Goal: Information Seeking & Learning: Compare options

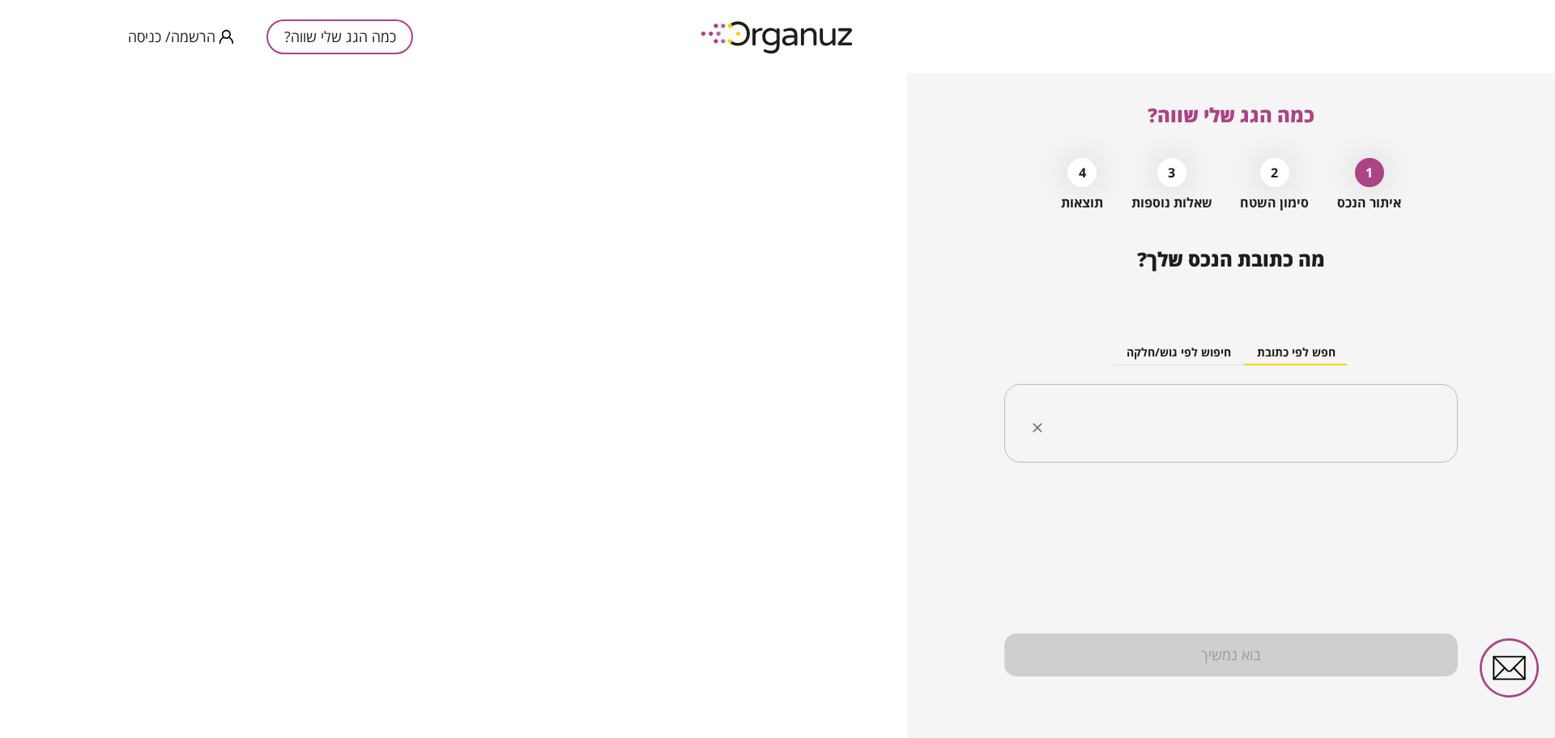
click at [1310, 411] on input "text" at bounding box center [1237, 423] width 402 height 40
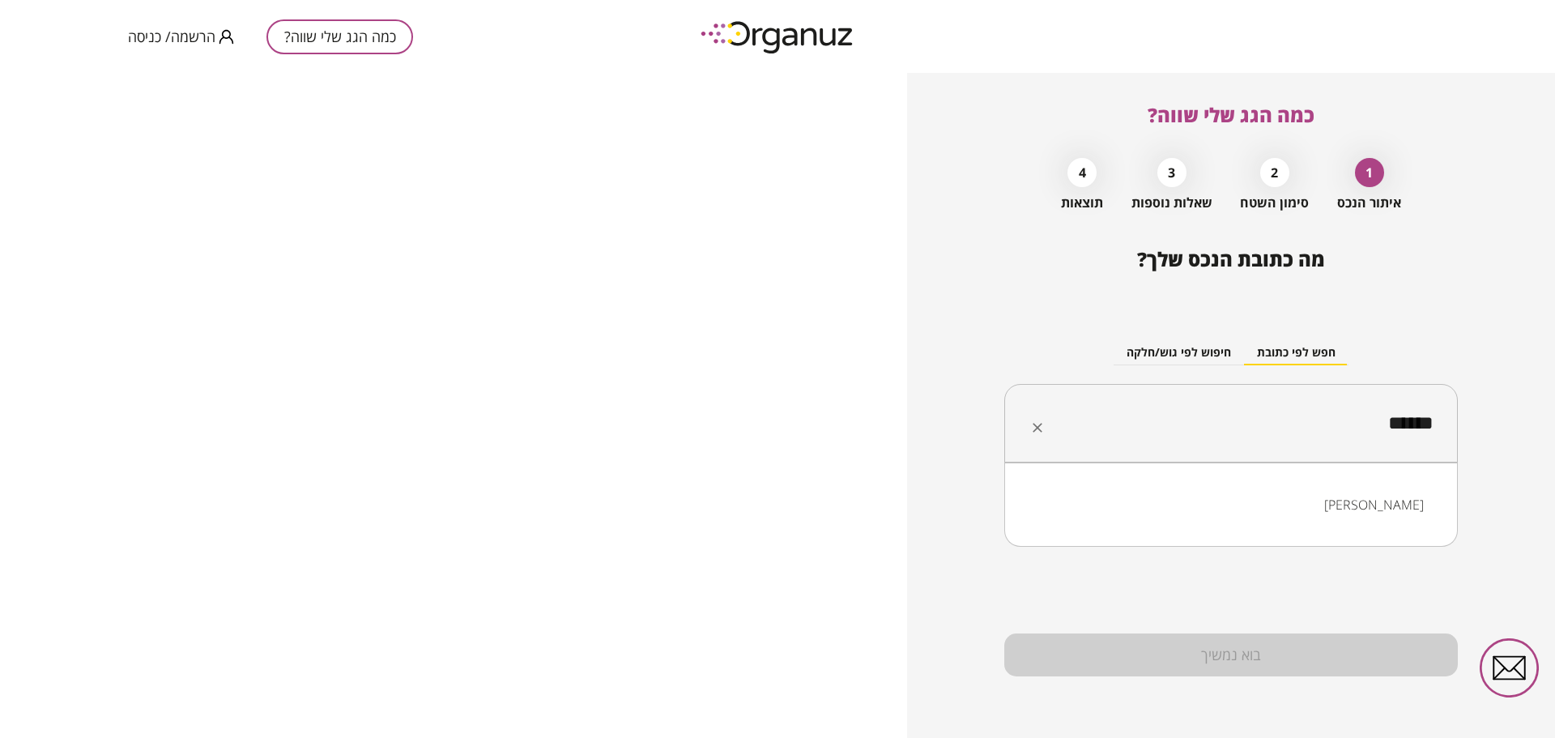
click at [1413, 509] on li "[PERSON_NAME]" at bounding box center [1230, 504] width 411 height 29
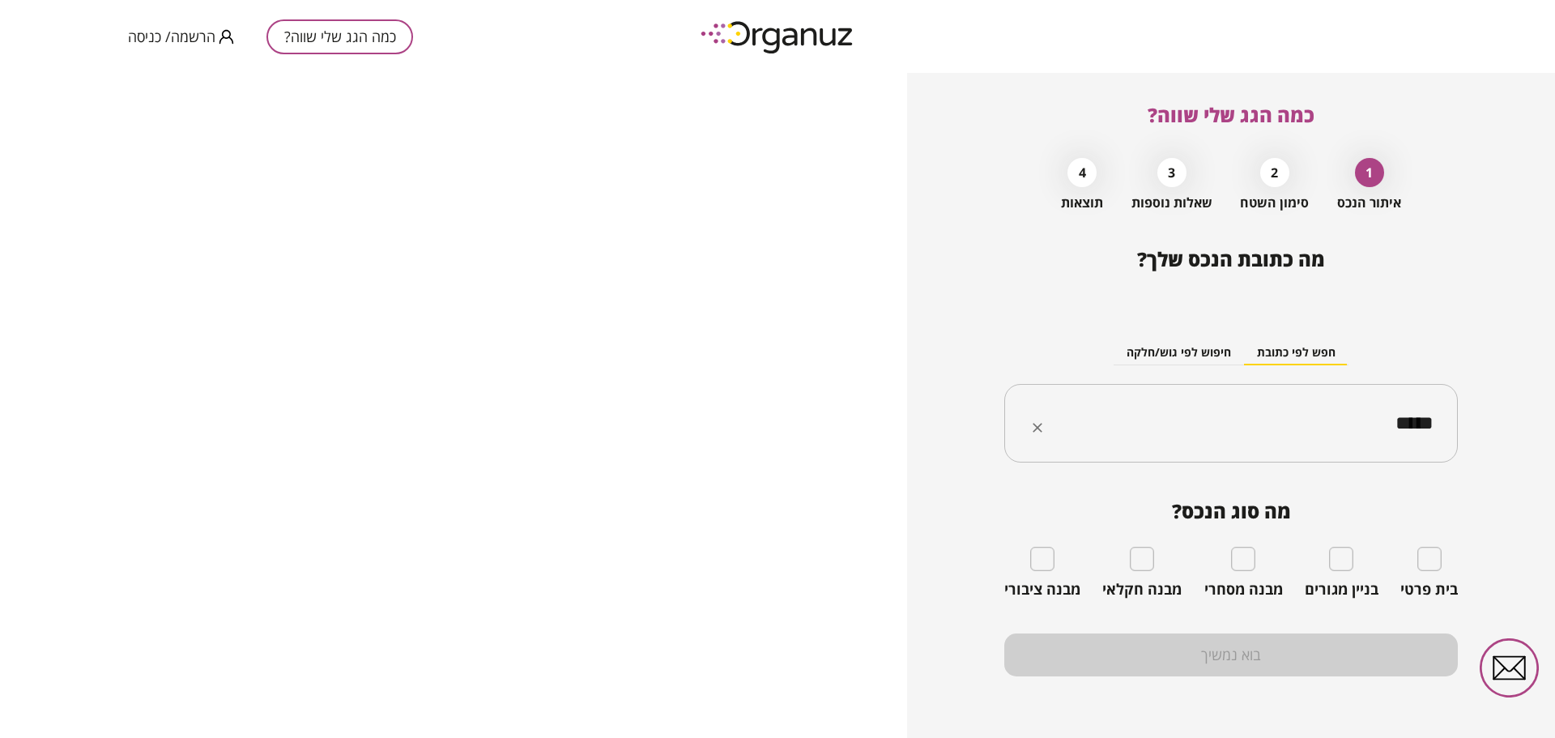
type input "*****"
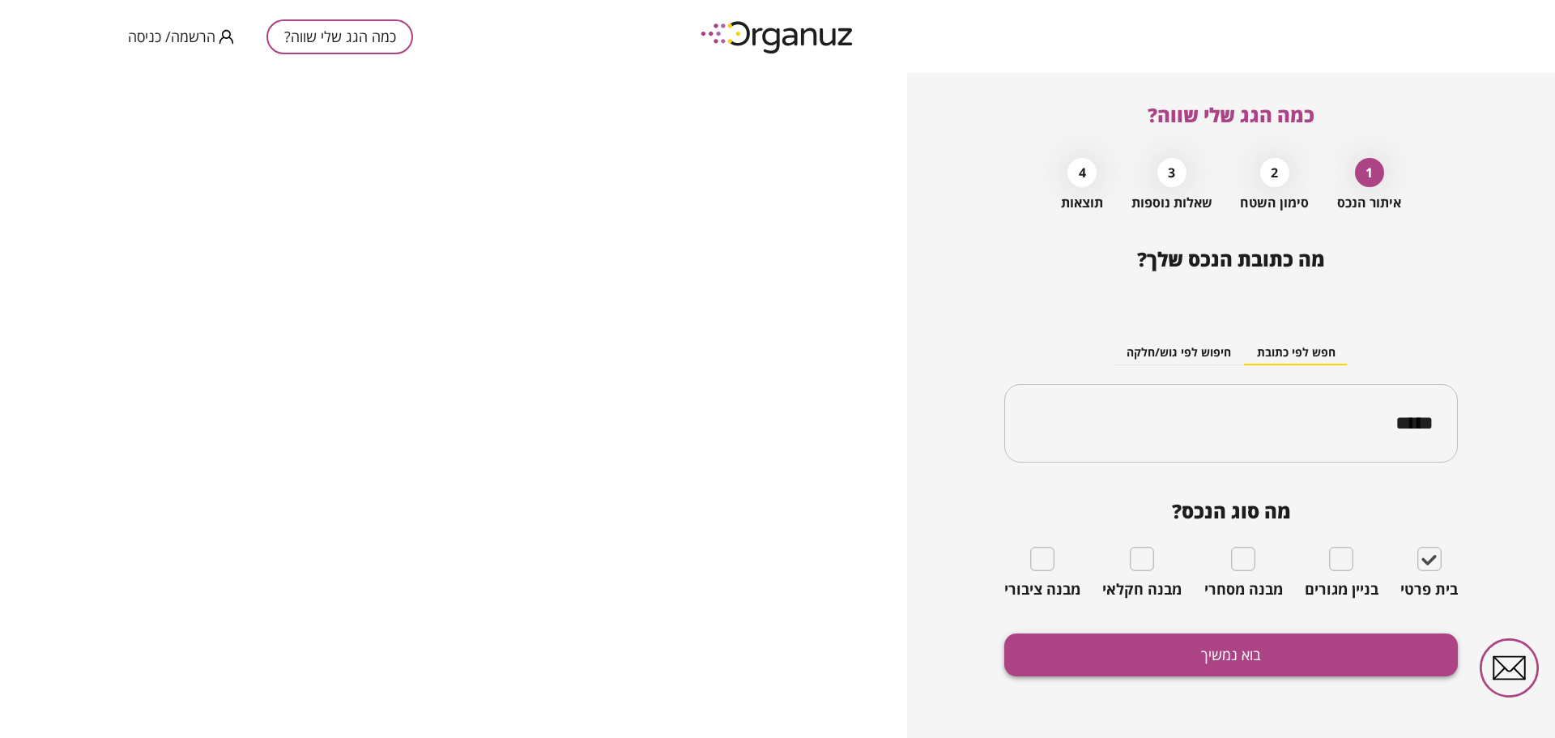
click at [1179, 651] on button "בוא נמשיך" at bounding box center [1230, 654] width 453 height 43
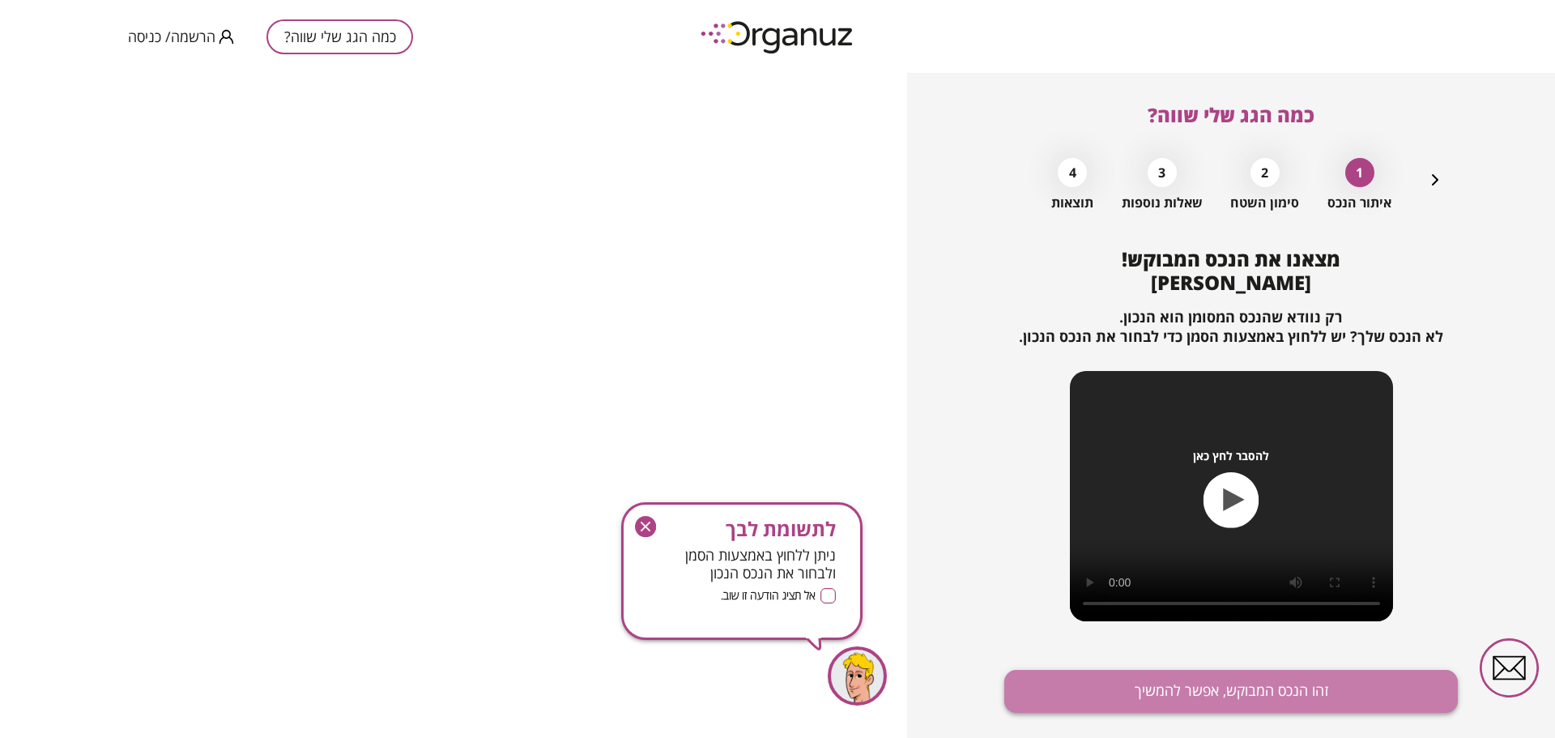
click at [1297, 687] on button "זהו הנכס המבוקש, אפשר להמשיך" at bounding box center [1230, 691] width 453 height 43
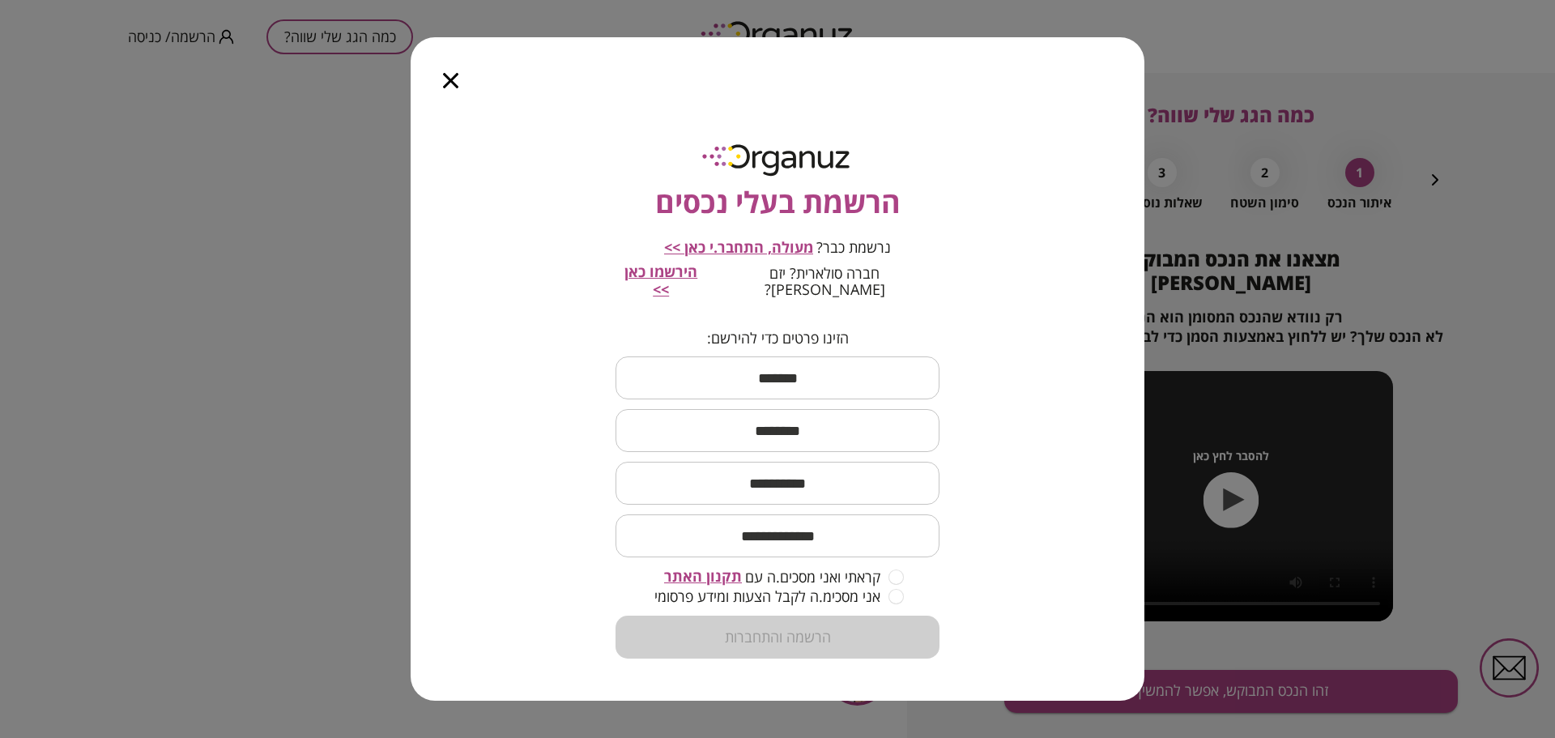
click at [828, 378] on input "text" at bounding box center [777, 378] width 324 height 48
type input "*****"
type input "****"
type input "**********"
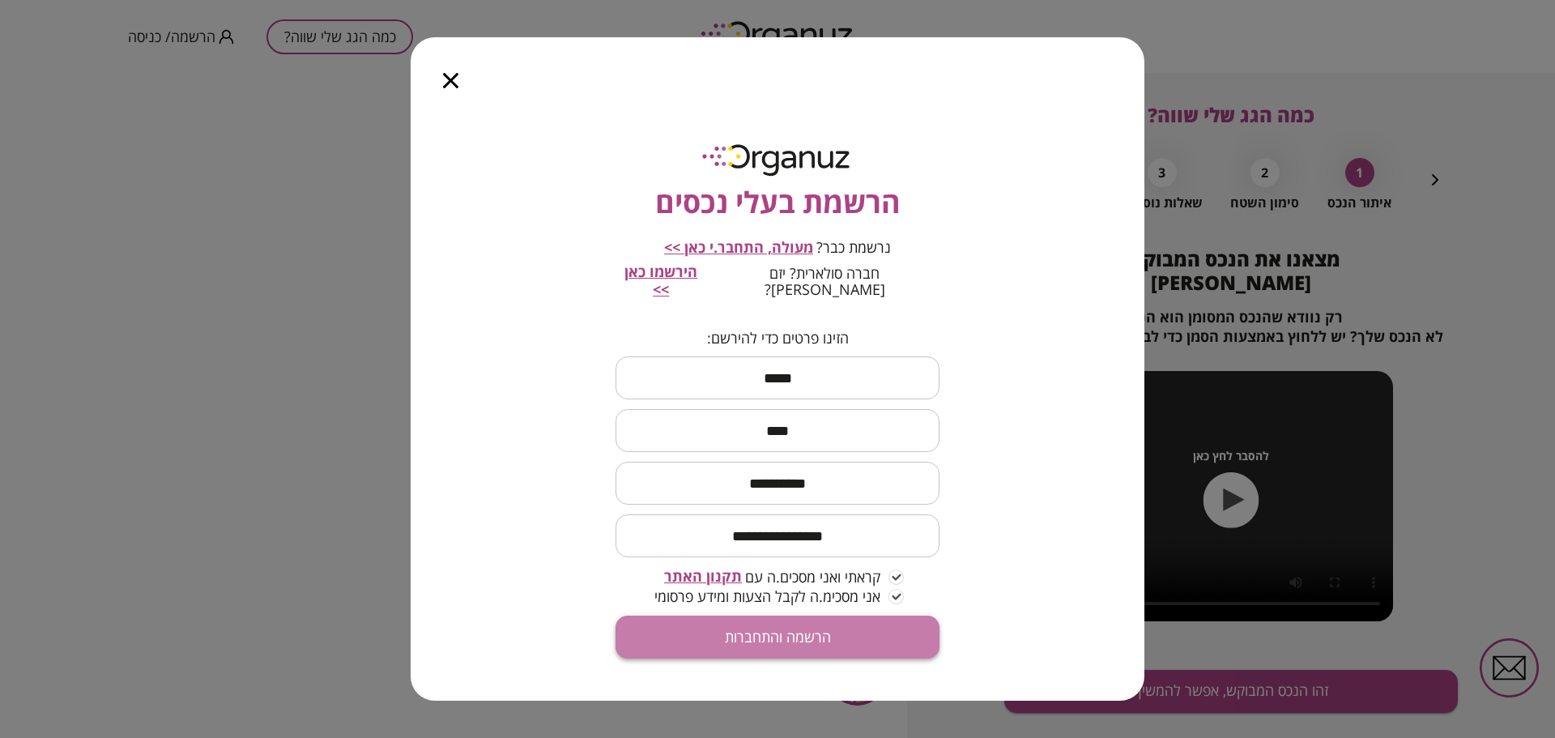
click at [788, 628] on button "הרשמה והתחברות" at bounding box center [777, 636] width 324 height 43
click at [786, 252] on span "מעולה, התחבר.י כאן >>" at bounding box center [738, 246] width 149 height 19
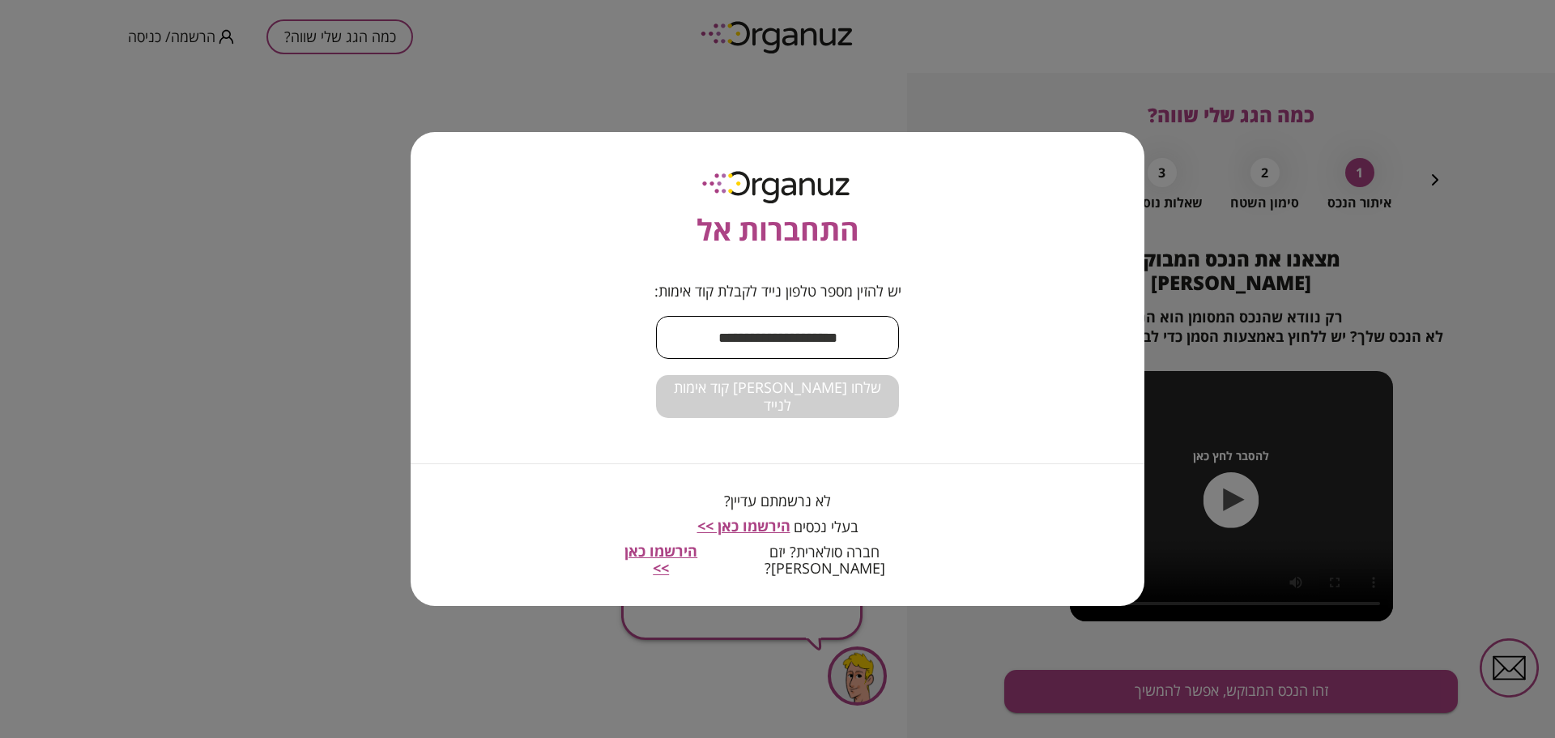
click at [785, 358] on input "text" at bounding box center [777, 337] width 243 height 48
click at [788, 351] on input "text" at bounding box center [777, 337] width 243 height 48
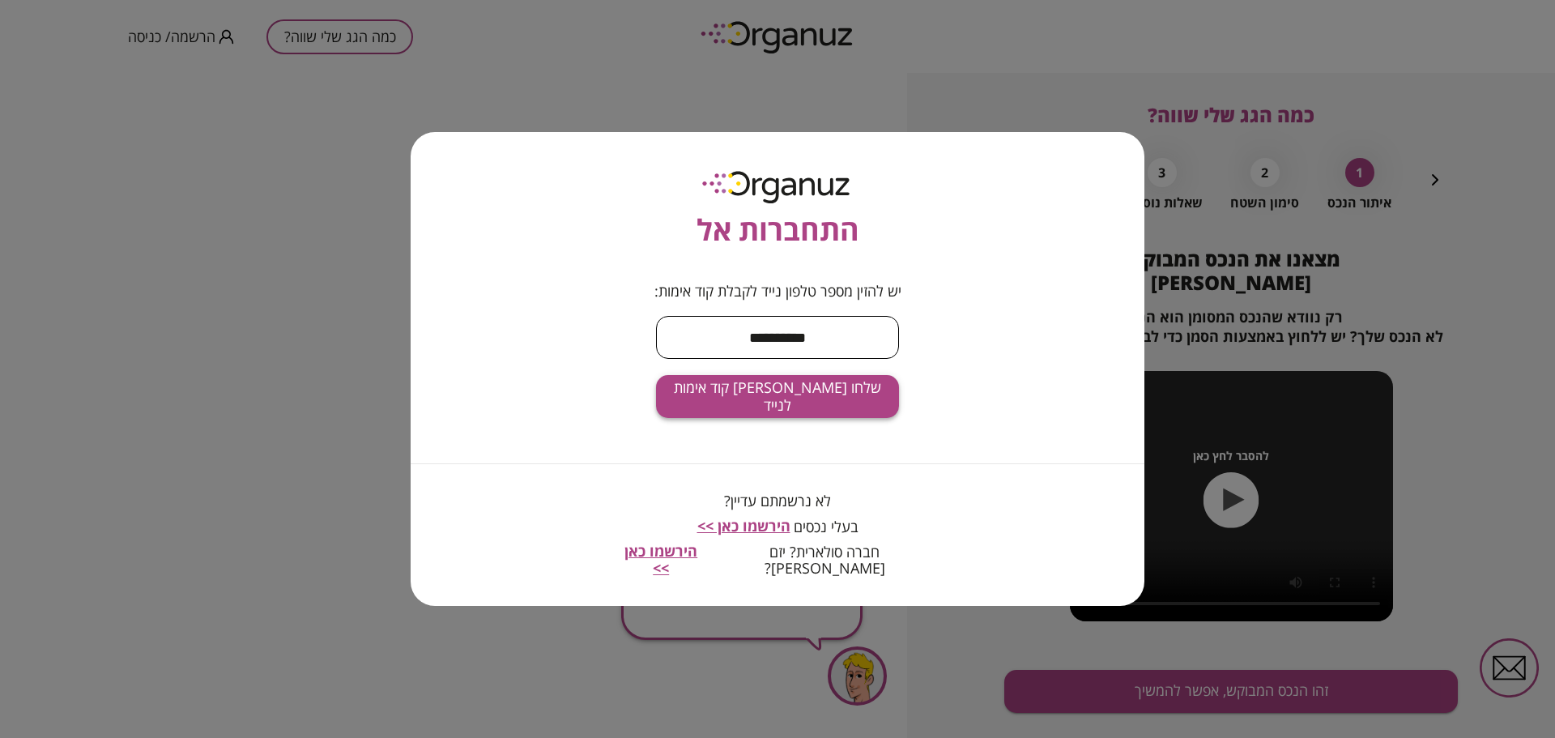
type input "**********"
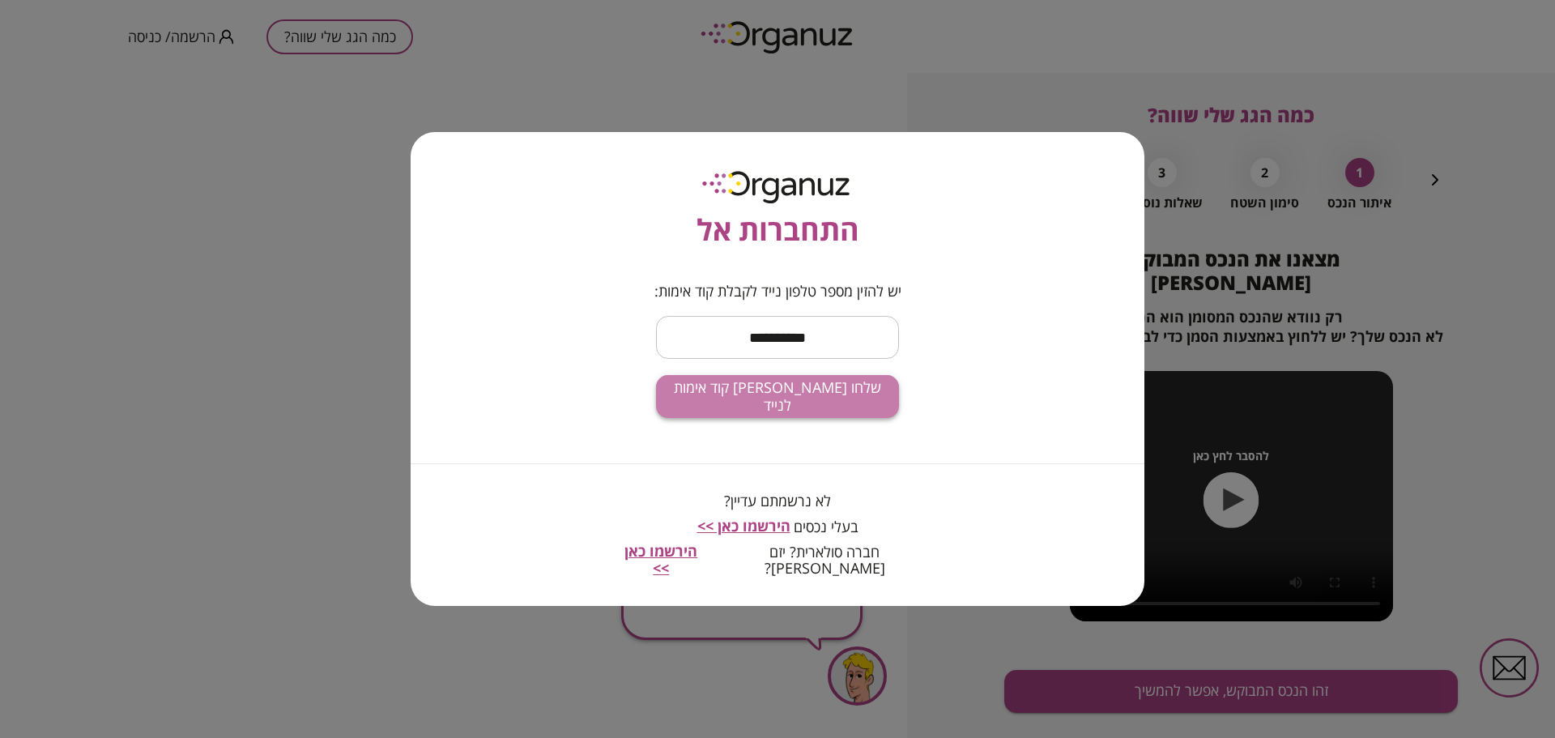
click at [786, 402] on span "שלחו [PERSON_NAME] קוד אימות לנייד" at bounding box center [777, 396] width 217 height 35
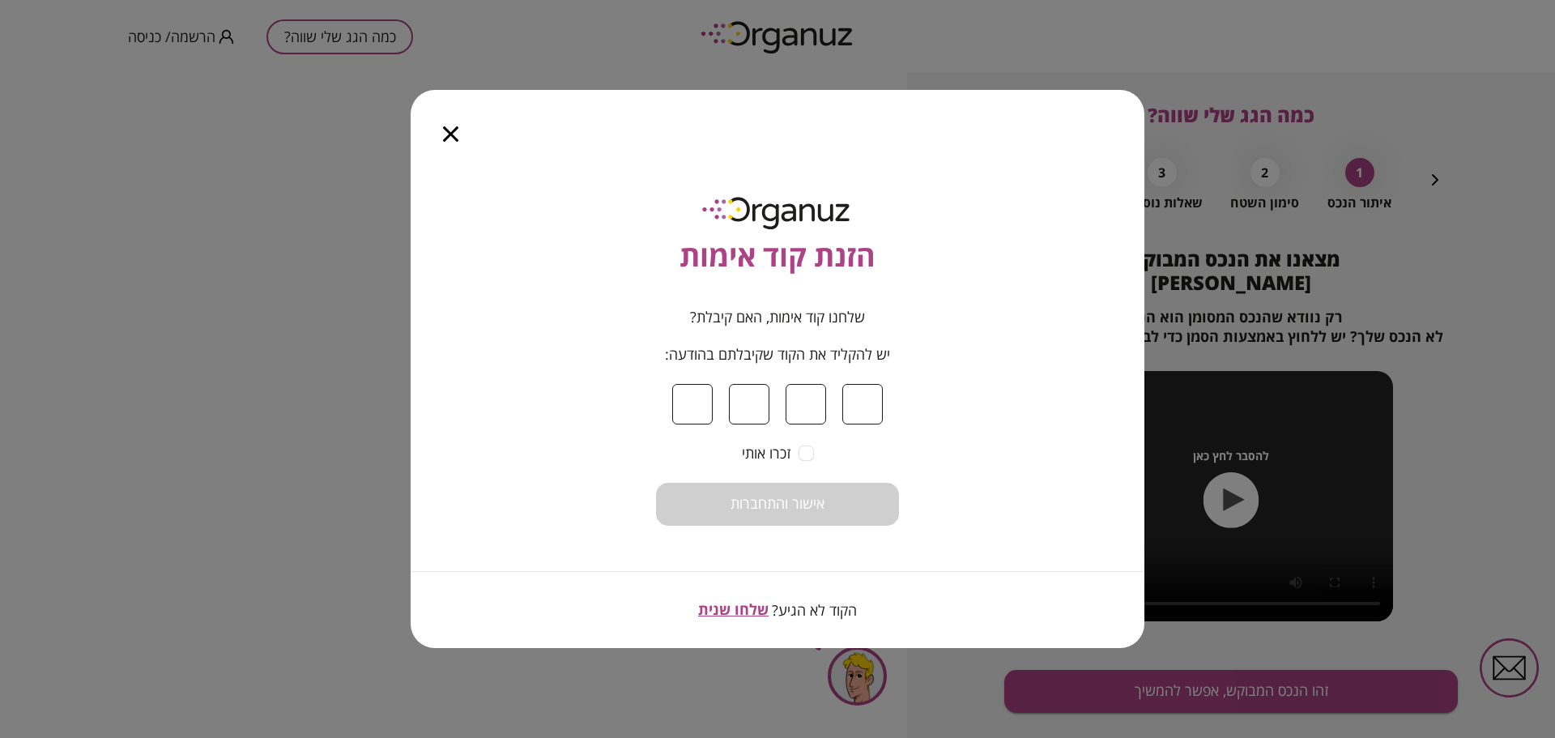
type input "*"
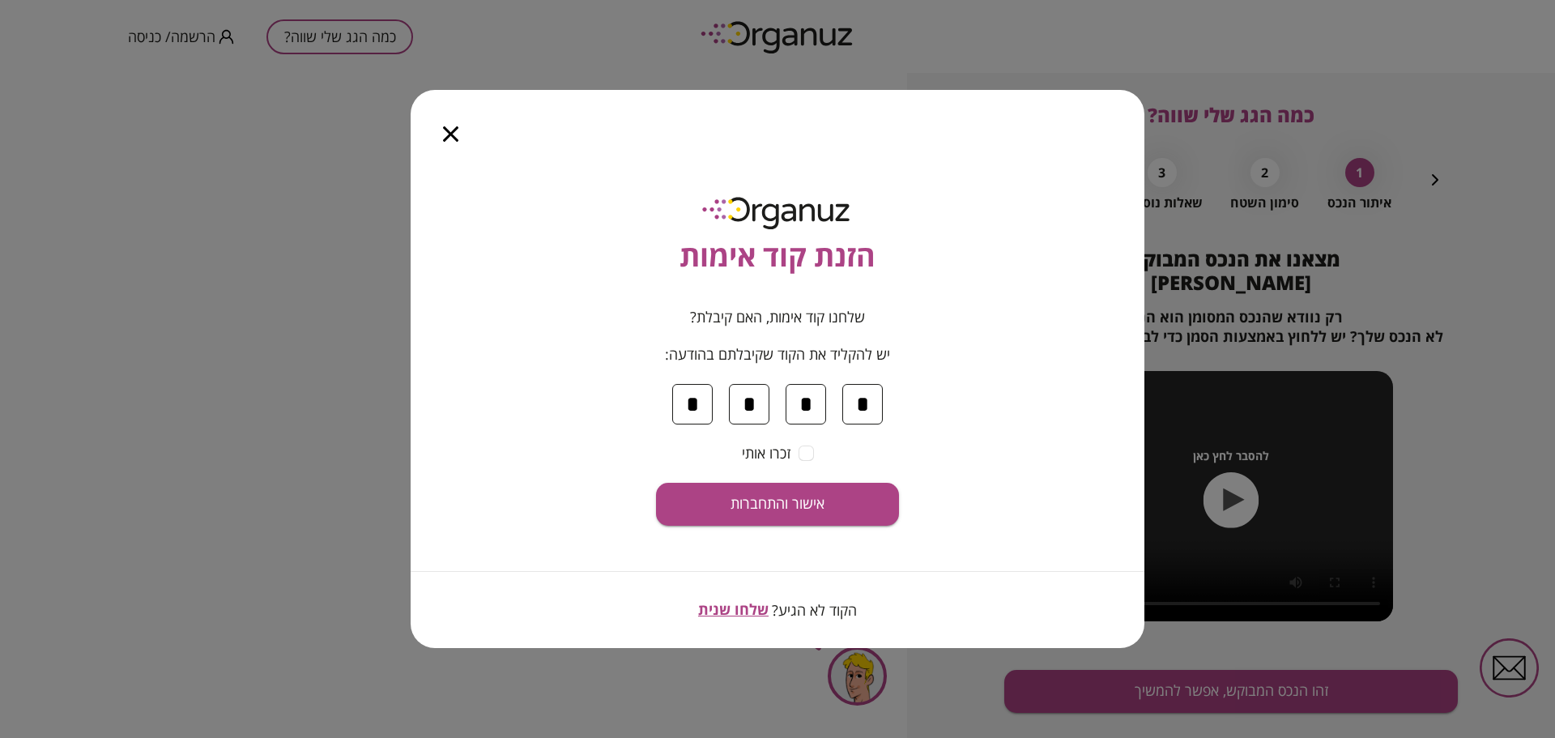
type input "*"
click at [798, 512] on span "אישור והתחברות" at bounding box center [777, 504] width 94 height 18
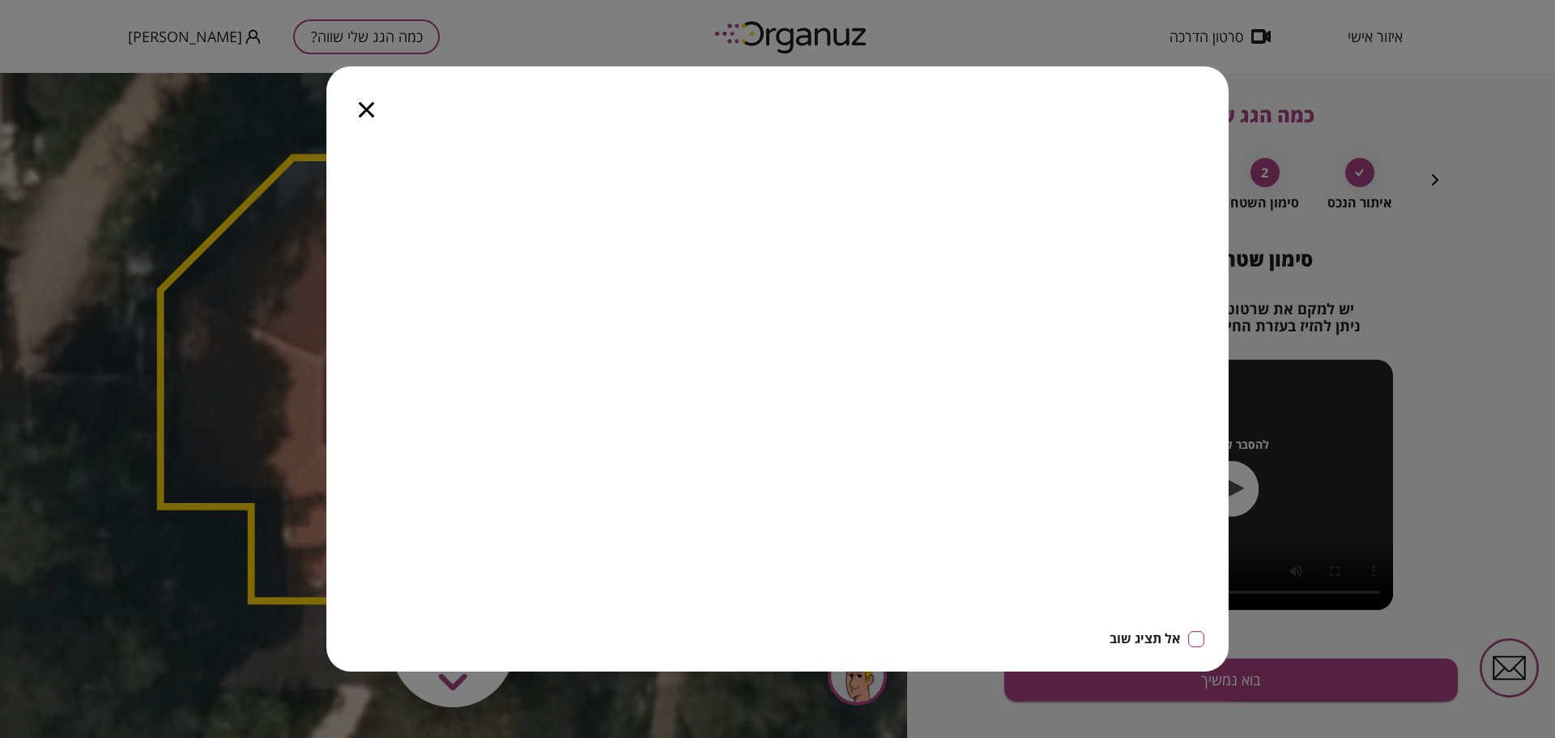
click at [1451, 297] on div "אל תציג שוב" at bounding box center [777, 369] width 1555 height 738
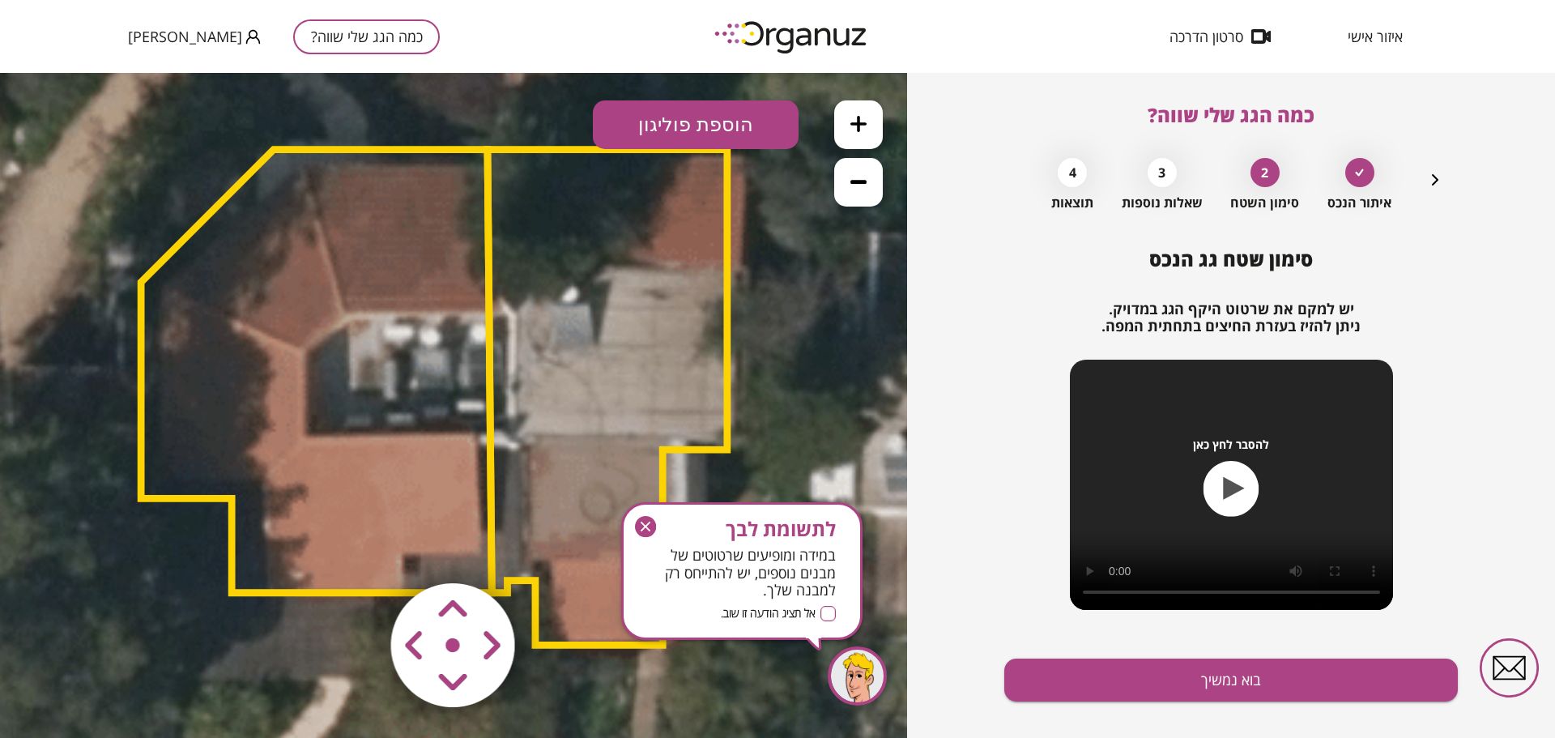
drag, startPoint x: 746, startPoint y: 331, endPoint x: 726, endPoint y: 323, distance: 21.1
click at [726, 323] on polygon at bounding box center [607, 398] width 240 height 496
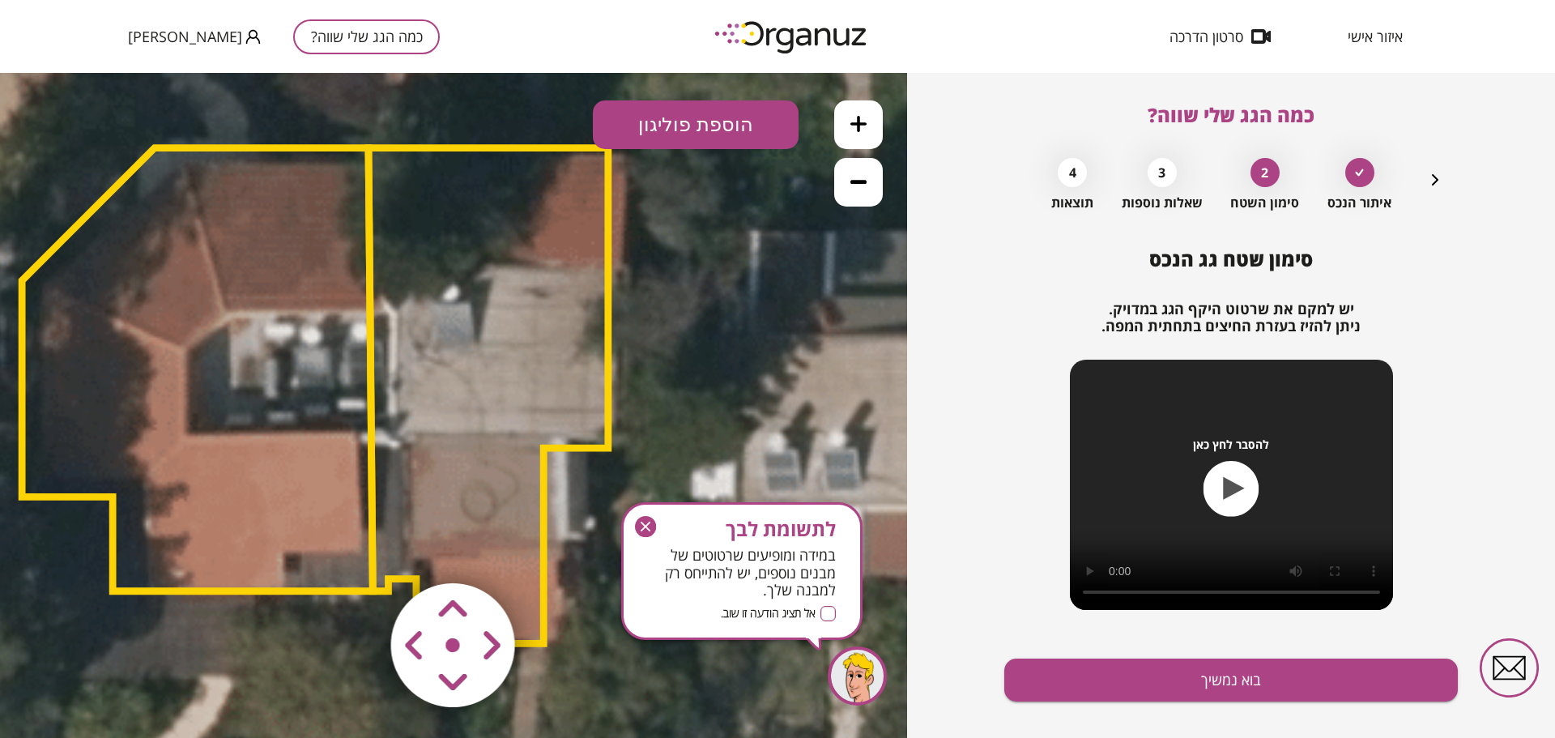
drag, startPoint x: 729, startPoint y: 297, endPoint x: 610, endPoint y: 296, distance: 119.0
click at [608, 296] on polygon at bounding box center [488, 396] width 240 height 496
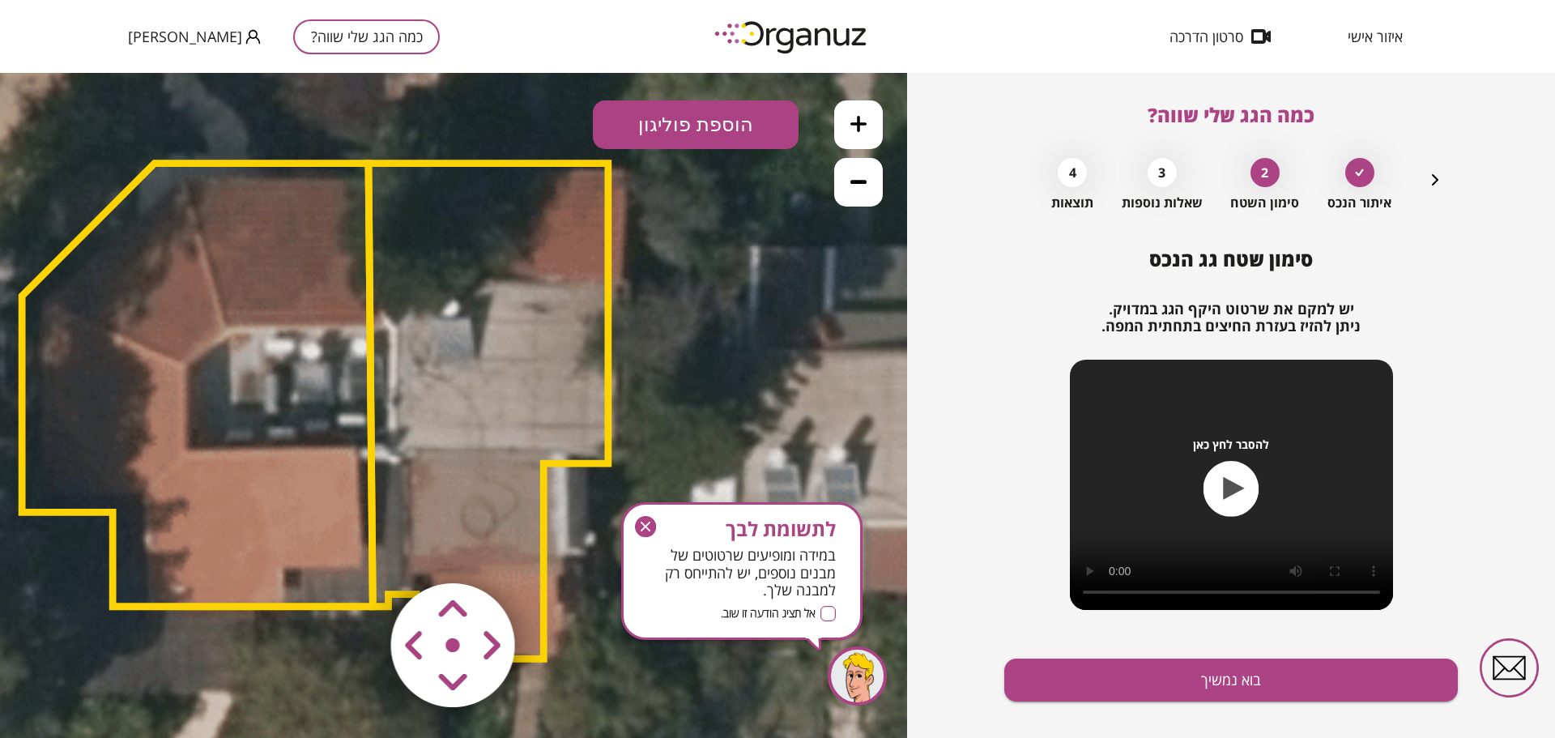
drag, startPoint x: 479, startPoint y: 149, endPoint x: 479, endPoint y: 164, distance: 15.4
click at [479, 164] on polygon at bounding box center [488, 412] width 240 height 496
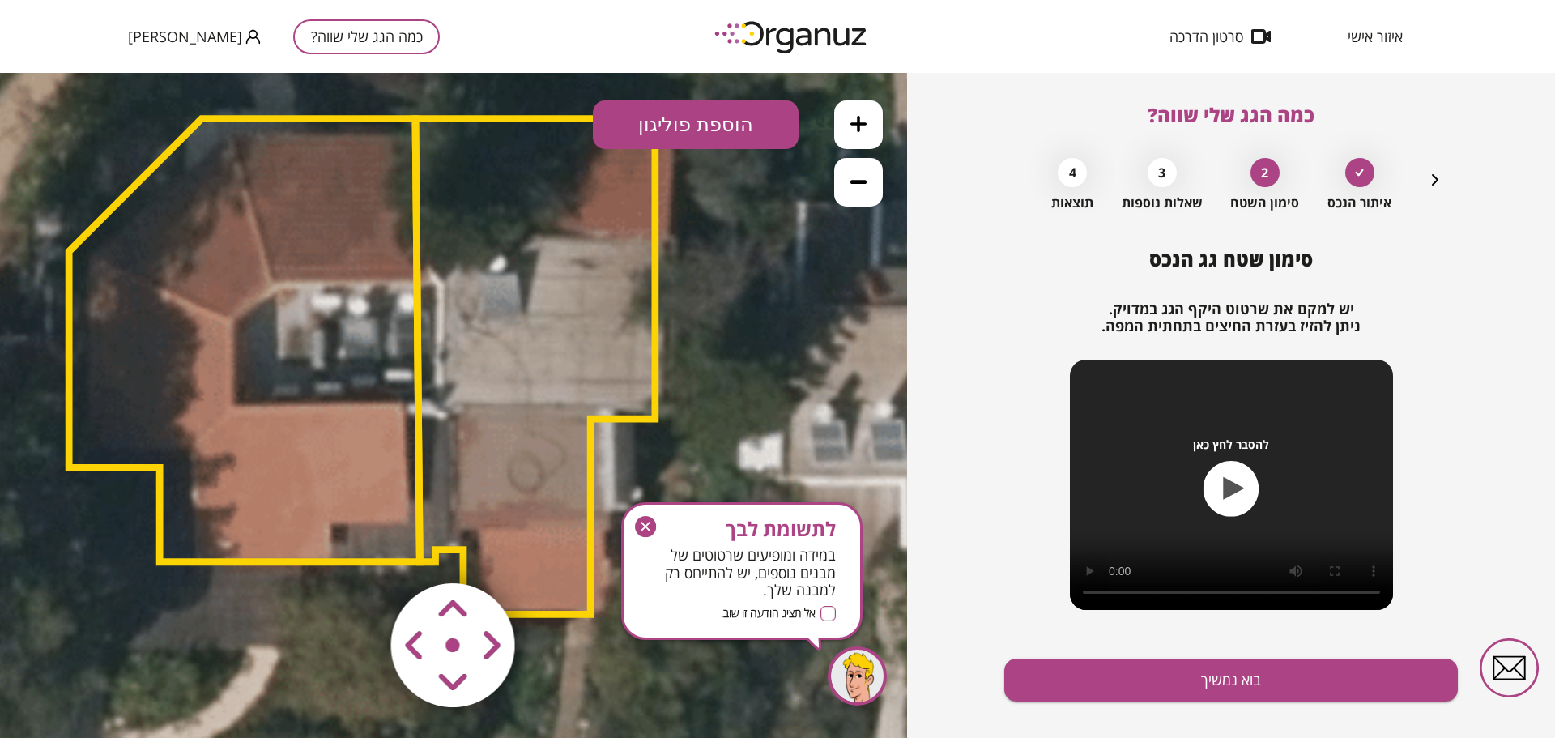
drag, startPoint x: 483, startPoint y: 433, endPoint x: 522, endPoint y: 388, distance: 59.7
click at [527, 388] on polygon at bounding box center [535, 367] width 240 height 496
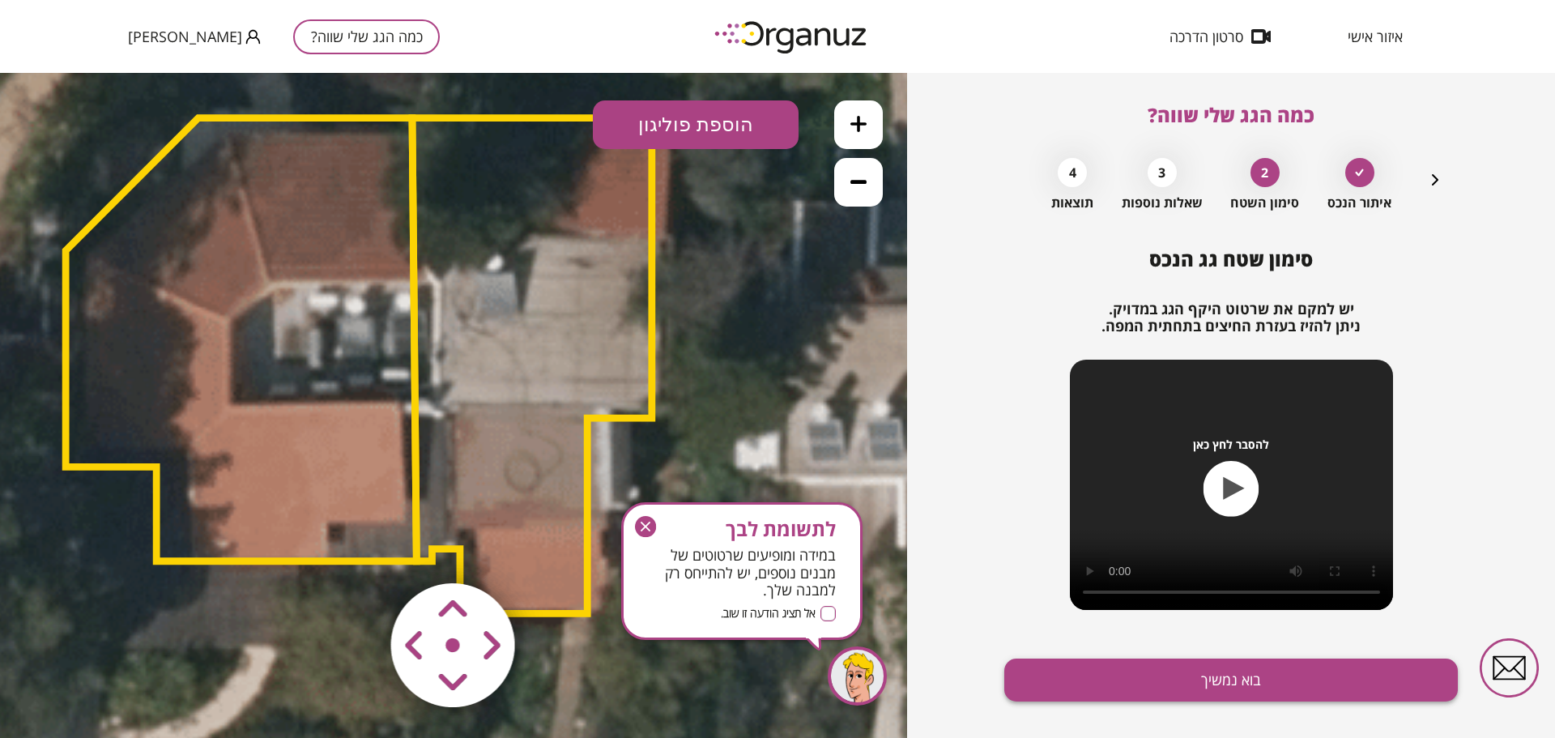
click at [1193, 679] on button "בוא נמשיך" at bounding box center [1230, 679] width 453 height 43
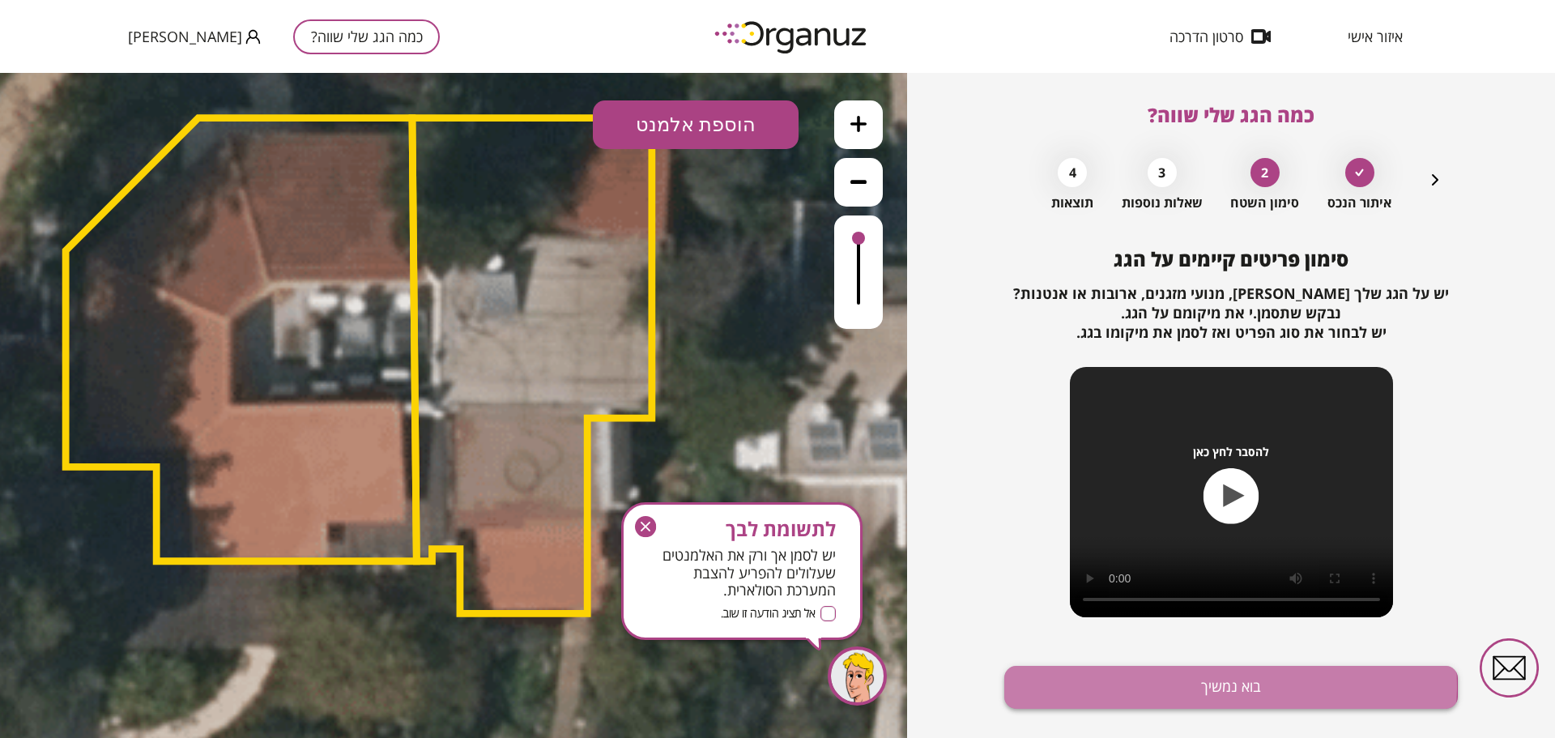
click at [1220, 686] on button "בוא נמשיך" at bounding box center [1230, 687] width 453 height 43
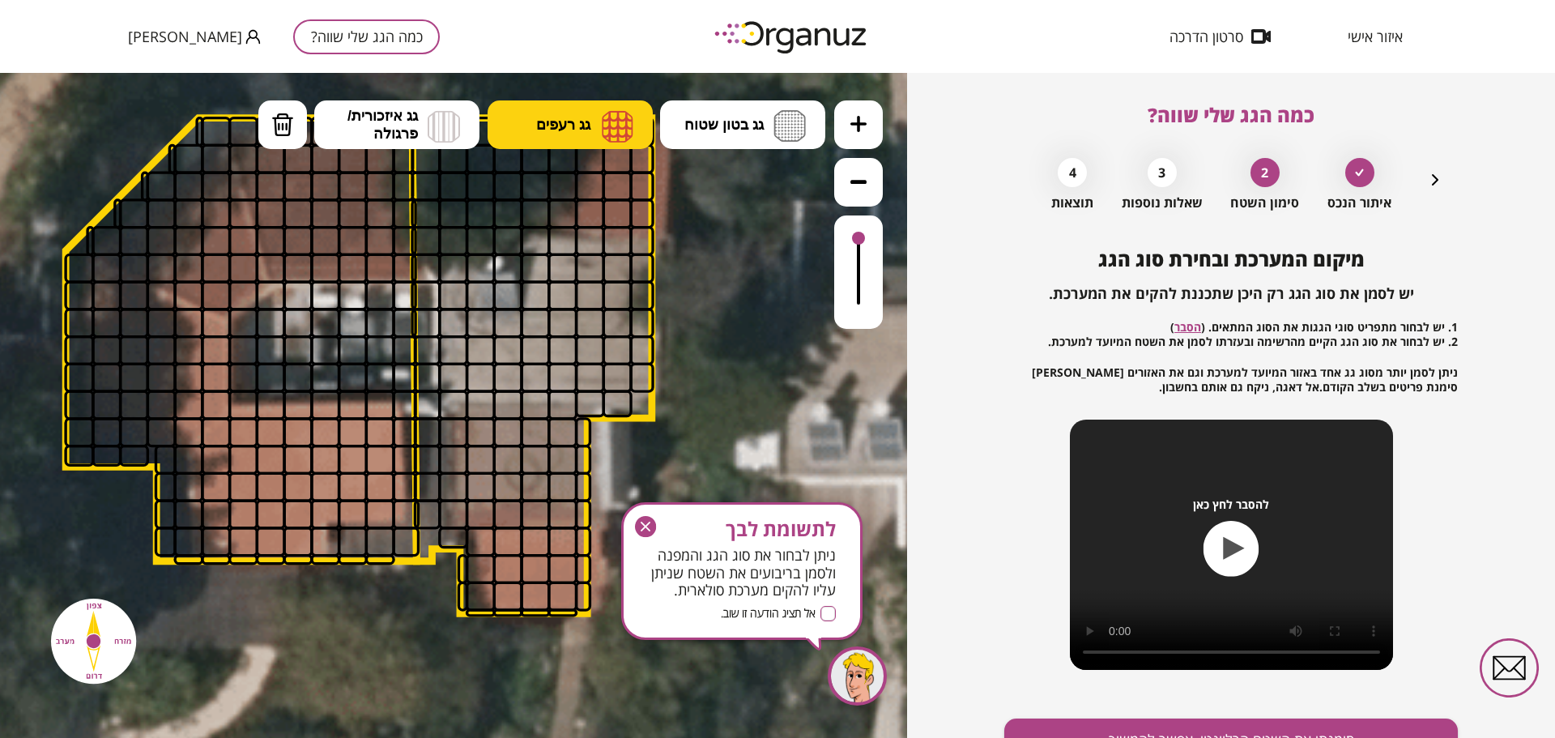
click at [572, 127] on span "גג רעפים" at bounding box center [563, 125] width 54 height 18
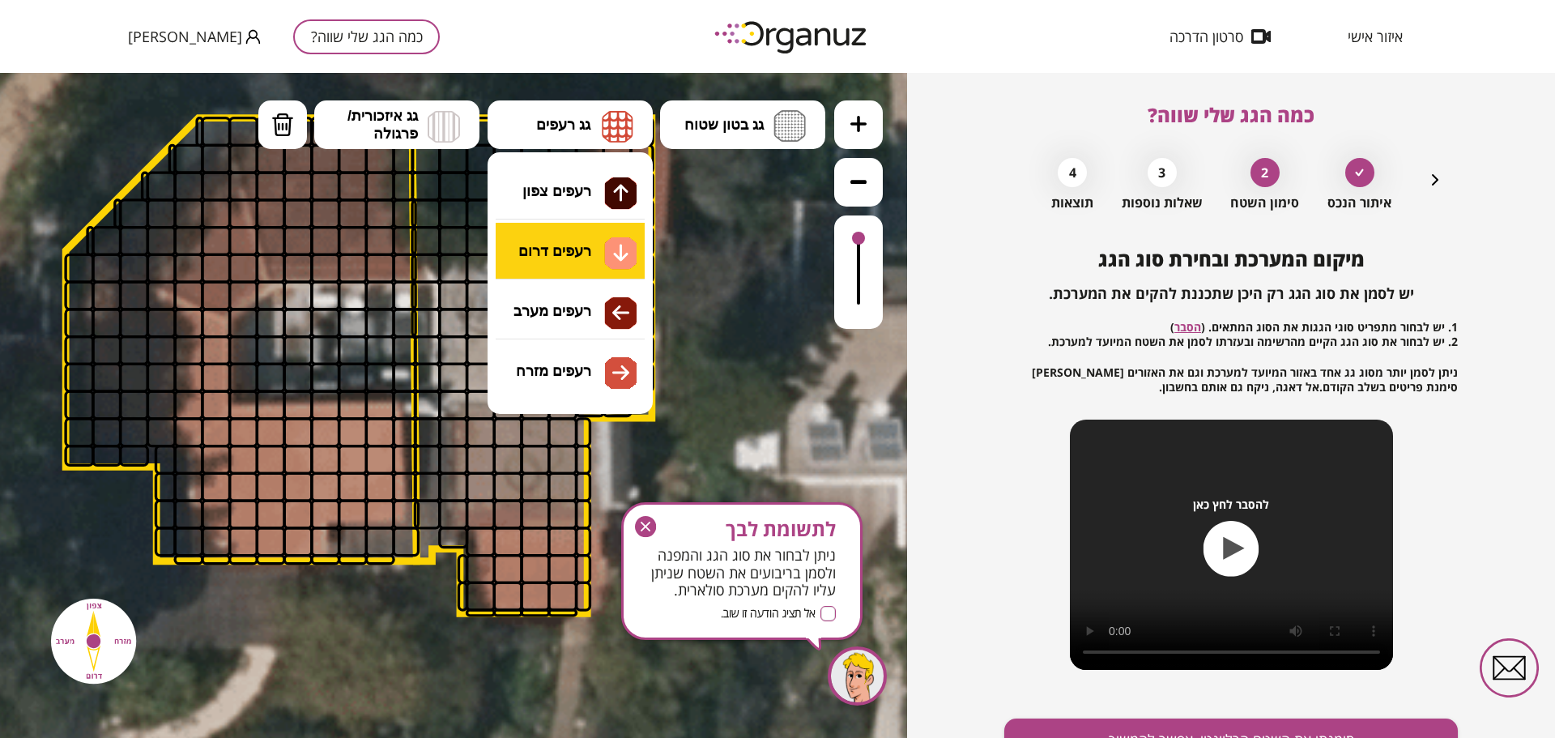
click at [568, 256] on div ".st0 { fill: #FFFFFF; } 10" at bounding box center [453, 405] width 907 height 665
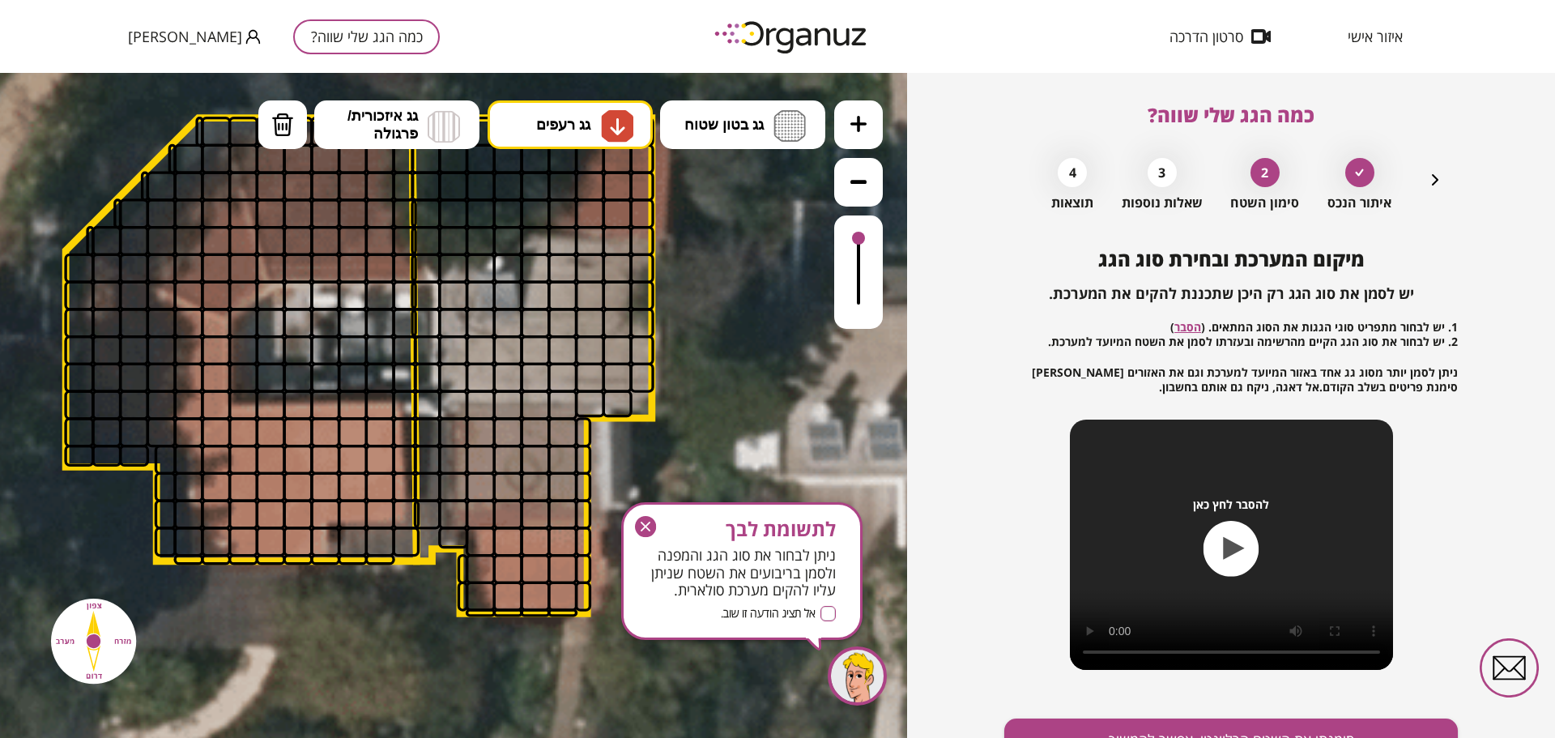
click at [189, 410] on div at bounding box center [188, 405] width 30 height 30
click at [212, 408] on div at bounding box center [216, 405] width 30 height 30
click at [236, 426] on div at bounding box center [243, 432] width 30 height 30
click at [223, 425] on div at bounding box center [216, 432] width 30 height 30
click at [195, 435] on div at bounding box center [188, 432] width 30 height 30
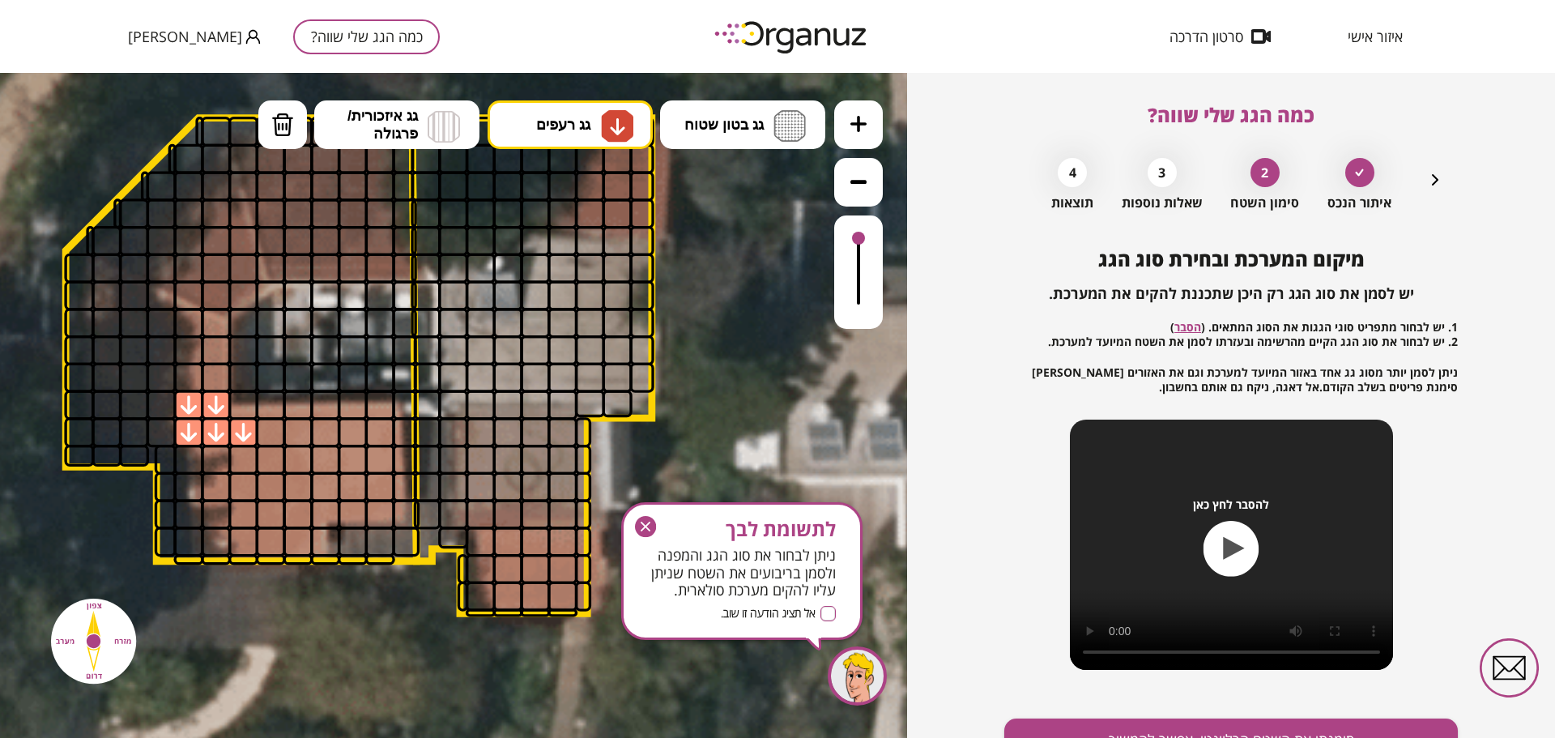
click at [191, 458] on div at bounding box center [188, 460] width 30 height 30
click at [219, 458] on div at bounding box center [216, 460] width 30 height 30
click at [198, 487] on div at bounding box center [188, 487] width 30 height 30
click at [203, 487] on div at bounding box center [216, 487] width 30 height 30
click at [241, 538] on div at bounding box center [243, 541] width 30 height 30
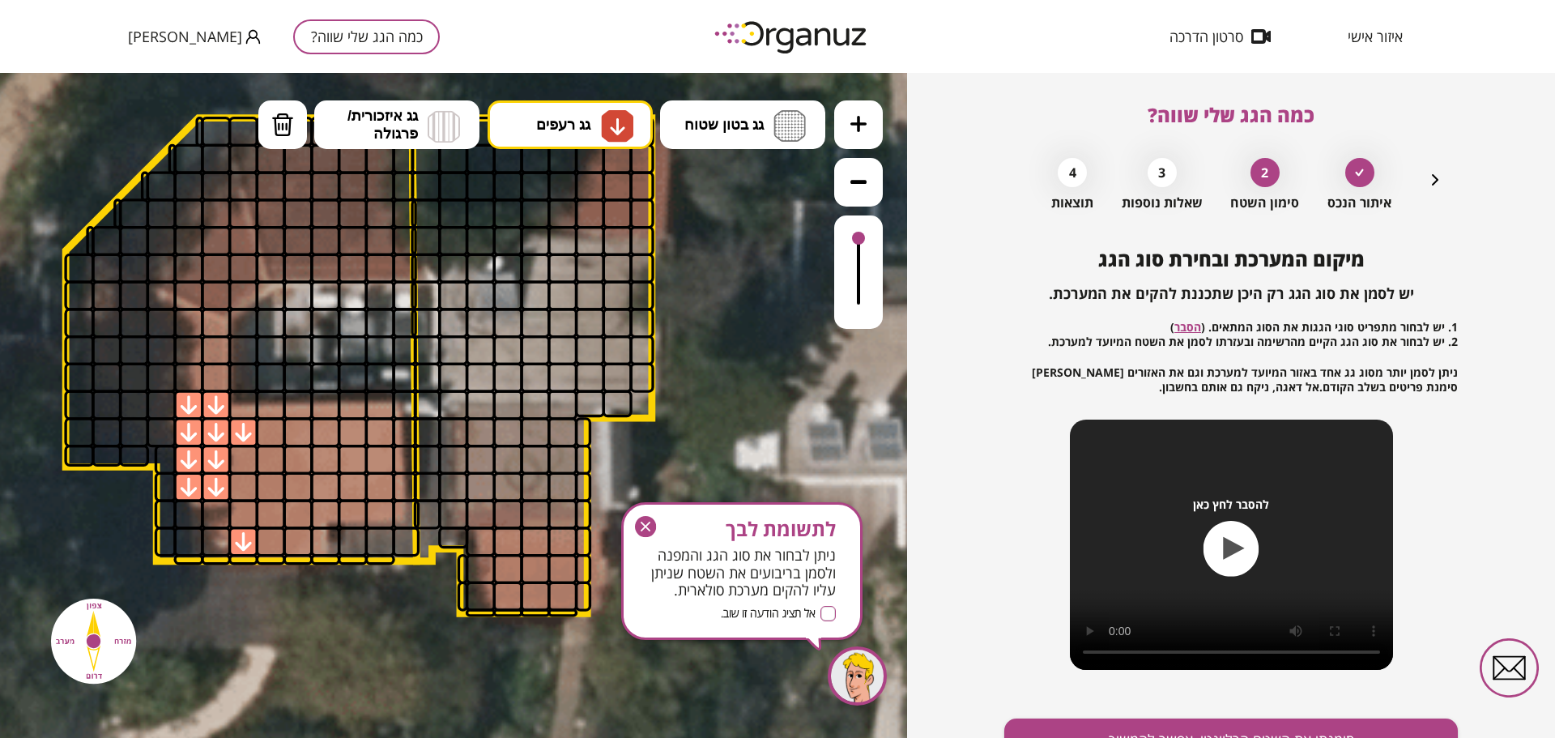
click at [245, 523] on div at bounding box center [243, 514] width 30 height 30
click at [266, 518] on div at bounding box center [271, 514] width 30 height 30
click at [267, 538] on div at bounding box center [271, 541] width 30 height 30
click at [292, 517] on div at bounding box center [298, 514] width 30 height 30
click at [287, 548] on div at bounding box center [298, 541] width 30 height 30
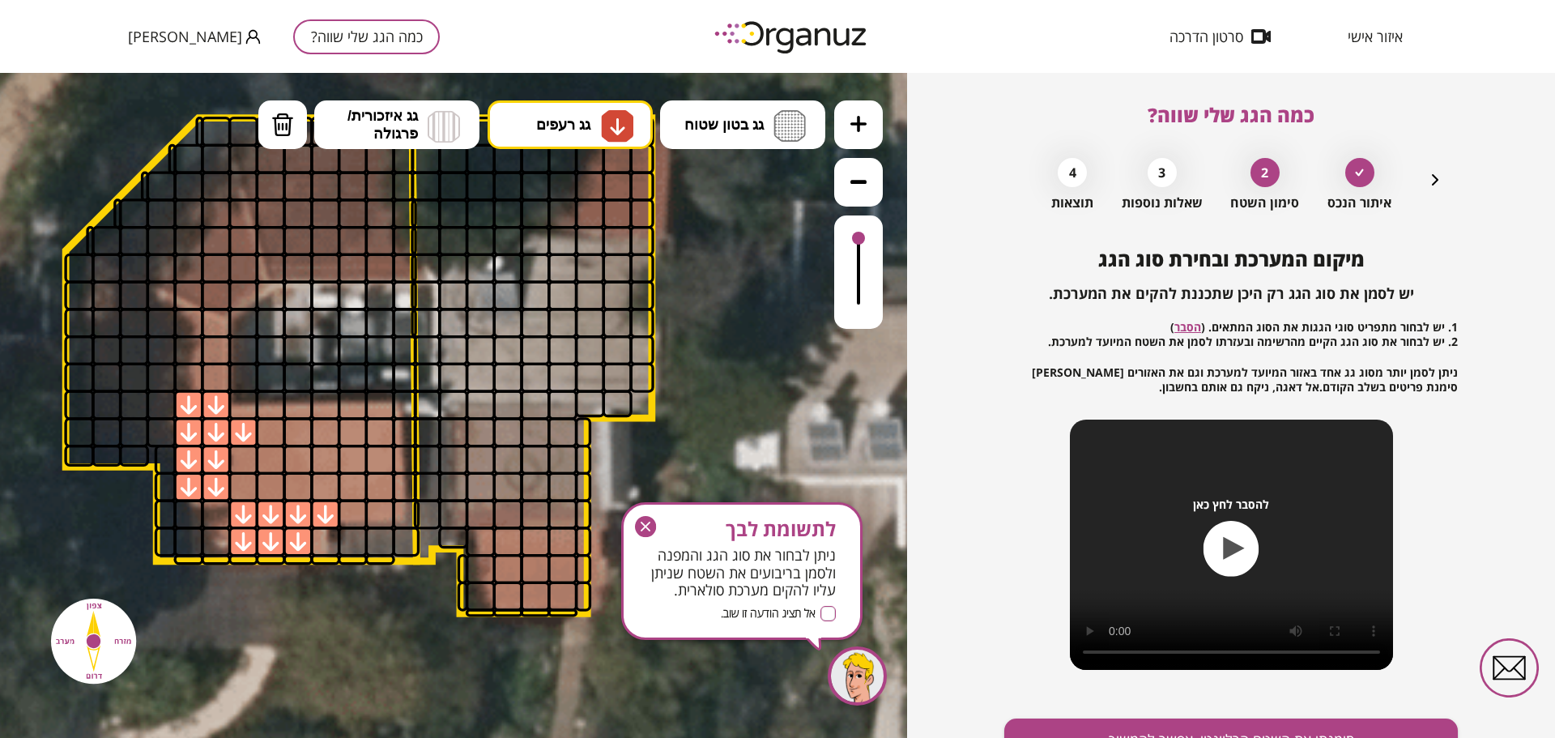
click at [323, 504] on div at bounding box center [325, 514] width 30 height 30
click at [349, 508] on div at bounding box center [353, 514] width 30 height 30
click at [381, 508] on div at bounding box center [380, 514] width 30 height 30
click at [380, 487] on div at bounding box center [380, 487] width 30 height 30
click at [379, 453] on div at bounding box center [380, 460] width 30 height 30
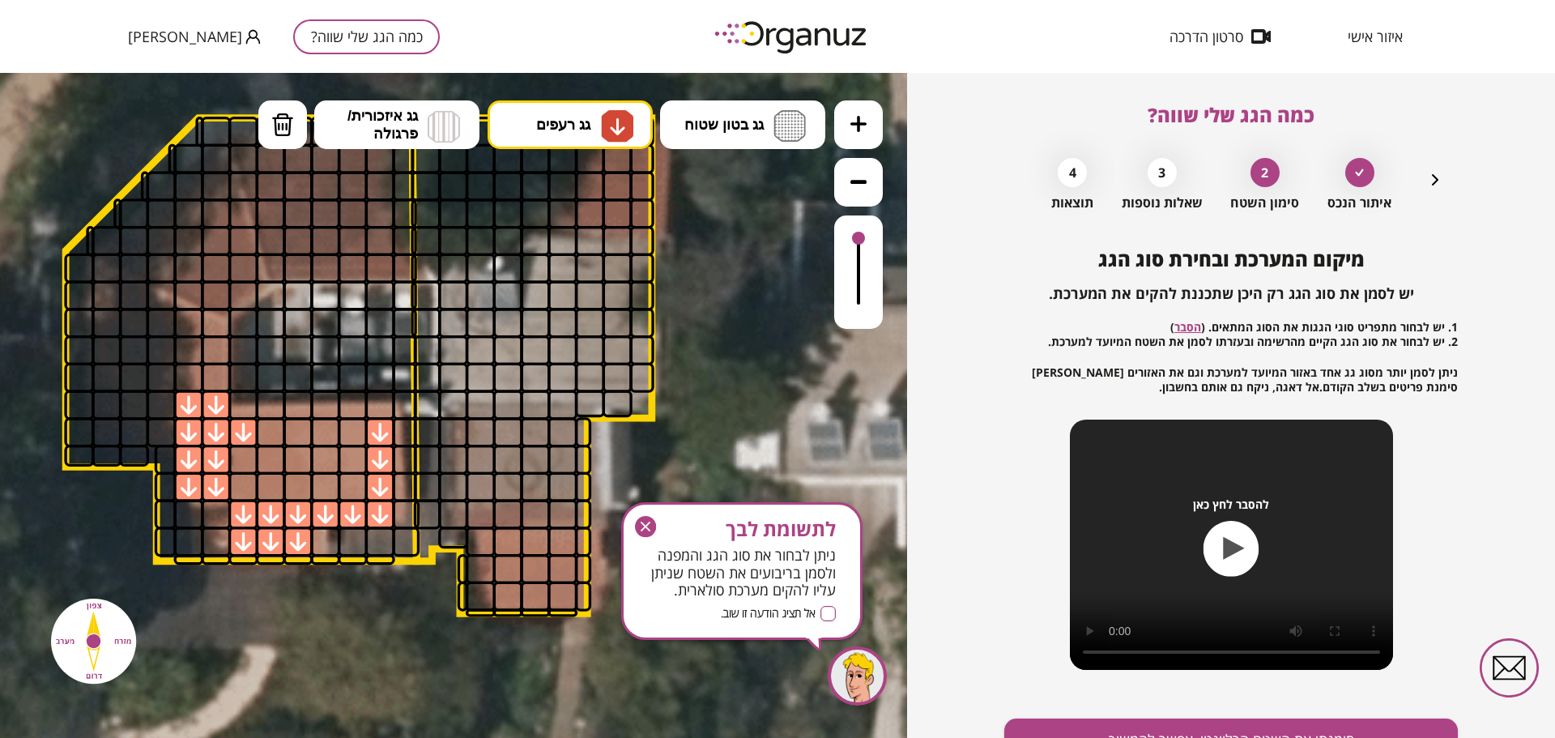
click at [382, 424] on div at bounding box center [380, 432] width 30 height 30
click at [382, 407] on div at bounding box center [380, 405] width 30 height 30
click at [360, 408] on div at bounding box center [353, 405] width 30 height 30
click at [330, 410] on div at bounding box center [325, 405] width 30 height 30
click at [308, 409] on div at bounding box center [298, 405] width 30 height 30
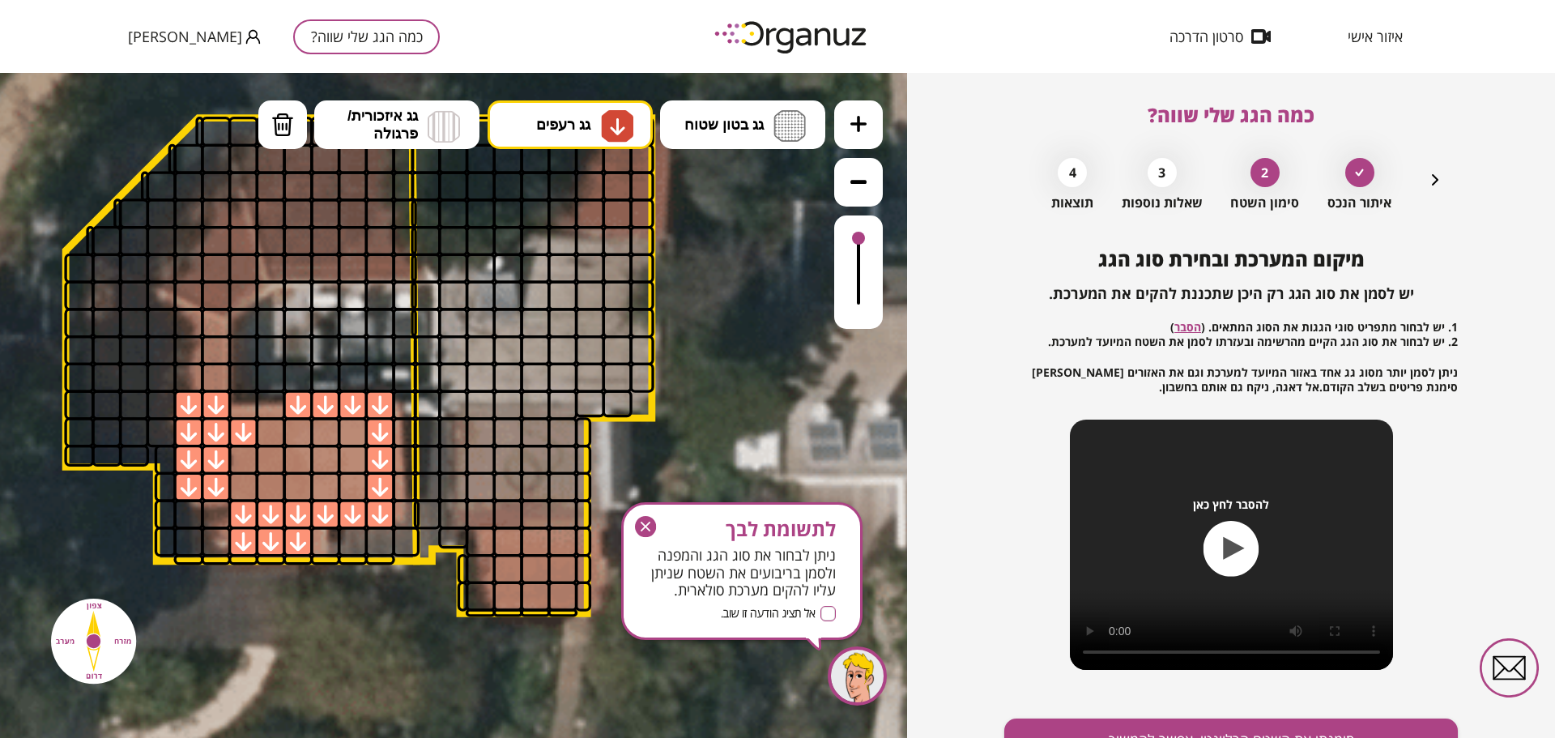
click at [264, 408] on div at bounding box center [271, 405] width 30 height 30
click div
click at [258, 425] on div at bounding box center [271, 432] width 30 height 30
click at [296, 432] on div at bounding box center [298, 432] width 30 height 30
click at [330, 428] on div at bounding box center [325, 432] width 30 height 30
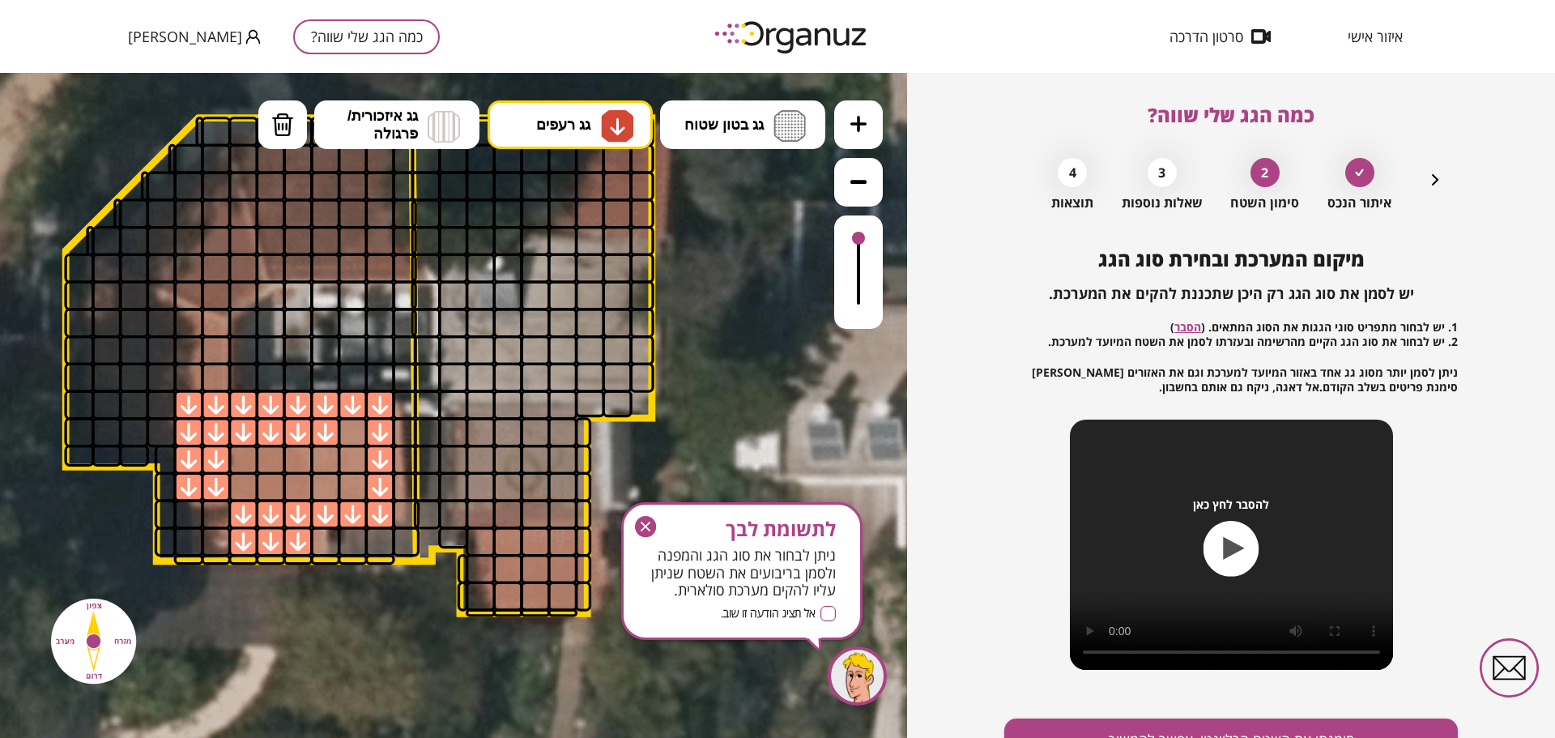
click at [343, 429] on div at bounding box center [353, 432] width 30 height 30
click at [344, 455] on div at bounding box center [353, 460] width 30 height 30
drag, startPoint x: 330, startPoint y: 457, endPoint x: 320, endPoint y: 461, distance: 10.5
click at [326, 458] on div at bounding box center [325, 460] width 30 height 30
click at [292, 464] on div at bounding box center [298, 460] width 30 height 30
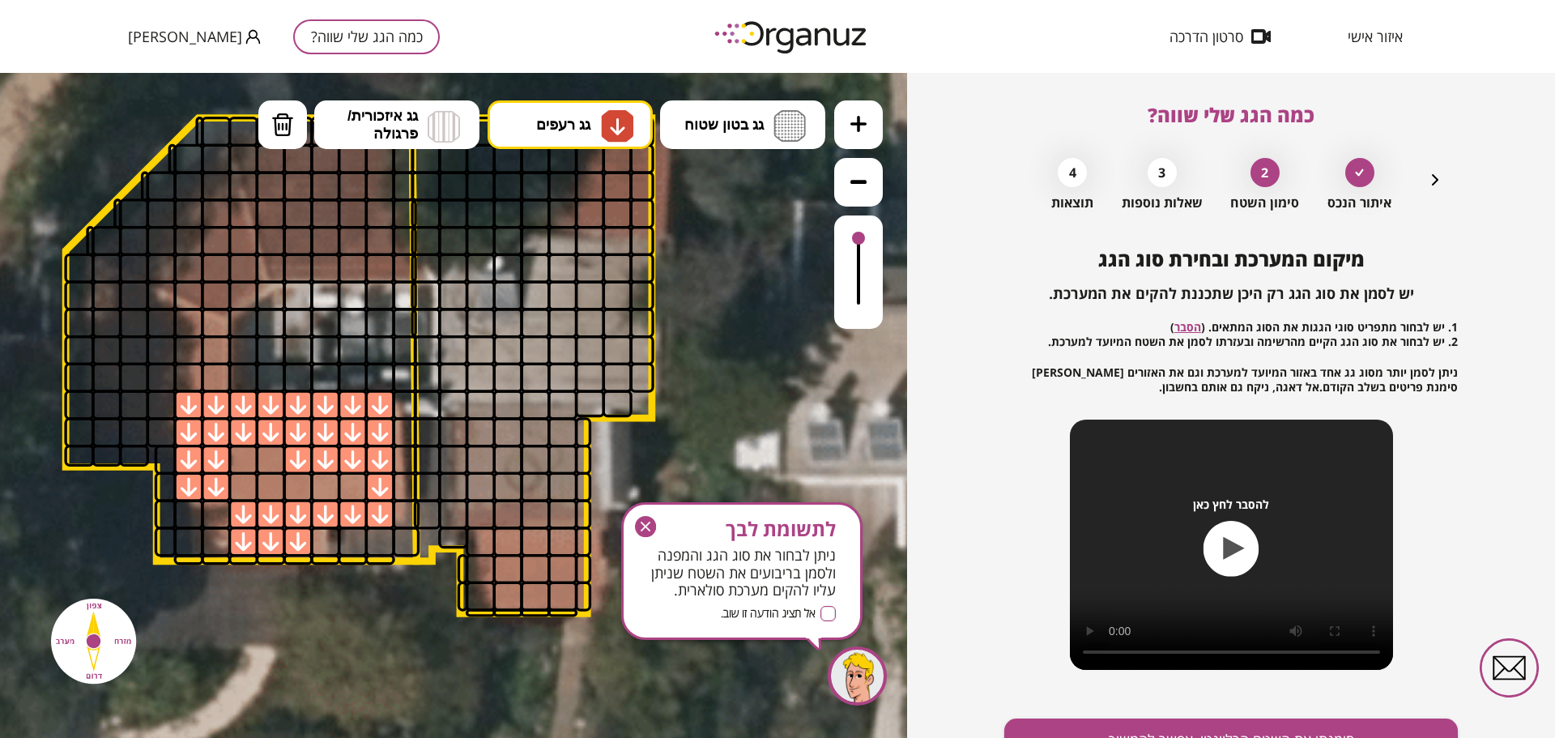
drag, startPoint x: 279, startPoint y: 463, endPoint x: 268, endPoint y: 460, distance: 11.8
click at [277, 462] on div at bounding box center [271, 460] width 30 height 30
click at [252, 456] on div at bounding box center [243, 460] width 30 height 30
click at [248, 475] on div at bounding box center [243, 487] width 30 height 30
click at [273, 483] on div at bounding box center [271, 487] width 30 height 30
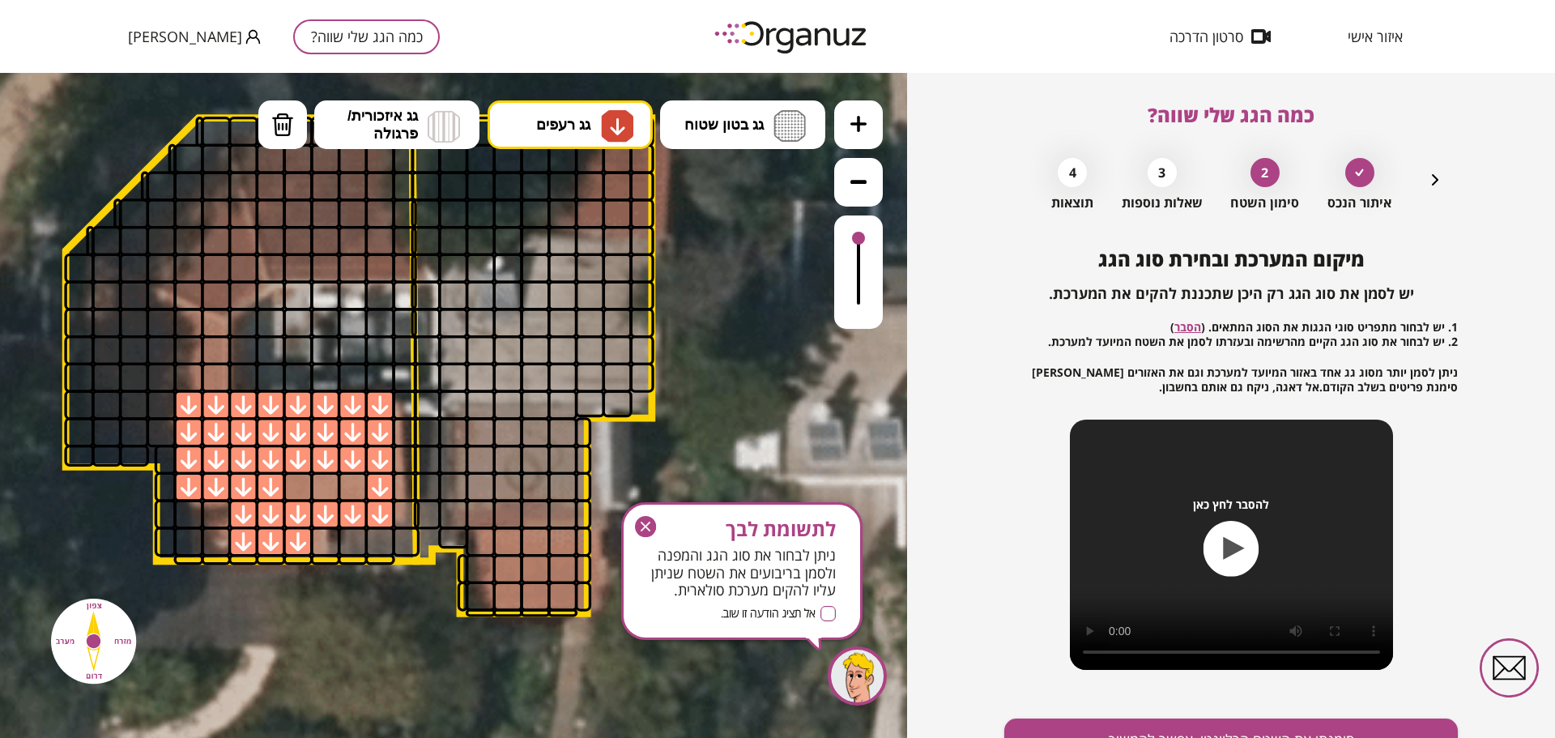
drag, startPoint x: 301, startPoint y: 487, endPoint x: 311, endPoint y: 487, distance: 9.8
click at [304, 487] on div at bounding box center [298, 487] width 30 height 30
click at [328, 487] on div at bounding box center [325, 487] width 30 height 30
click at [346, 485] on div at bounding box center [353, 487] width 30 height 30
click at [530, 126] on button "גג רעפים" at bounding box center [569, 124] width 165 height 49
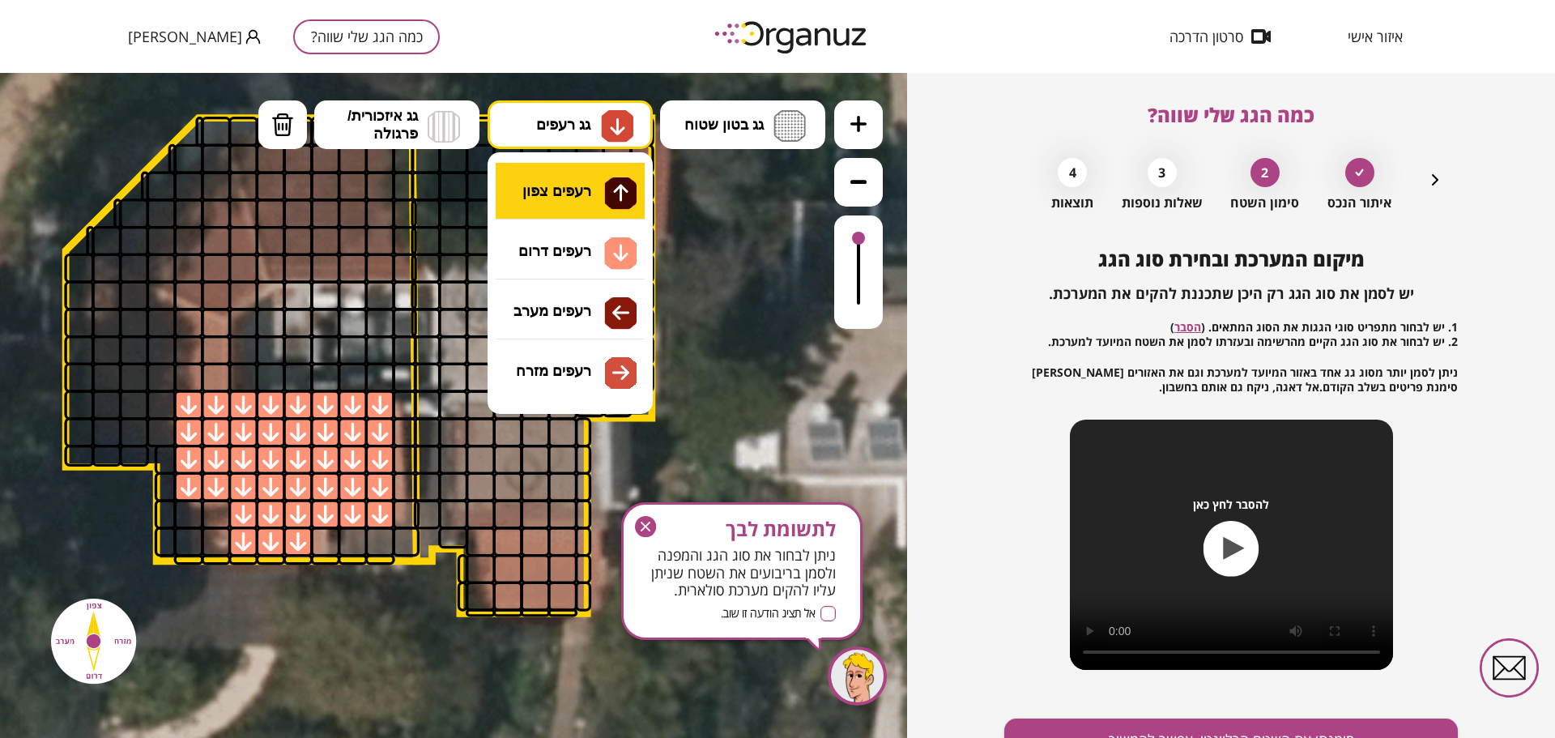
click at [534, 189] on div ".st0 { fill: #FFFFFF; } 10" at bounding box center [453, 405] width 907 height 665
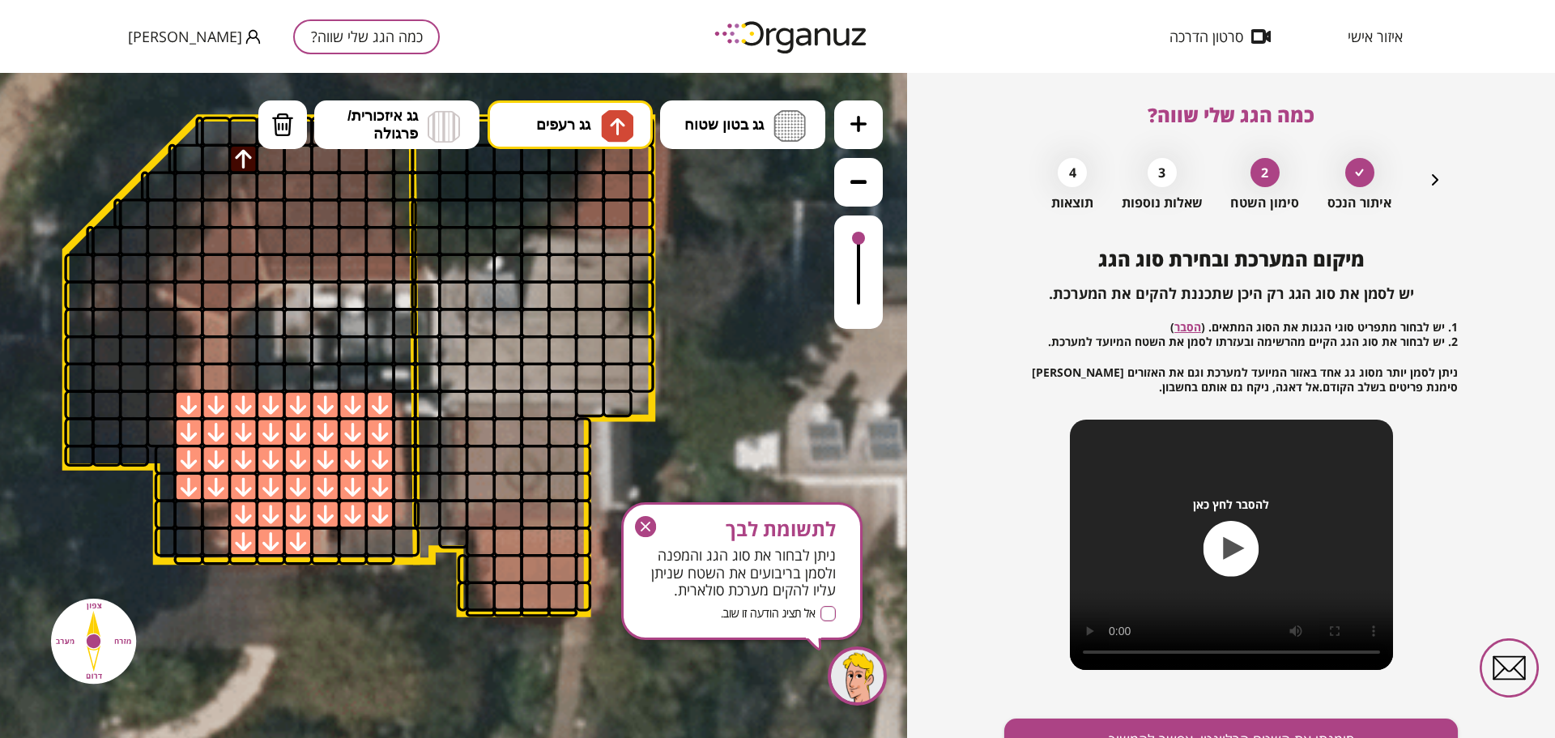
click at [251, 162] on div at bounding box center [243, 159] width 30 height 30
click at [259, 162] on div at bounding box center [271, 159] width 30 height 30
click at [287, 164] on div at bounding box center [298, 159] width 30 height 30
click at [317, 156] on div at bounding box center [325, 159] width 30 height 30
click at [353, 162] on div at bounding box center [353, 159] width 30 height 30
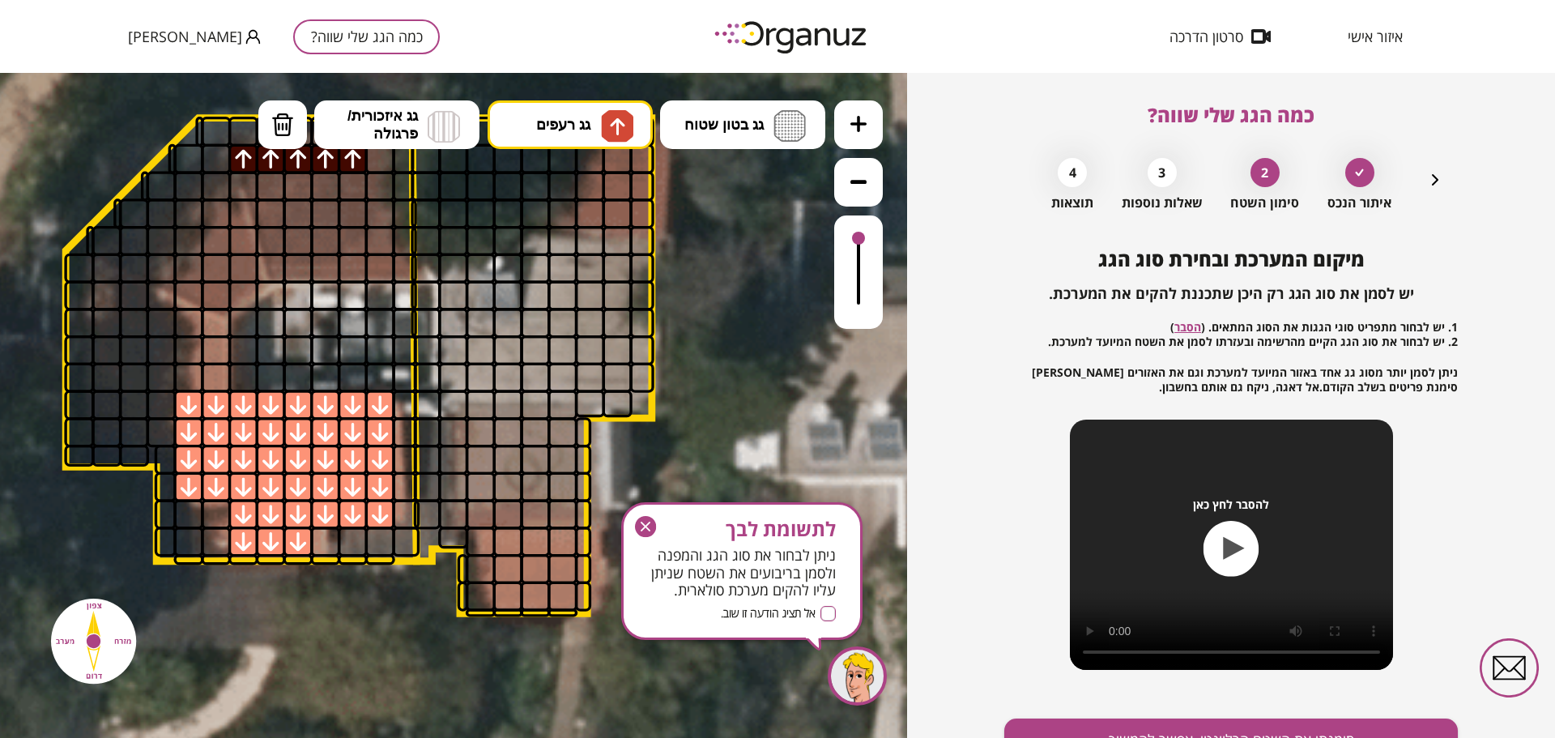
click at [376, 157] on div at bounding box center [380, 159] width 30 height 30
click at [400, 160] on div at bounding box center [403, 159] width 22 height 30
click at [398, 177] on div at bounding box center [403, 186] width 22 height 30
drag, startPoint x: 382, startPoint y: 183, endPoint x: 368, endPoint y: 186, distance: 14.1
click at [380, 184] on div at bounding box center [380, 186] width 30 height 30
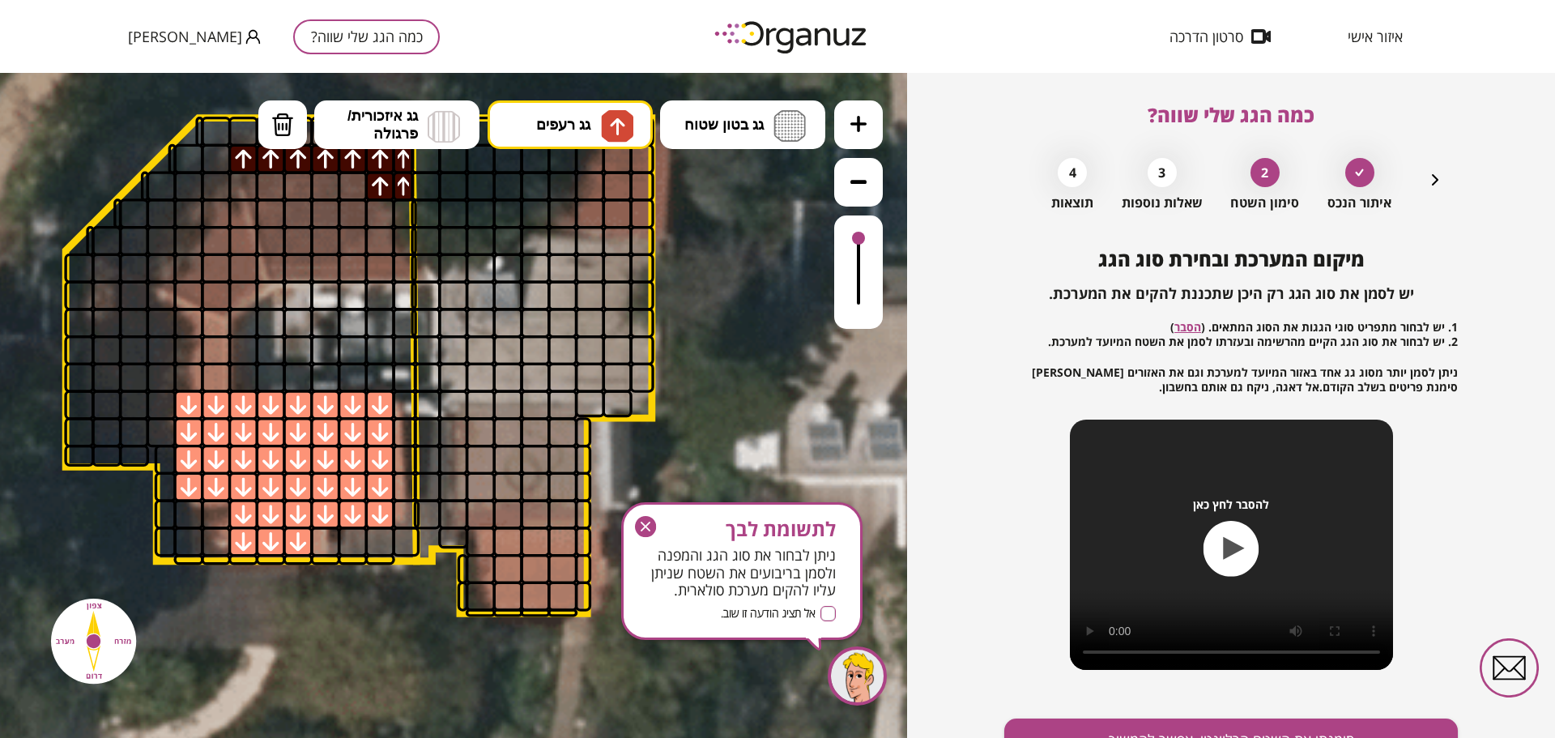
click at [355, 186] on div at bounding box center [353, 186] width 30 height 30
click at [333, 182] on div at bounding box center [325, 186] width 30 height 30
click at [303, 181] on div at bounding box center [298, 186] width 30 height 30
click at [276, 182] on div at bounding box center [271, 186] width 30 height 30
click at [261, 204] on div at bounding box center [271, 213] width 30 height 30
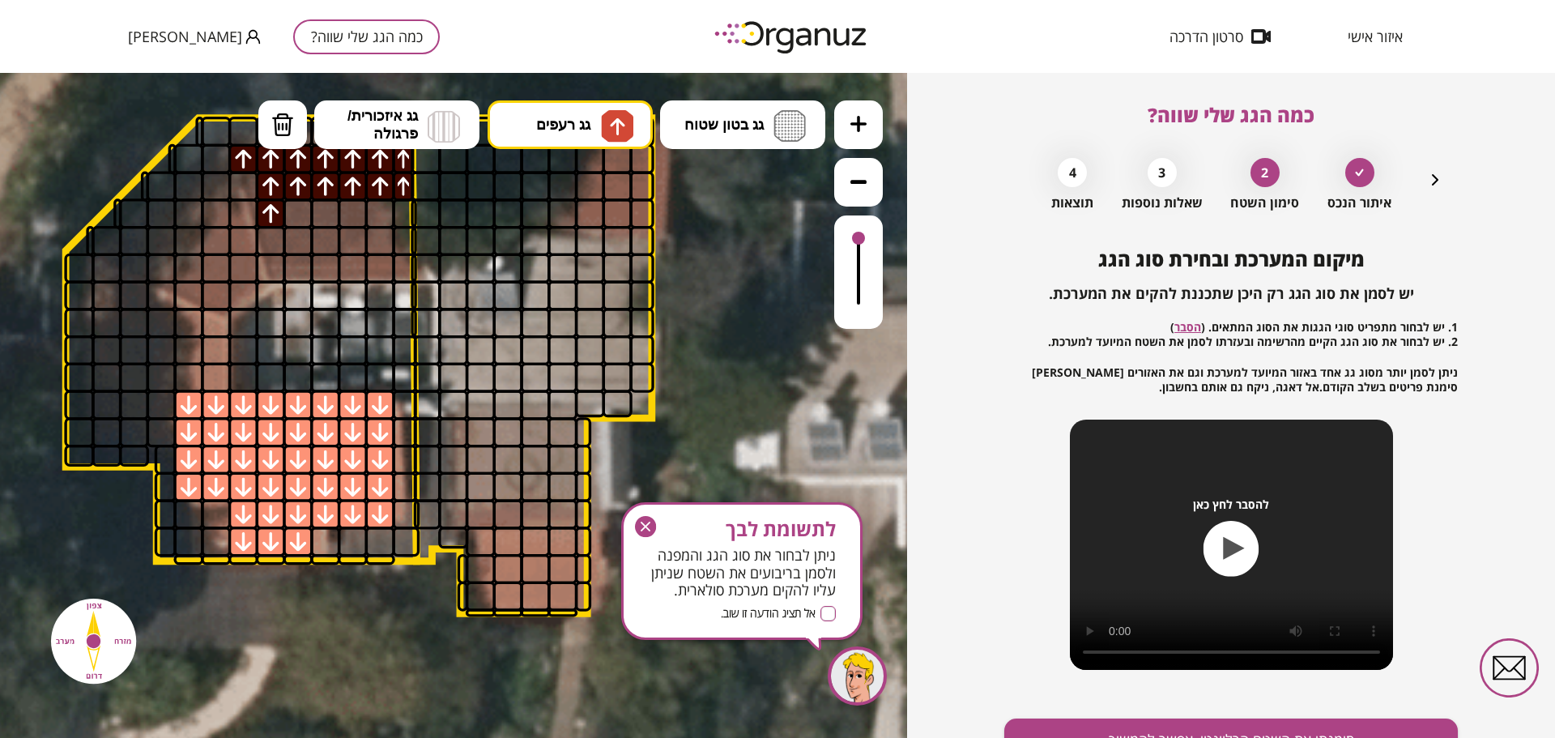
click at [303, 212] on div at bounding box center [298, 213] width 30 height 30
click at [330, 214] on div at bounding box center [325, 213] width 30 height 30
click at [351, 212] on div at bounding box center [353, 213] width 30 height 30
click at [371, 212] on div at bounding box center [380, 213] width 30 height 30
drag, startPoint x: 377, startPoint y: 235, endPoint x: 366, endPoint y: 238, distance: 11.8
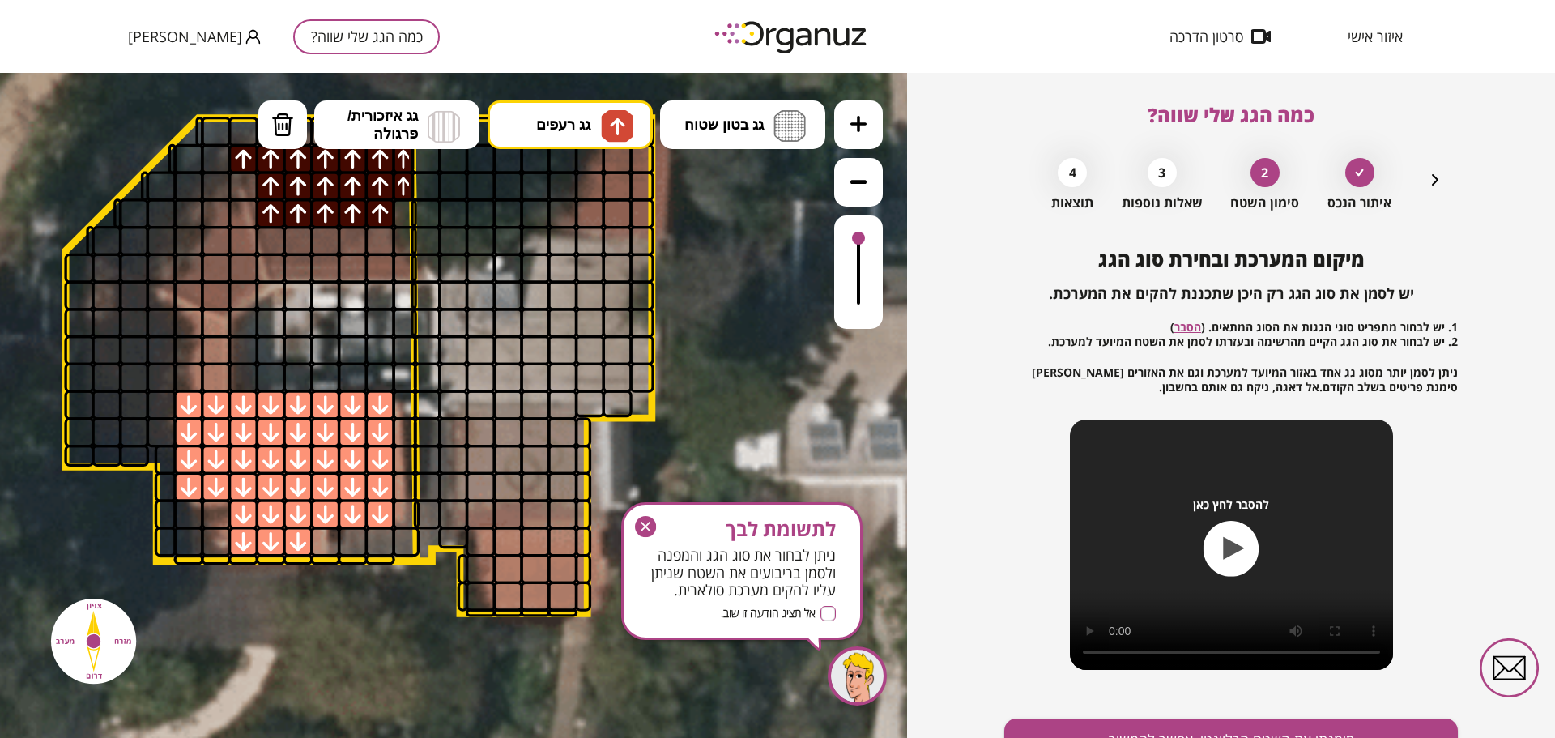
click at [373, 236] on div at bounding box center [380, 241] width 30 height 30
drag, startPoint x: 346, startPoint y: 240, endPoint x: 330, endPoint y: 239, distance: 15.4
click at [343, 240] on div at bounding box center [353, 241] width 30 height 30
drag, startPoint x: 324, startPoint y: 239, endPoint x: 300, endPoint y: 239, distance: 24.3
click at [321, 239] on div at bounding box center [325, 241] width 30 height 30
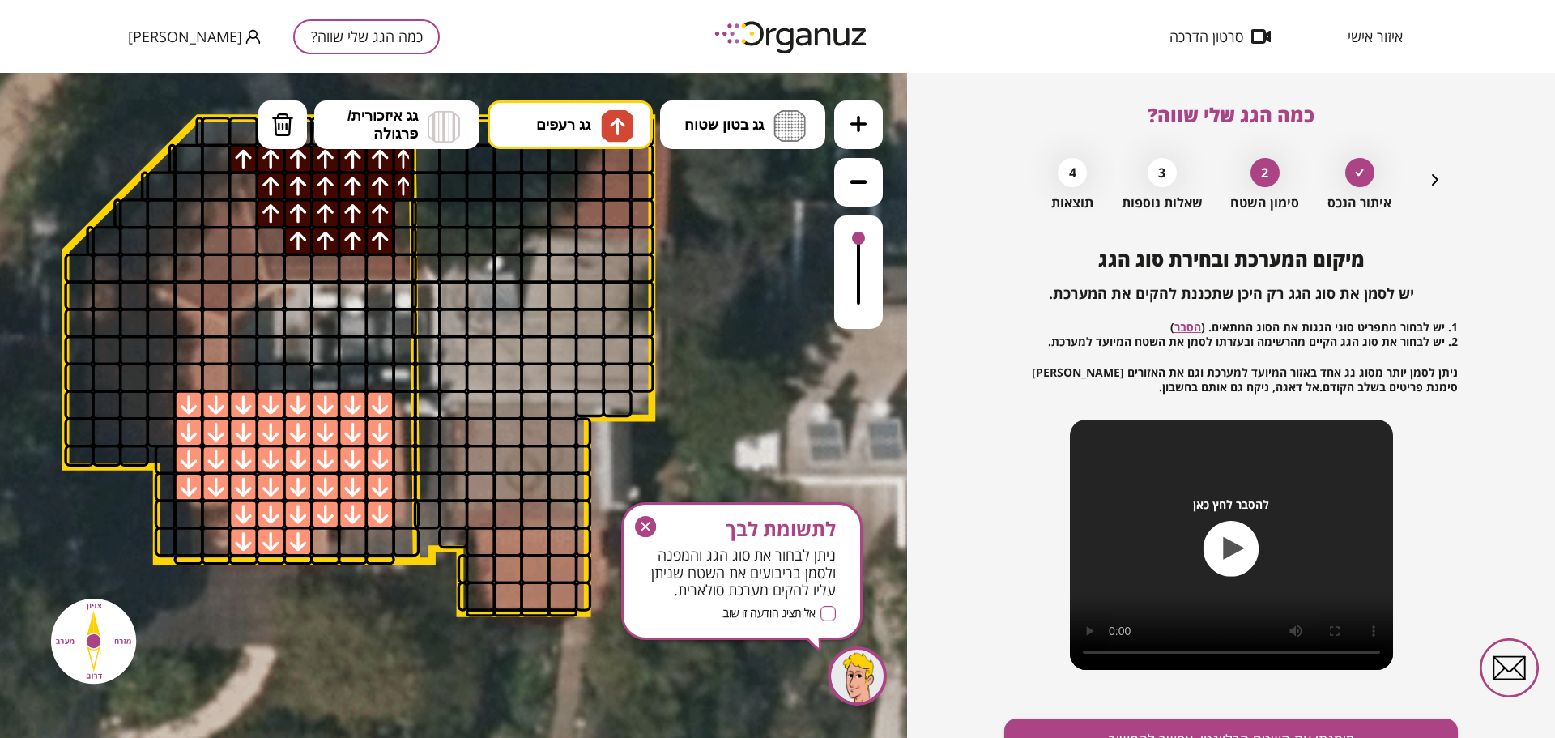
click at [299, 239] on div at bounding box center [298, 241] width 30 height 30
drag, startPoint x: 275, startPoint y: 242, endPoint x: 275, endPoint y: 275, distance: 33.2
click at [275, 243] on div at bounding box center [271, 241] width 30 height 30
click at [275, 275] on div at bounding box center [271, 268] width 30 height 30
click at [296, 274] on div at bounding box center [298, 268] width 30 height 30
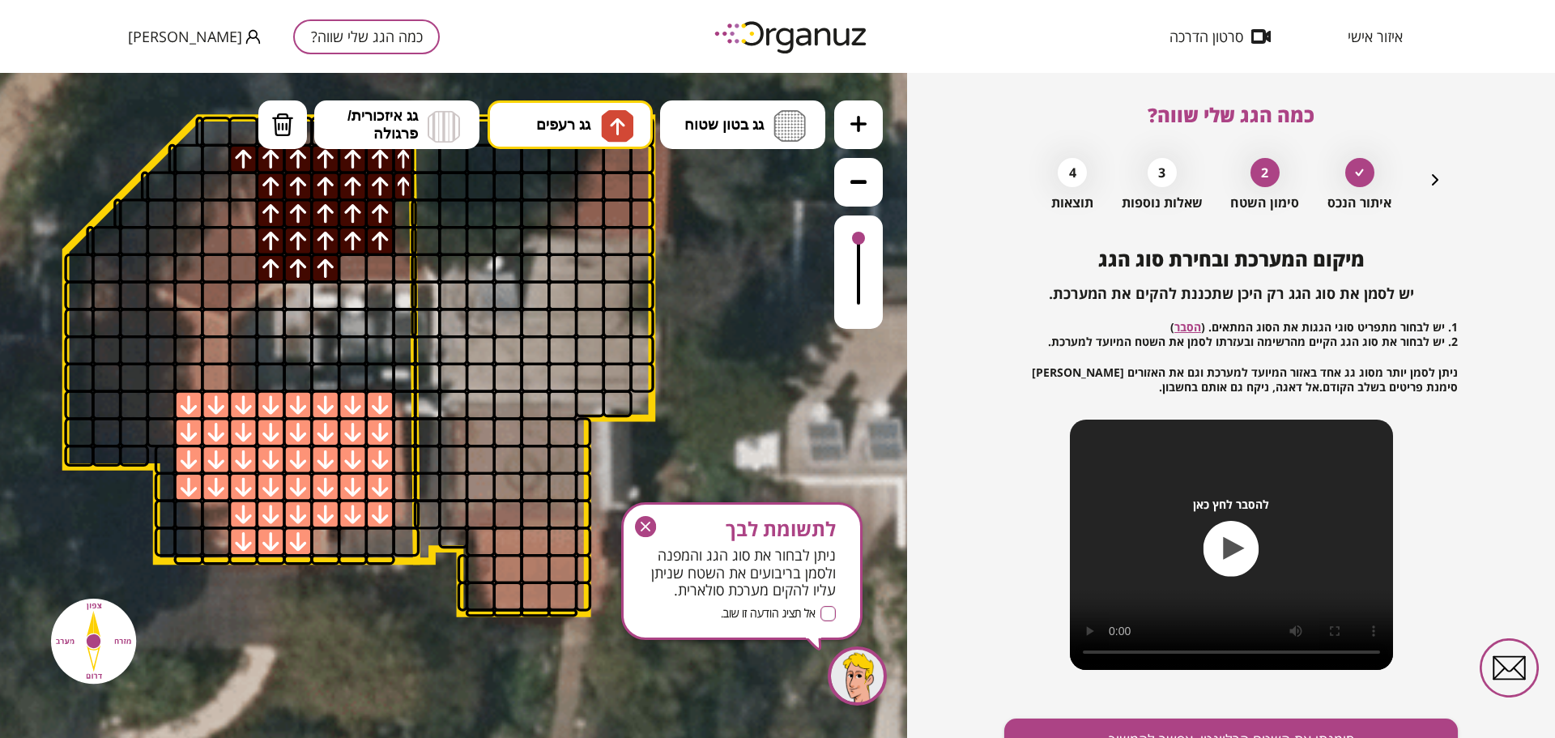
drag, startPoint x: 327, startPoint y: 268, endPoint x: 351, endPoint y: 264, distance: 24.6
click at [334, 269] on div at bounding box center [325, 268] width 30 height 30
click at [358, 266] on div at bounding box center [353, 268] width 30 height 30
click at [377, 270] on div at bounding box center [380, 268] width 30 height 30
drag, startPoint x: 394, startPoint y: 262, endPoint x: 393, endPoint y: 254, distance: 8.1
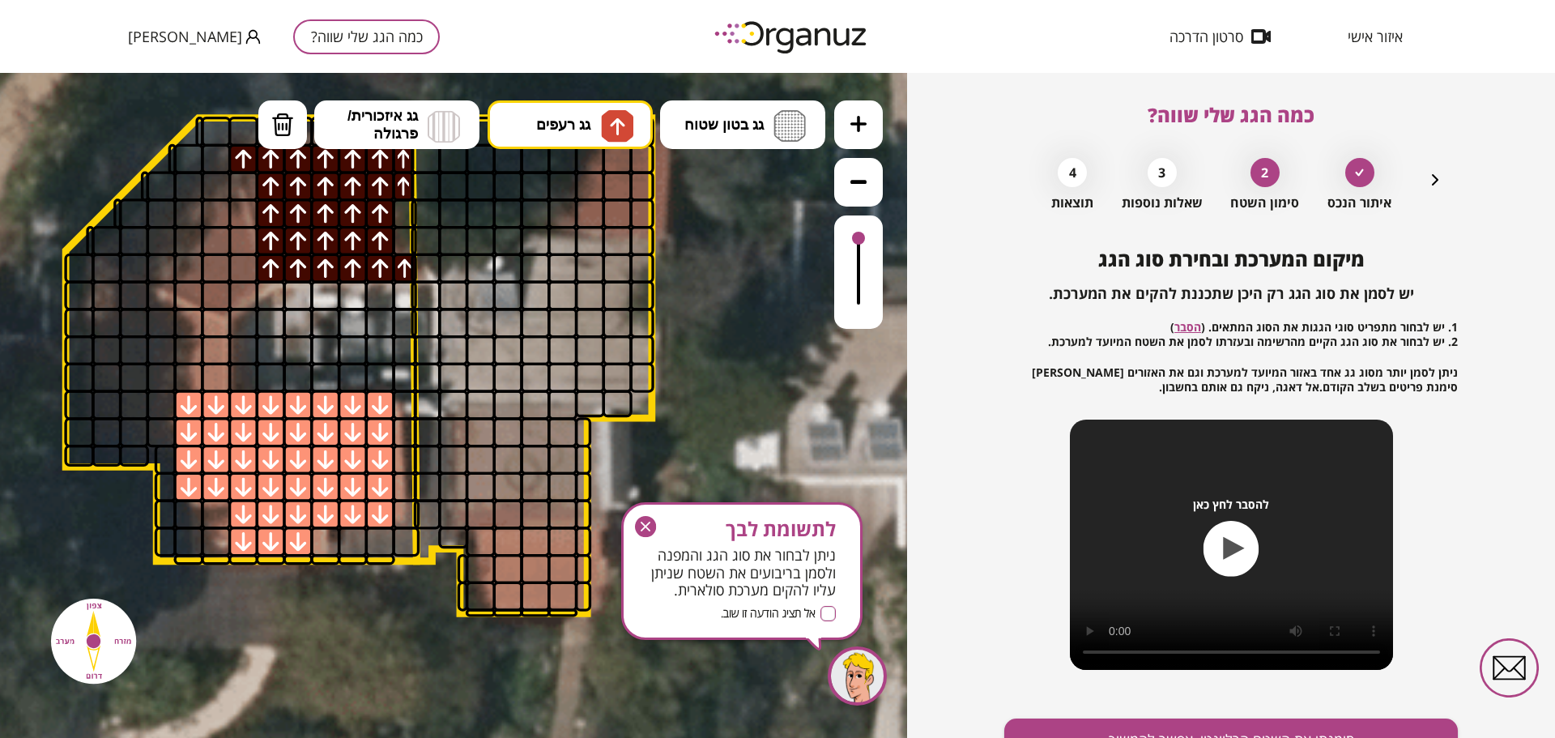
click at [390, 231] on div at bounding box center [380, 241] width 30 height 30
click at [398, 272] on div at bounding box center [404, 268] width 24 height 30
click at [521, 117] on button "גג רעפים" at bounding box center [569, 124] width 165 height 49
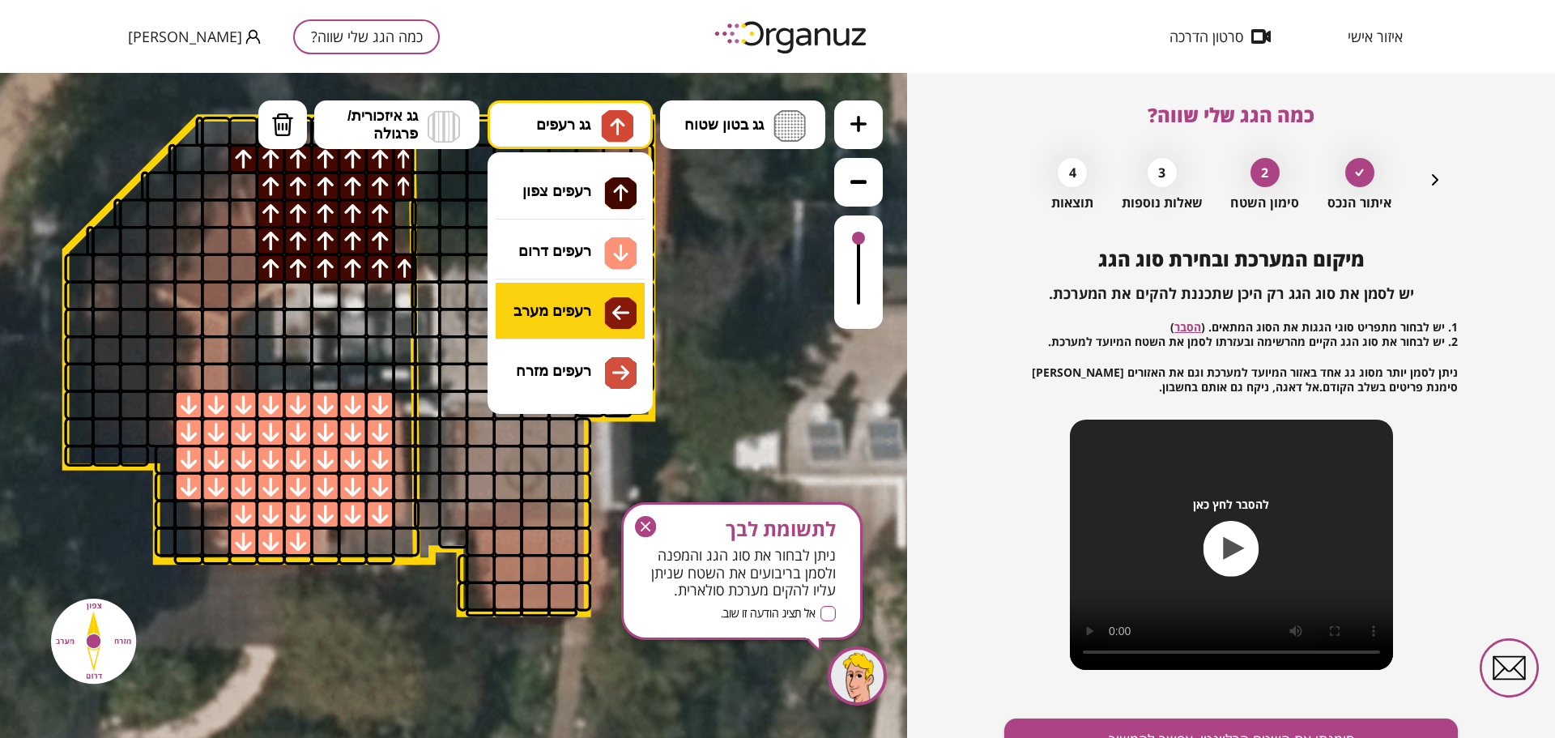
click at [529, 293] on div ".st0 { fill: #FFFFFF; } 10" at bounding box center [453, 405] width 907 height 665
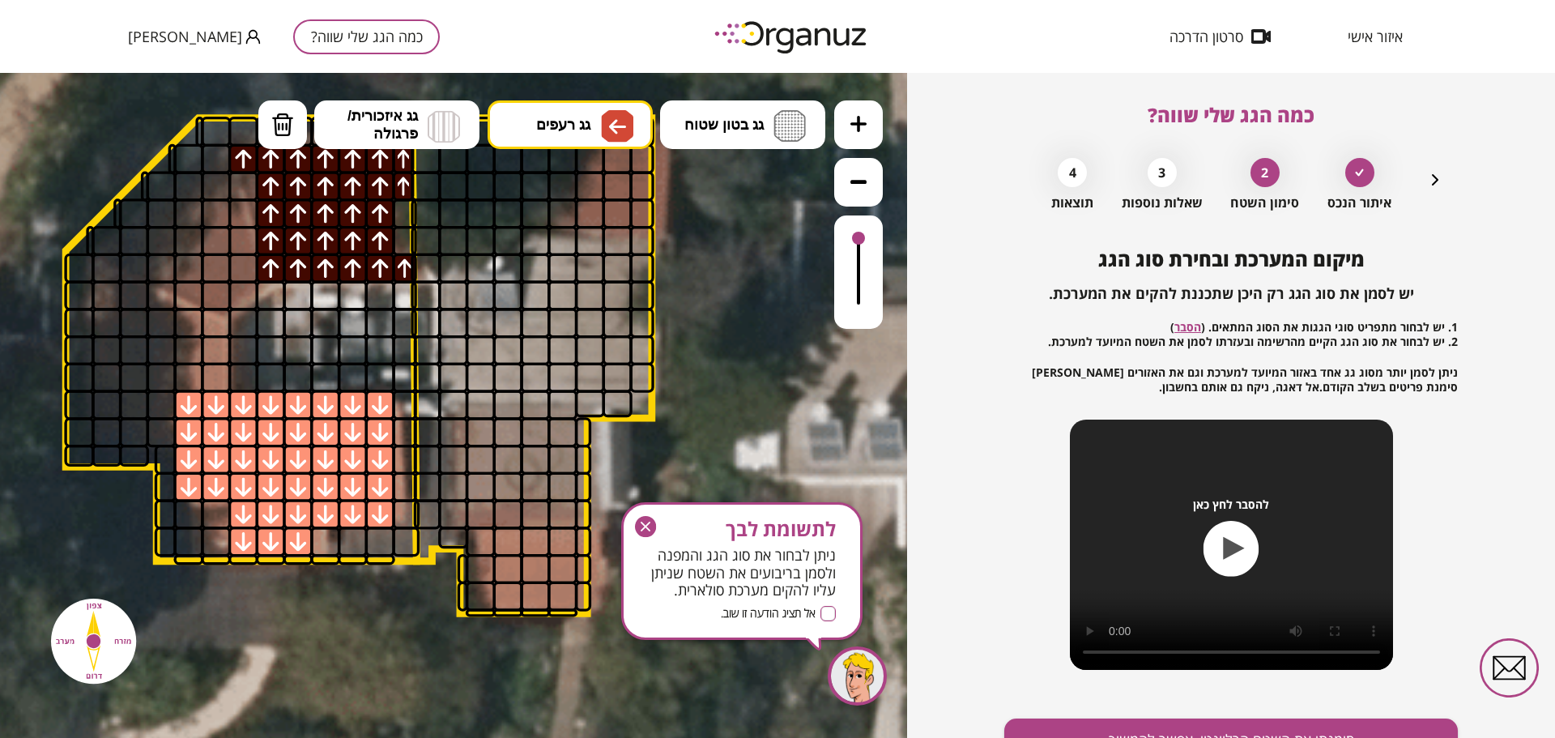
click at [209, 325] on div at bounding box center [216, 323] width 30 height 30
click at [203, 344] on div at bounding box center [216, 350] width 30 height 30
click at [211, 368] on div at bounding box center [216, 378] width 30 height 30
click at [182, 368] on div at bounding box center [188, 378] width 30 height 30
click at [185, 348] on div at bounding box center [188, 350] width 30 height 30
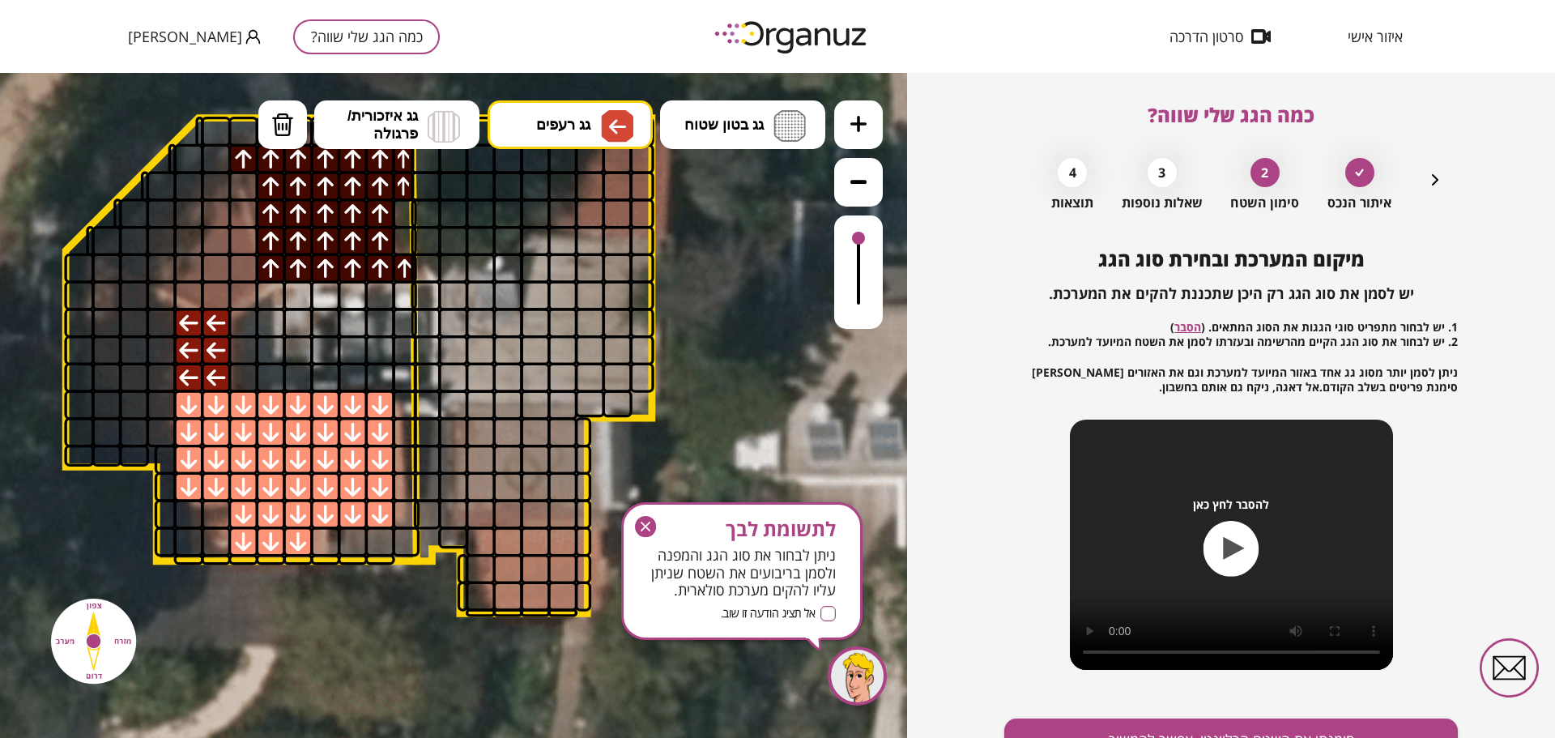
click at [187, 321] on div at bounding box center [188, 323] width 30 height 30
click at [161, 299] on div at bounding box center [162, 295] width 30 height 30
click at [158, 317] on div at bounding box center [162, 323] width 30 height 30
click at [158, 341] on div at bounding box center [162, 350] width 30 height 30
click at [157, 372] on div at bounding box center [162, 378] width 30 height 30
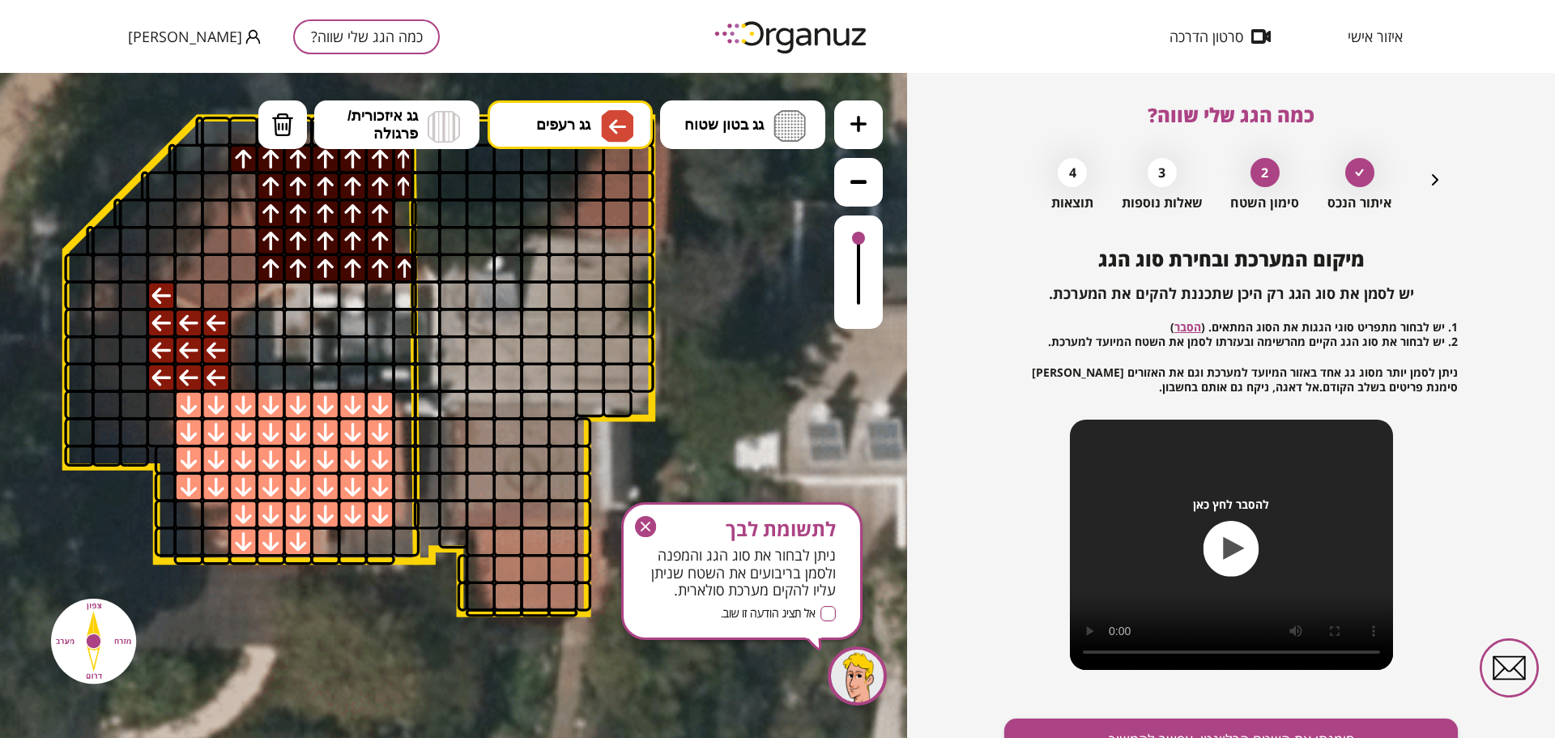
click at [128, 372] on div at bounding box center [134, 378] width 30 height 30
click at [134, 338] on div at bounding box center [134, 350] width 30 height 30
click at [138, 324] on div at bounding box center [134, 323] width 30 height 30
click at [138, 297] on div at bounding box center [134, 295] width 30 height 30
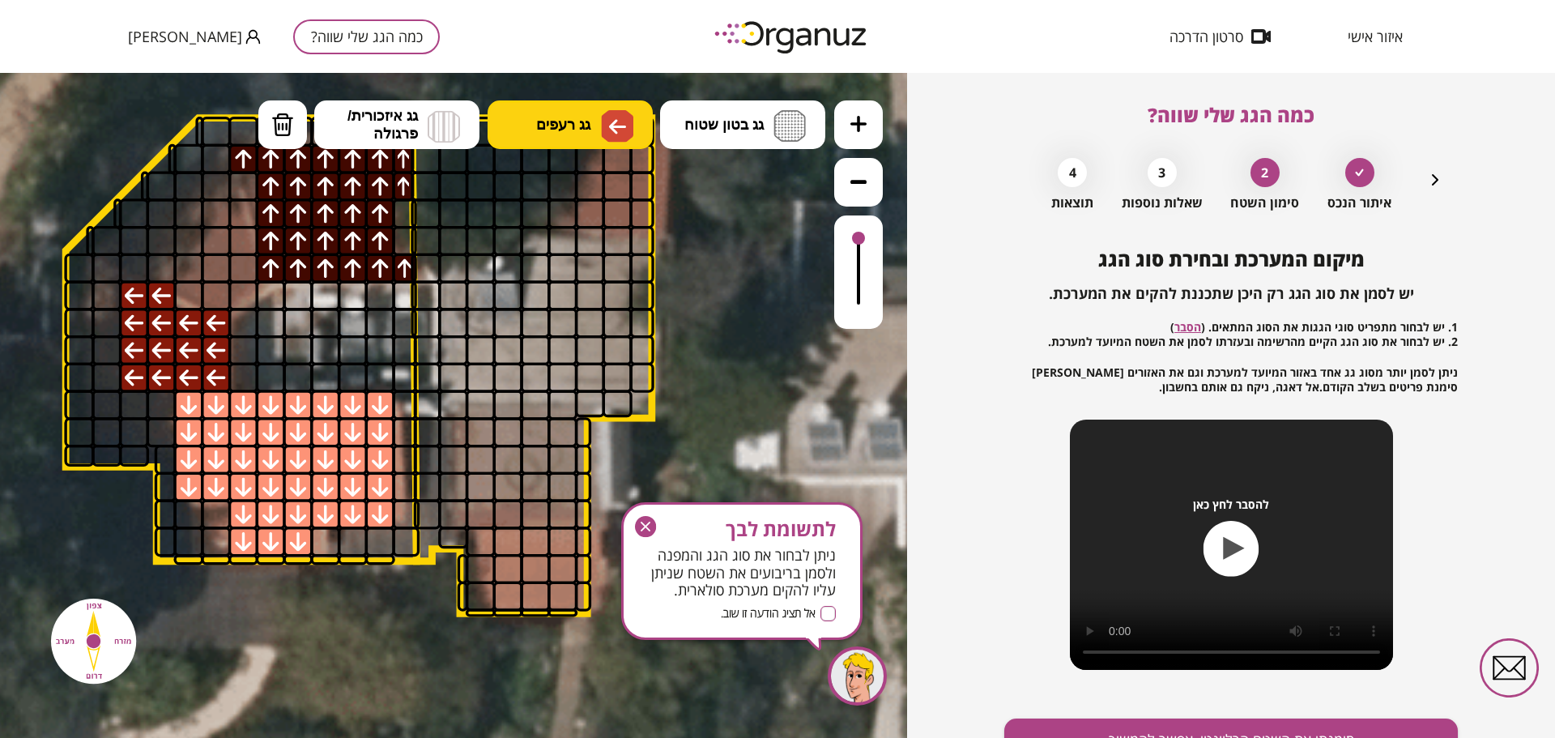
click at [564, 129] on span "גג רעפים" at bounding box center [563, 125] width 54 height 18
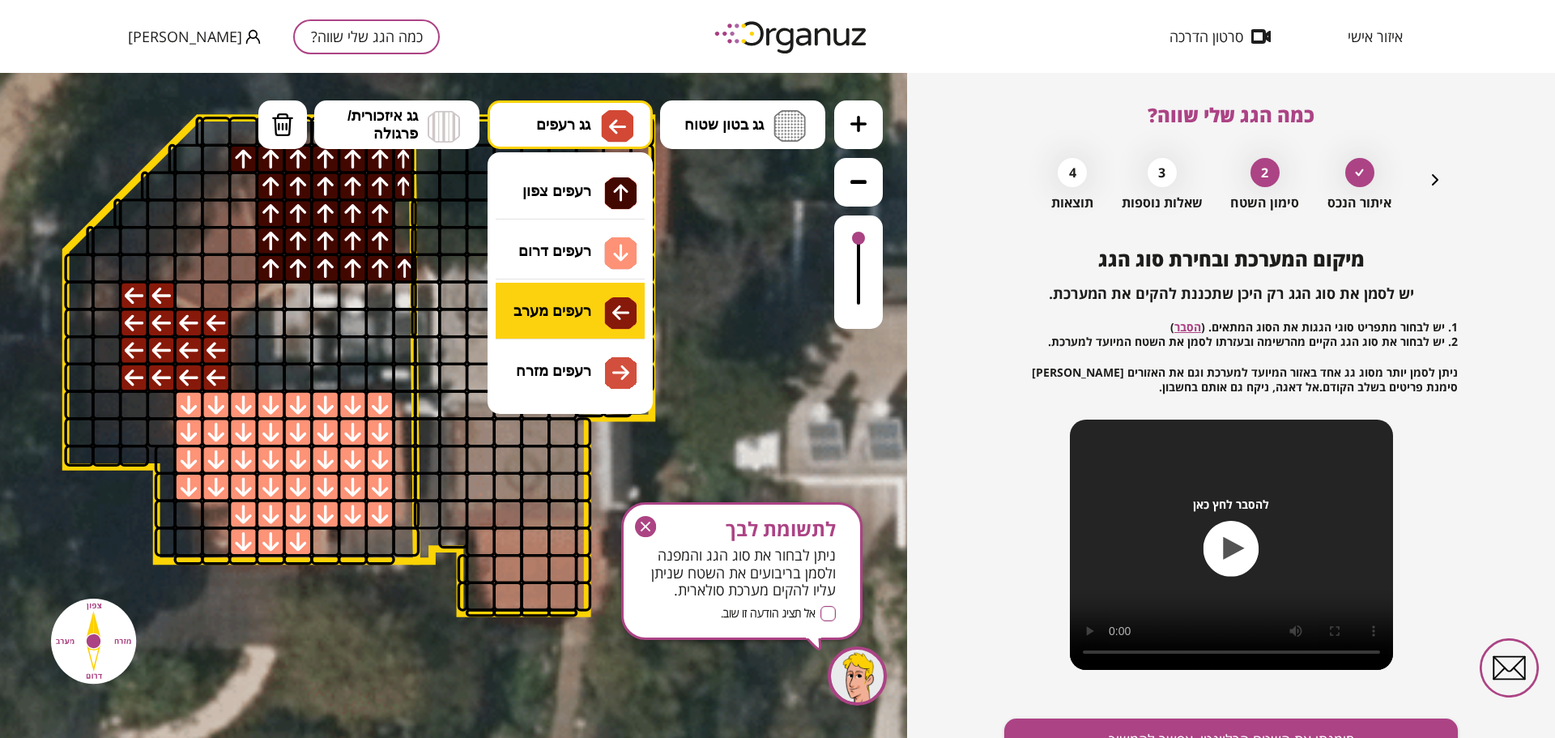
click at [543, 307] on div ".st0 { fill: #FFFFFF; } 10" at bounding box center [453, 405] width 907 height 665
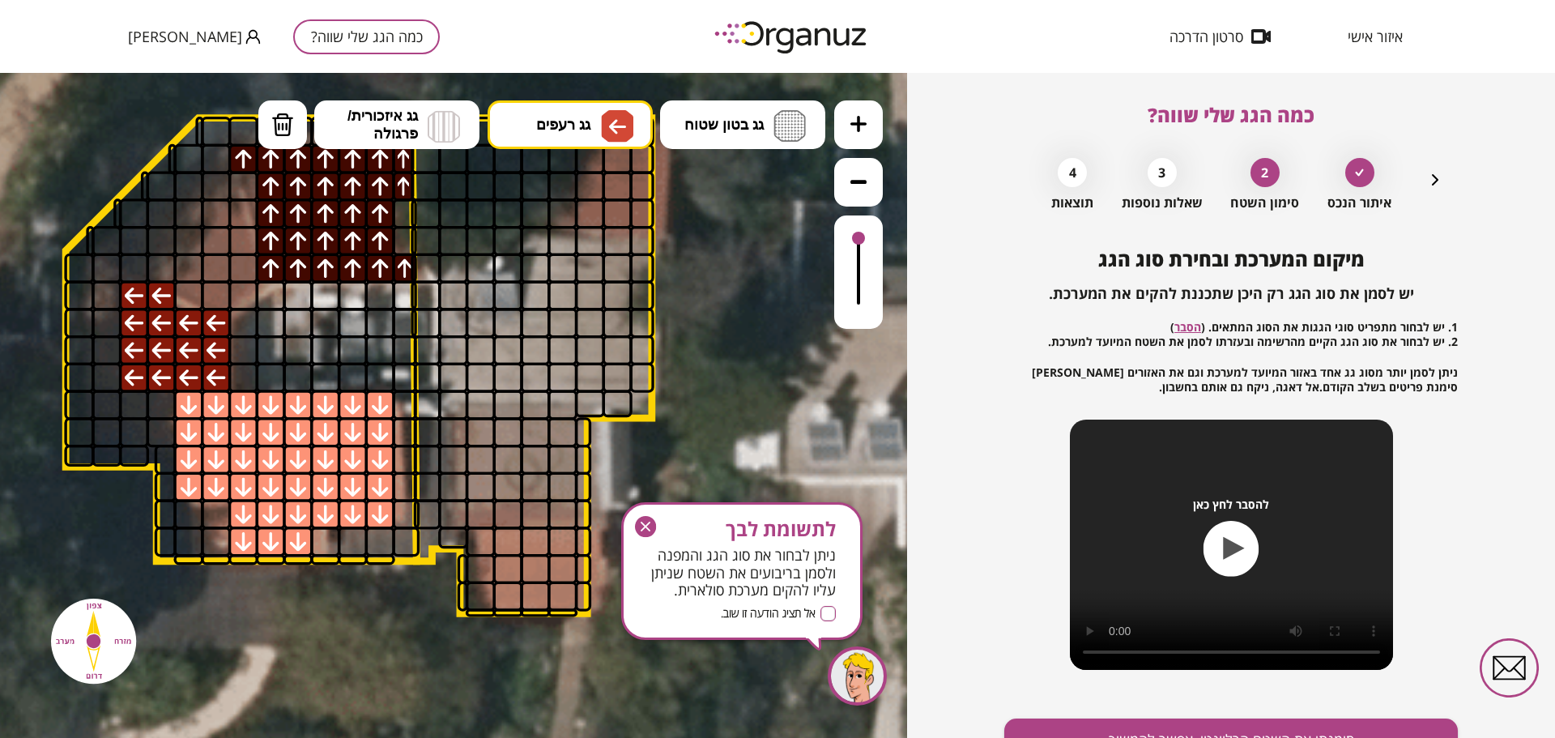
click at [244, 285] on div at bounding box center [243, 295] width 30 height 30
click at [213, 287] on div at bounding box center [216, 295] width 30 height 30
drag, startPoint x: 188, startPoint y: 286, endPoint x: 200, endPoint y: 275, distance: 16.6
click at [191, 283] on div at bounding box center [188, 295] width 30 height 30
click at [210, 267] on div at bounding box center [216, 268] width 30 height 30
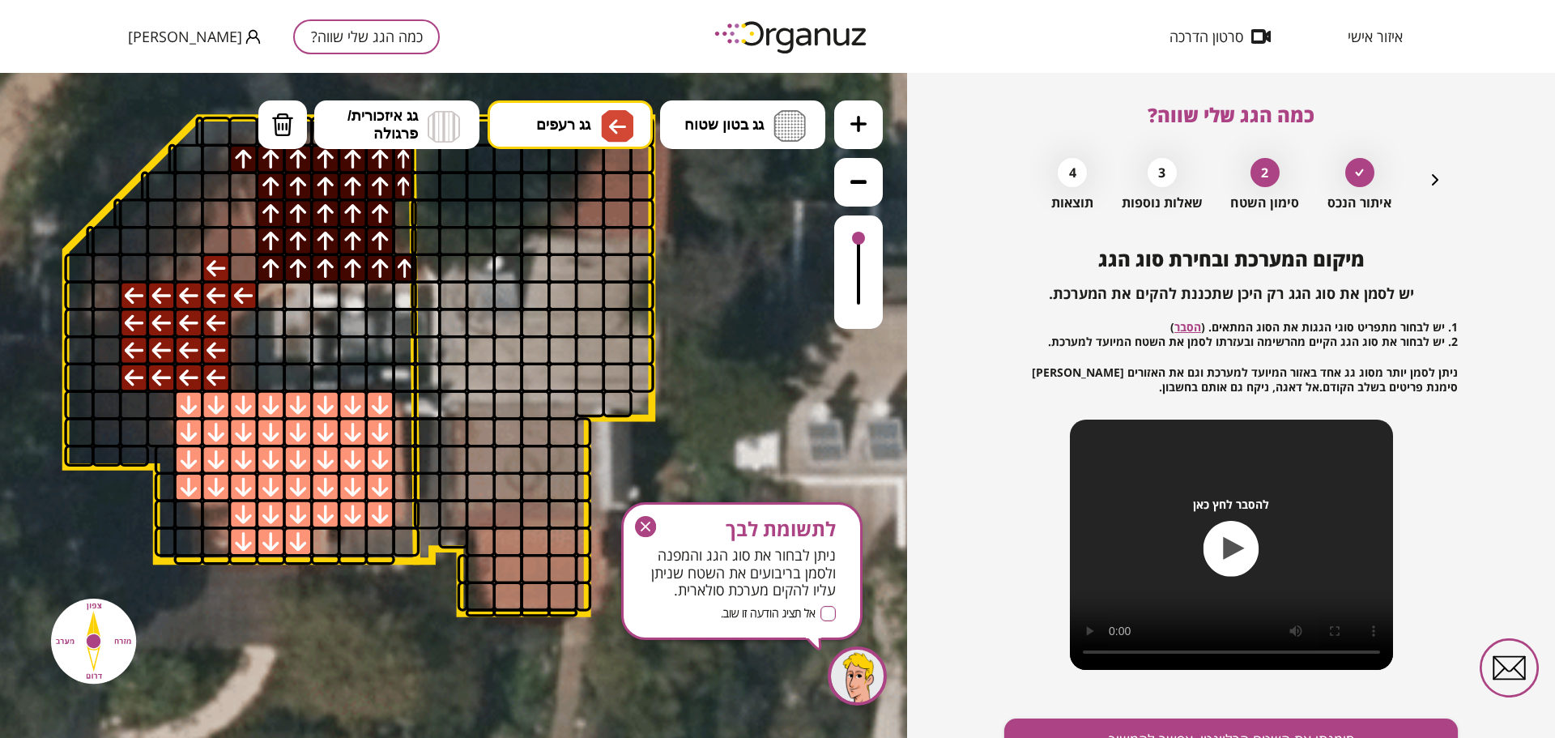
click at [245, 268] on div at bounding box center [243, 268] width 30 height 30
click at [249, 240] on div at bounding box center [243, 241] width 30 height 30
click at [244, 210] on div at bounding box center [243, 213] width 30 height 30
click at [231, 211] on div at bounding box center [243, 213] width 30 height 30
click at [223, 213] on div at bounding box center [216, 213] width 30 height 30
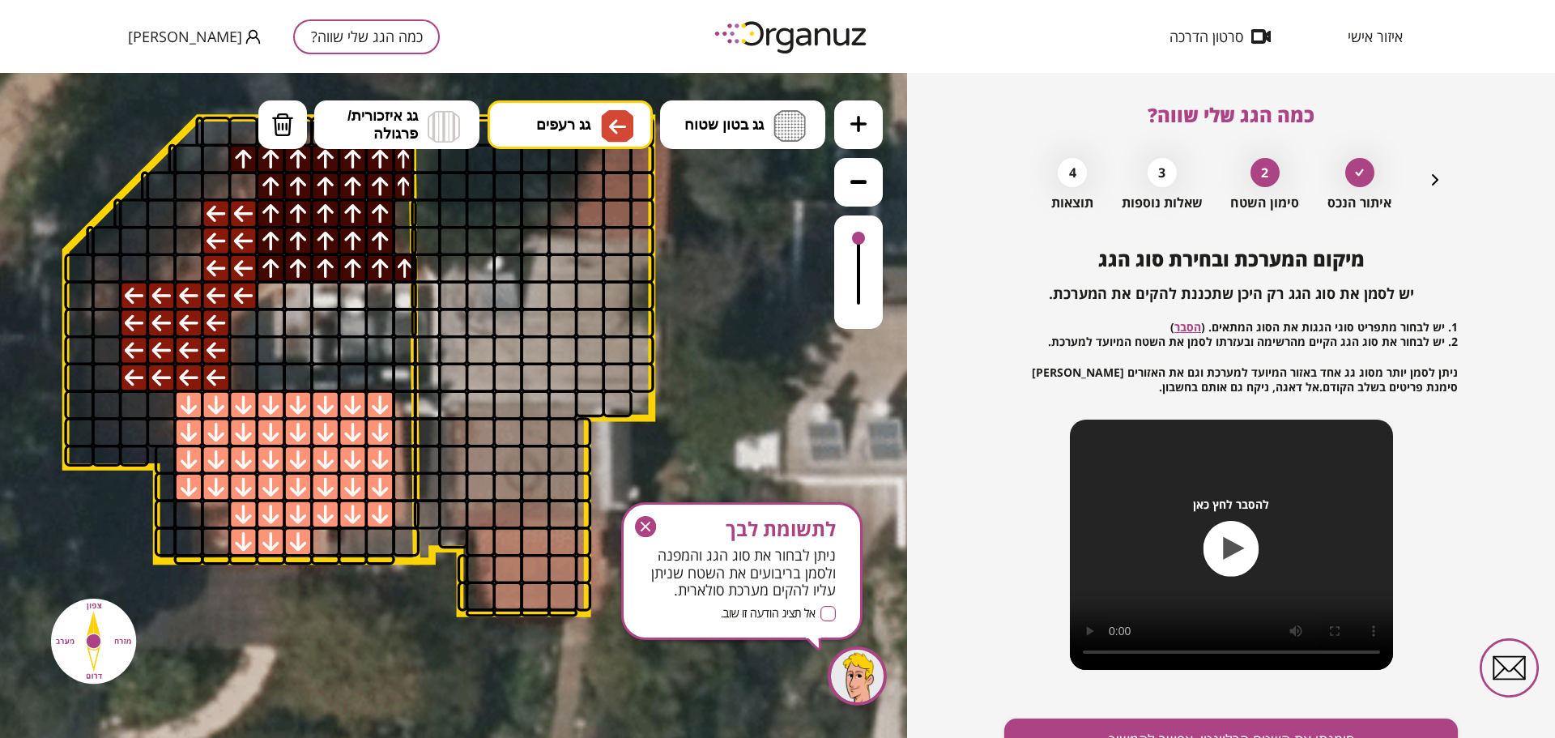
click at [215, 236] on div at bounding box center [216, 241] width 30 height 30
click at [220, 186] on div at bounding box center [216, 186] width 30 height 30
click at [236, 190] on div at bounding box center [243, 186] width 30 height 30
click at [194, 219] on div at bounding box center [188, 213] width 30 height 30
click at [192, 233] on div at bounding box center [188, 241] width 30 height 30
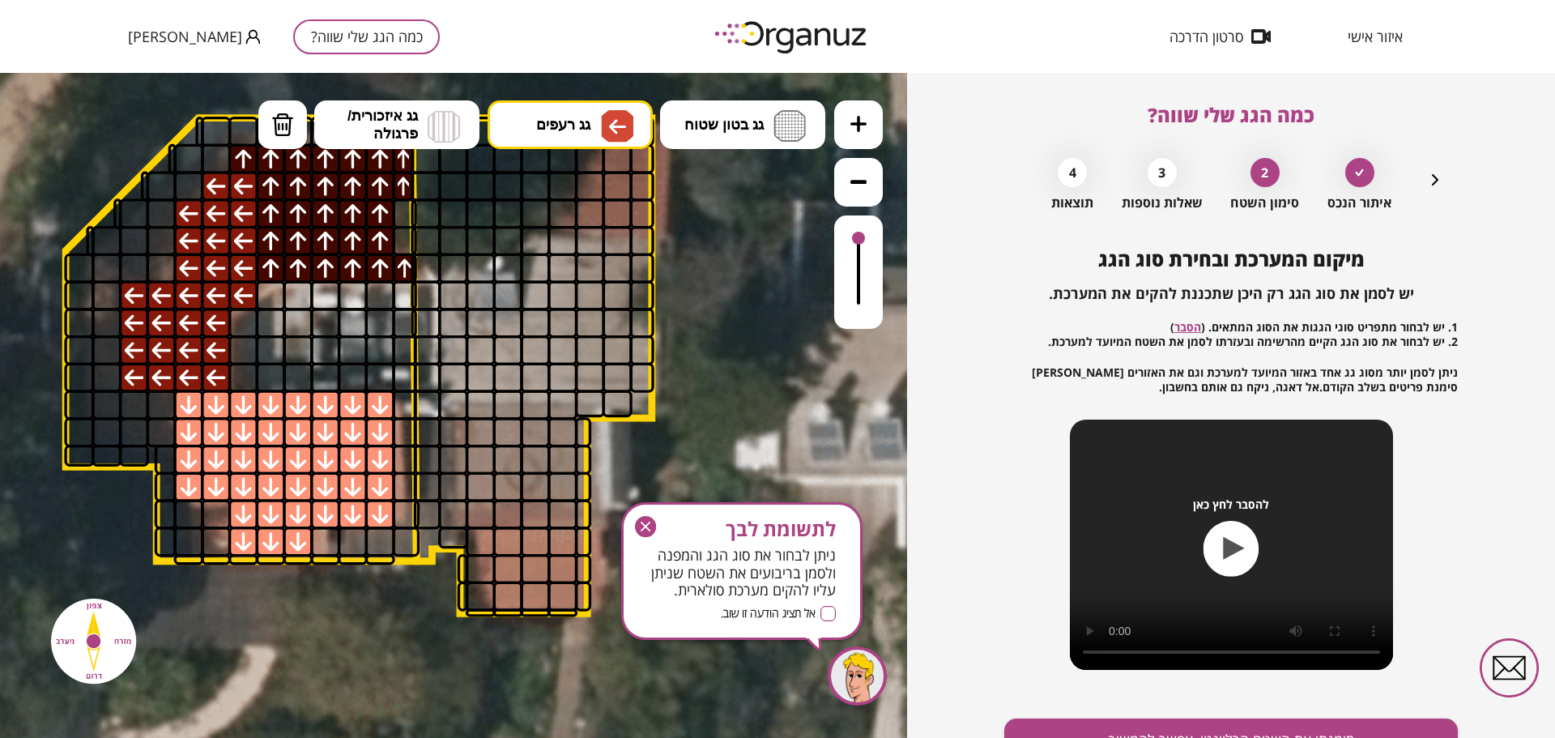
click at [188, 264] on div at bounding box center [188, 268] width 30 height 30
click at [171, 264] on div at bounding box center [162, 268] width 30 height 30
click at [172, 242] on div at bounding box center [162, 241] width 30 height 30
click at [172, 221] on div at bounding box center [162, 213] width 30 height 30
click at [144, 262] on div at bounding box center [134, 268] width 30 height 30
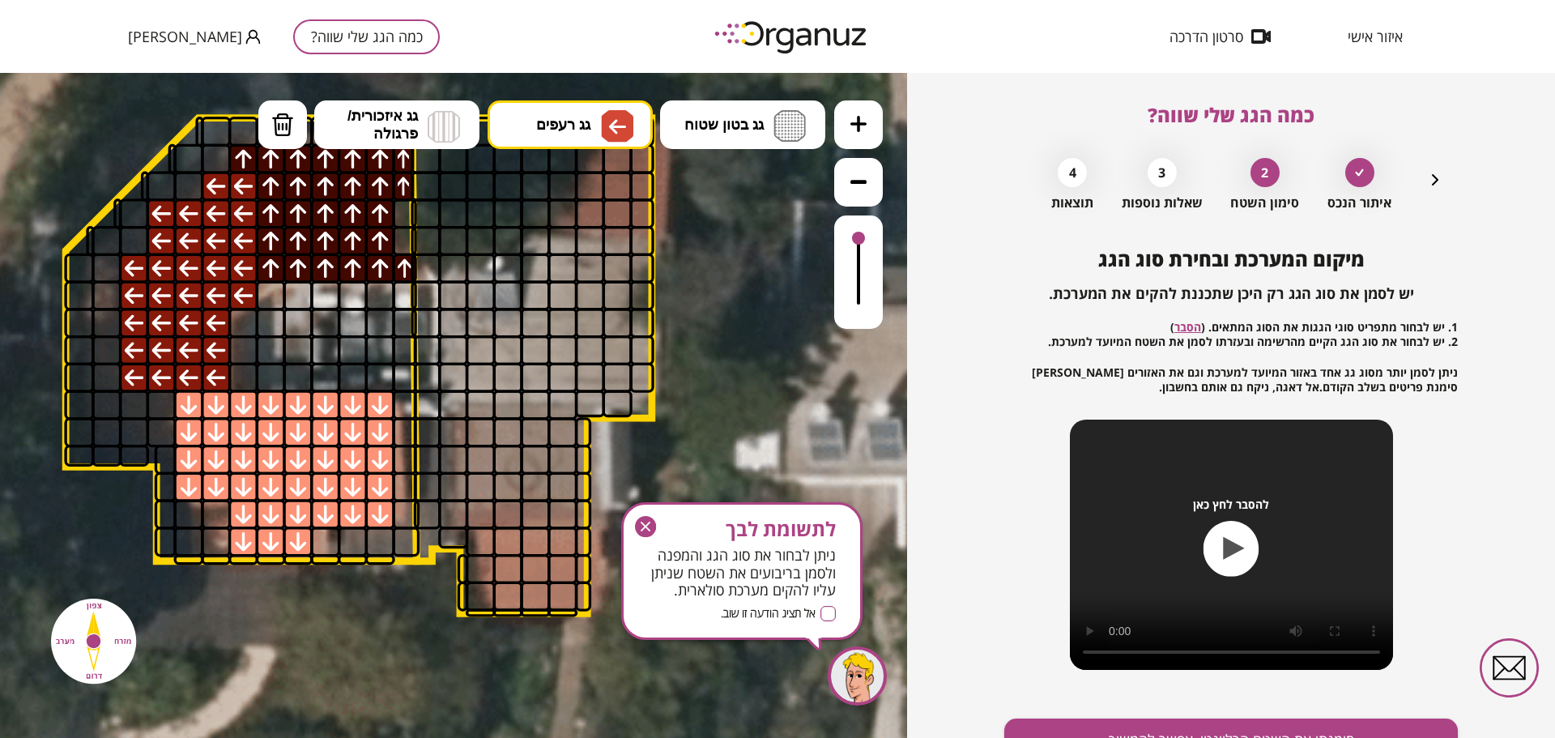
click at [145, 234] on div at bounding box center [134, 241] width 30 height 30
click at [115, 236] on div at bounding box center [107, 241] width 30 height 30
click at [130, 239] on div at bounding box center [134, 241] width 30 height 30
click at [275, 131] on img at bounding box center [282, 125] width 23 height 24
click at [106, 239] on div at bounding box center [107, 241] width 30 height 30
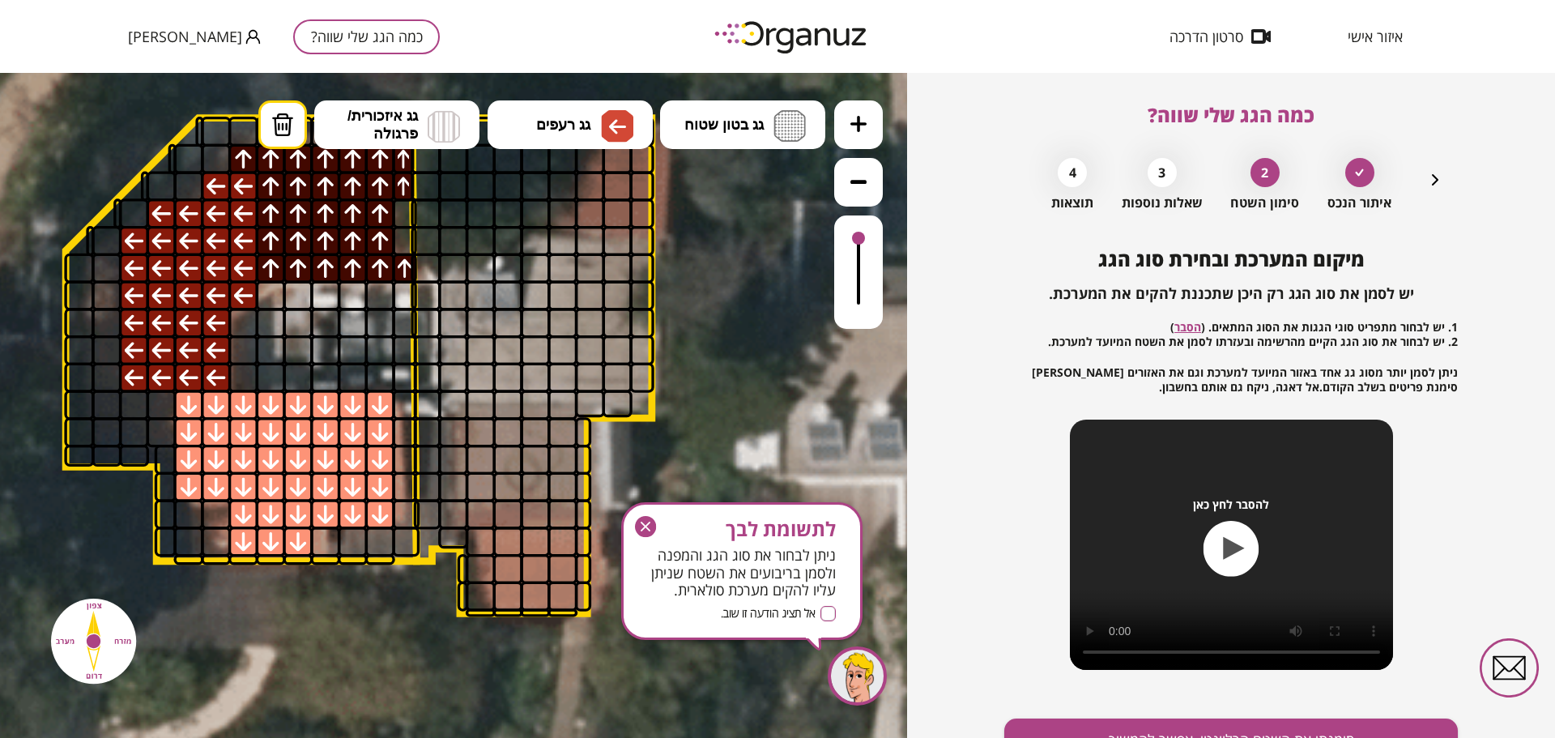
click at [137, 241] on div at bounding box center [134, 241] width 30 height 30
click at [131, 376] on div at bounding box center [134, 378] width 30 height 30
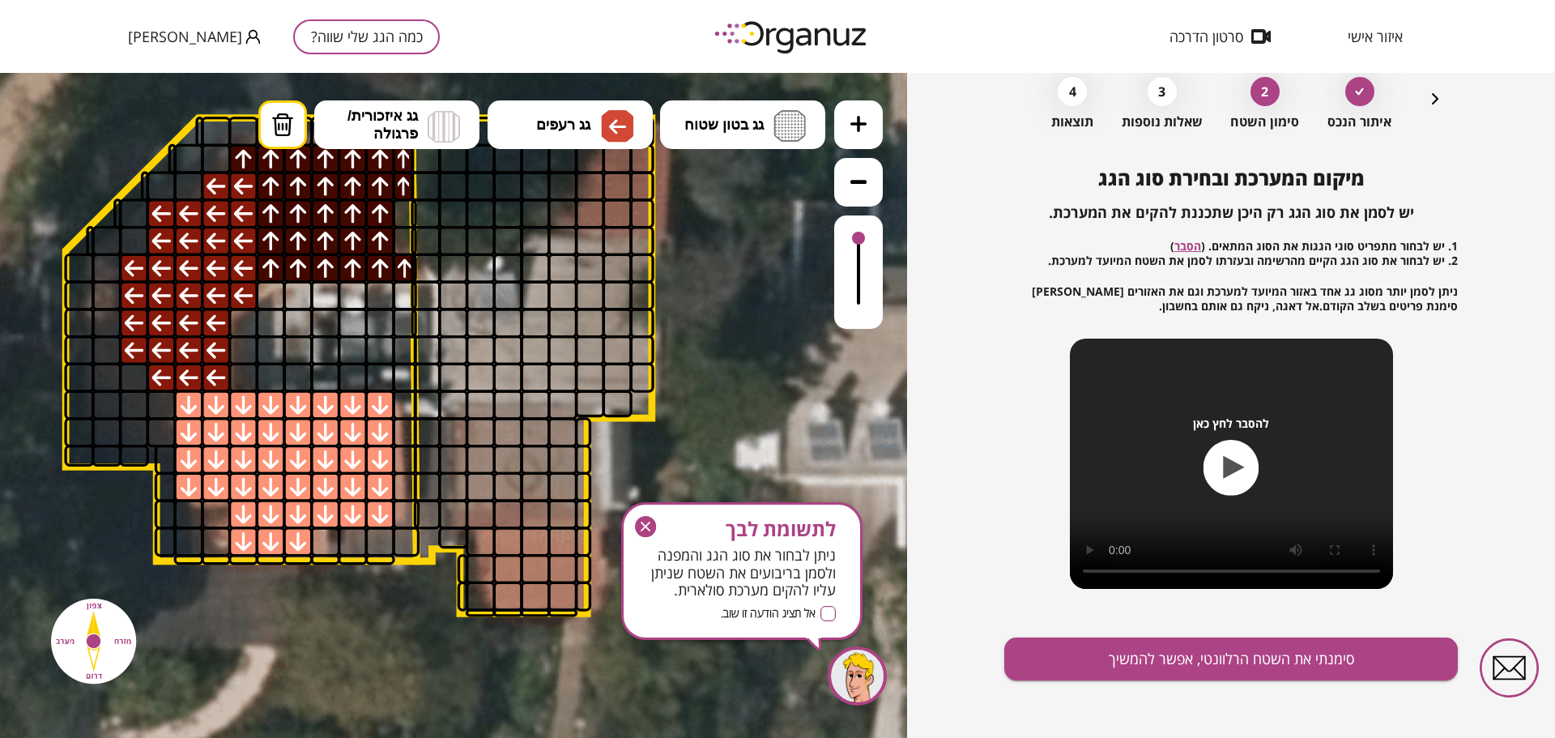
scroll to position [85, 0]
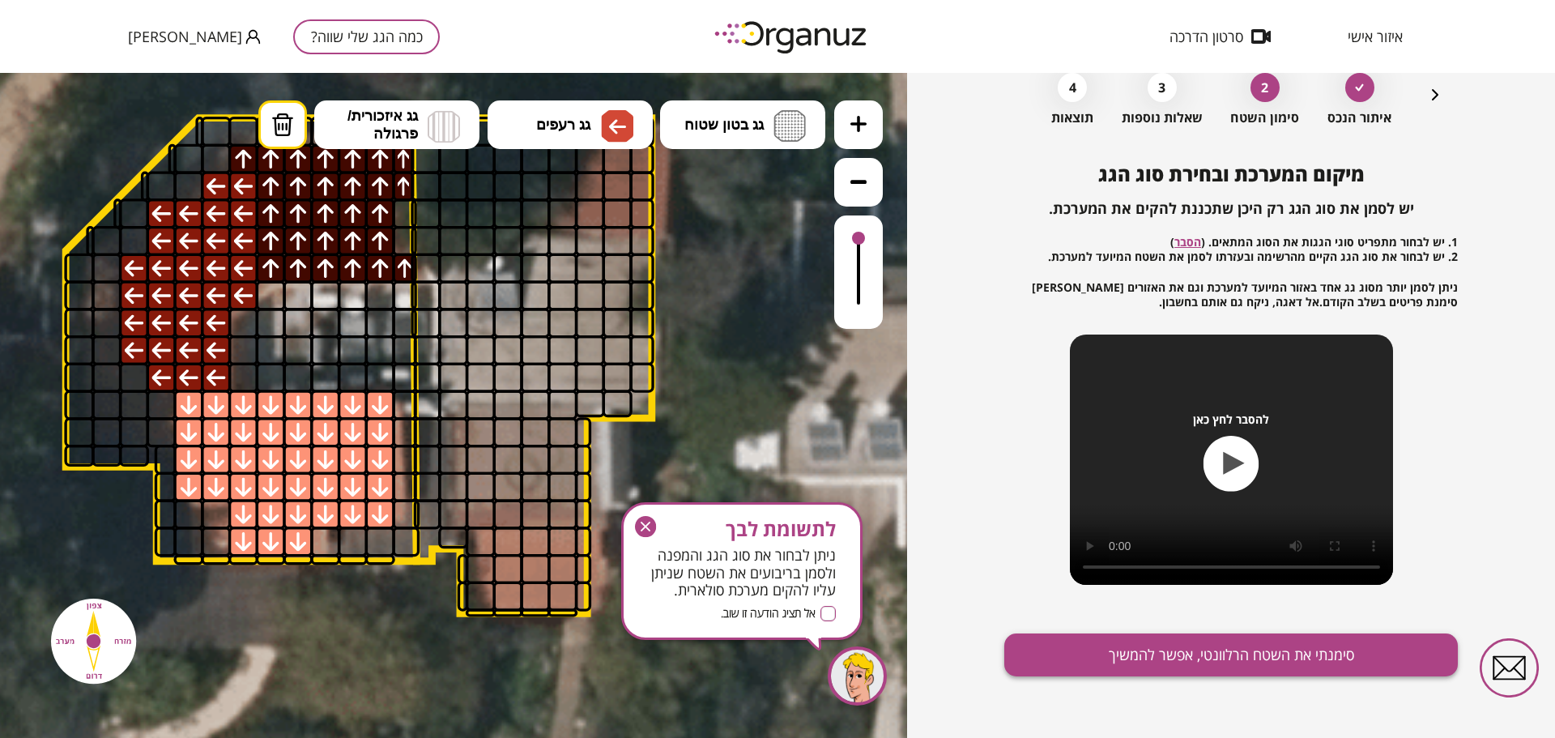
click at [1186, 657] on button "סימנתי את השטח הרלוונטי, אפשר להמשיך" at bounding box center [1230, 654] width 453 height 43
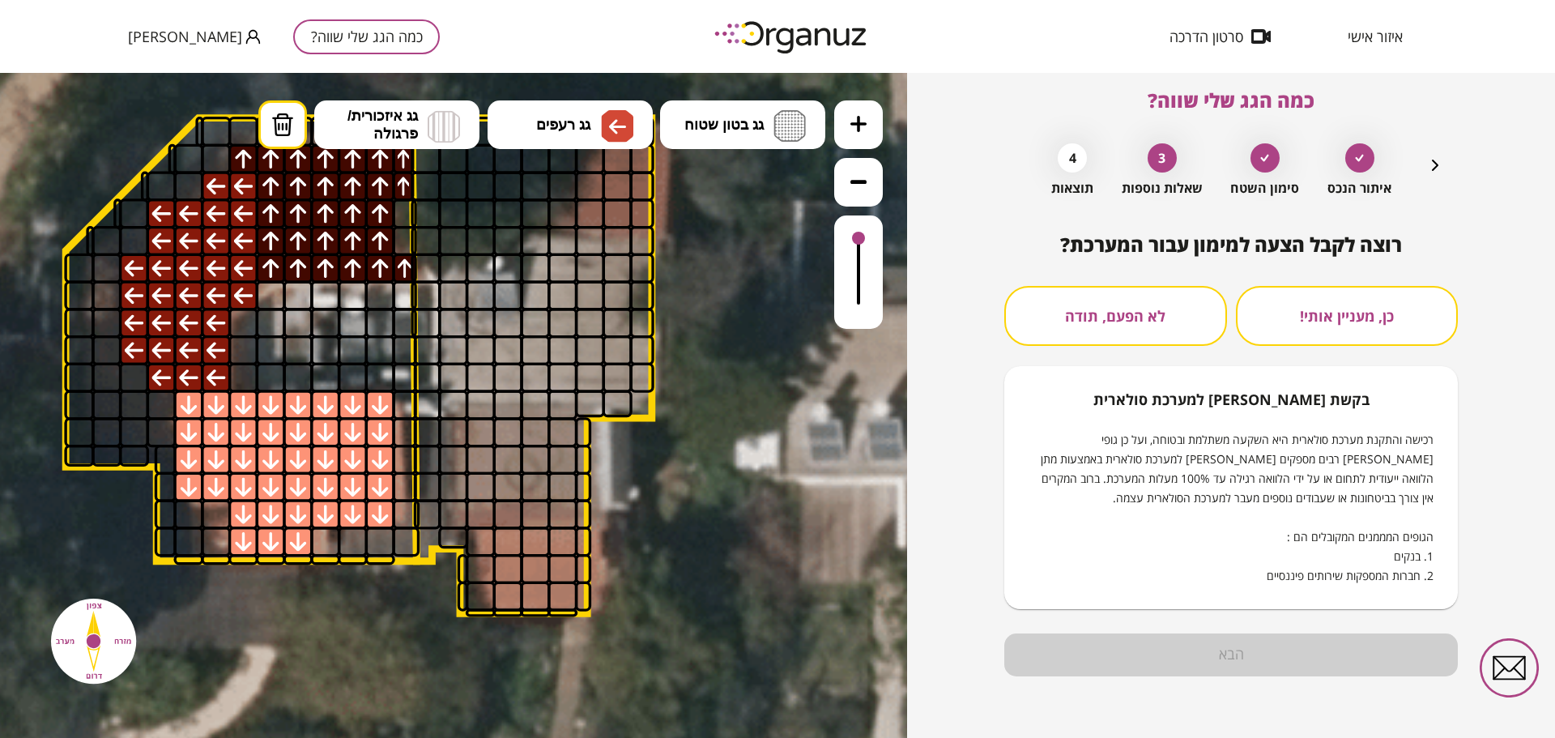
scroll to position [15, 0]
click at [1147, 313] on button "לא הפעם, תודה" at bounding box center [1115, 316] width 223 height 60
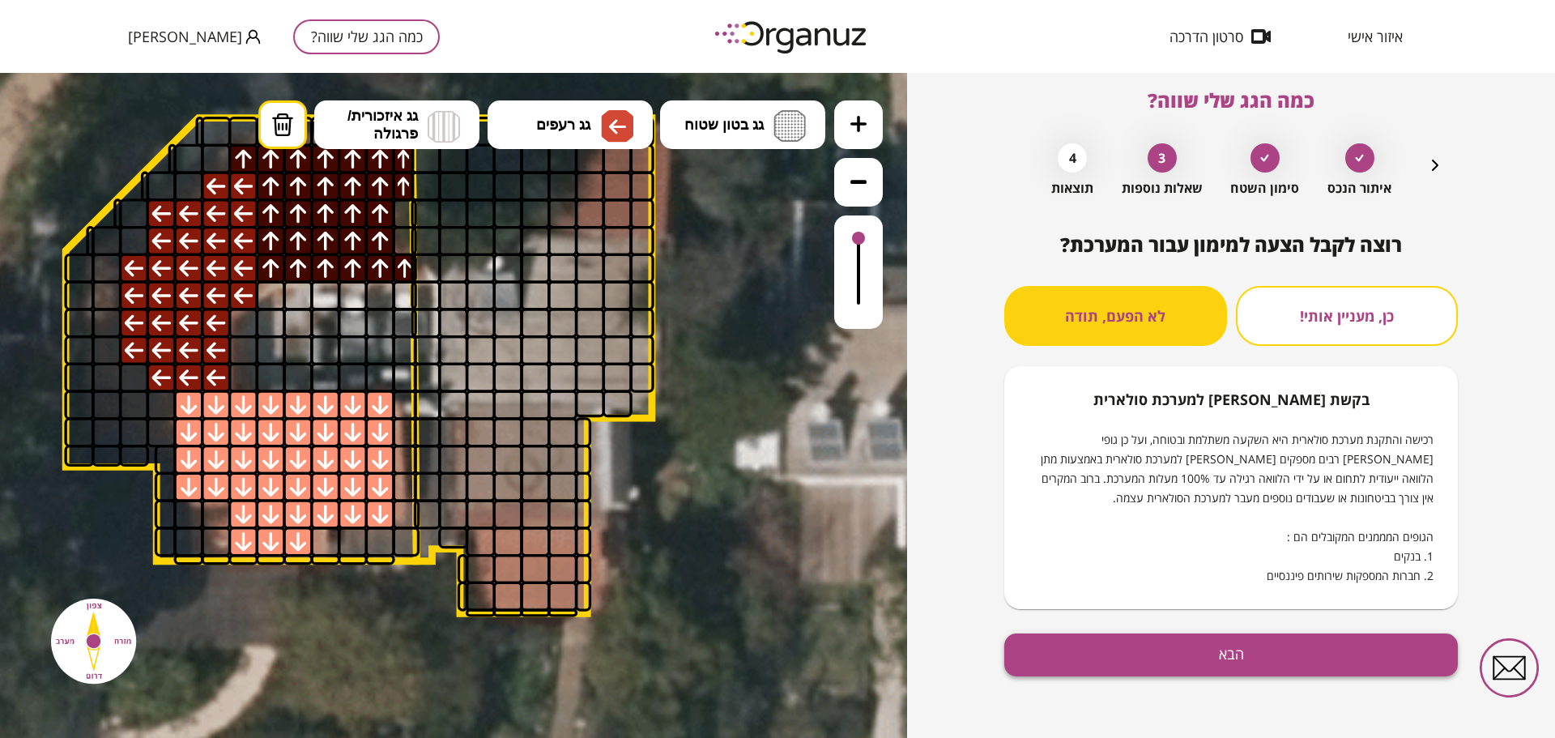
click at [1212, 657] on button "הבא" at bounding box center [1230, 654] width 453 height 43
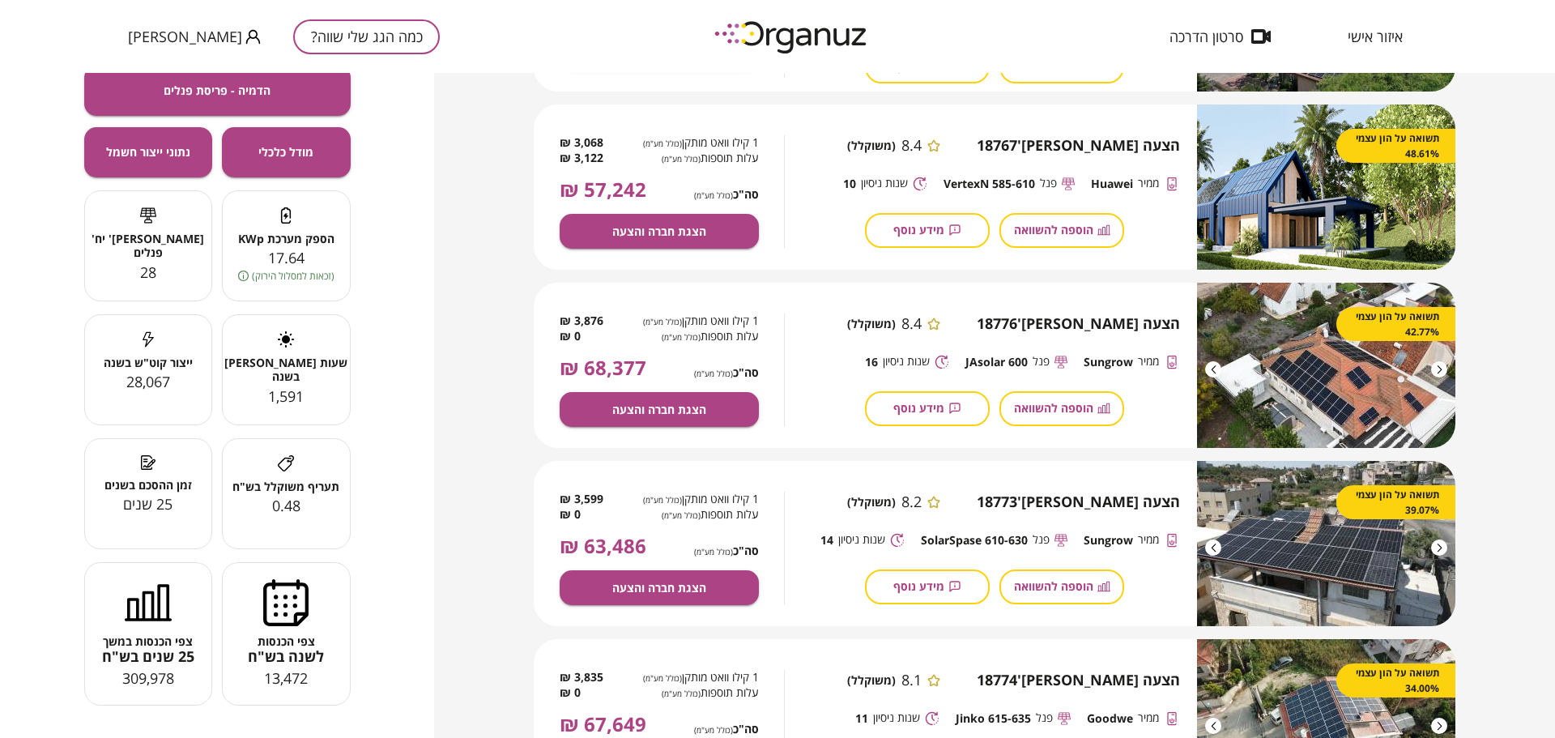
scroll to position [81, 0]
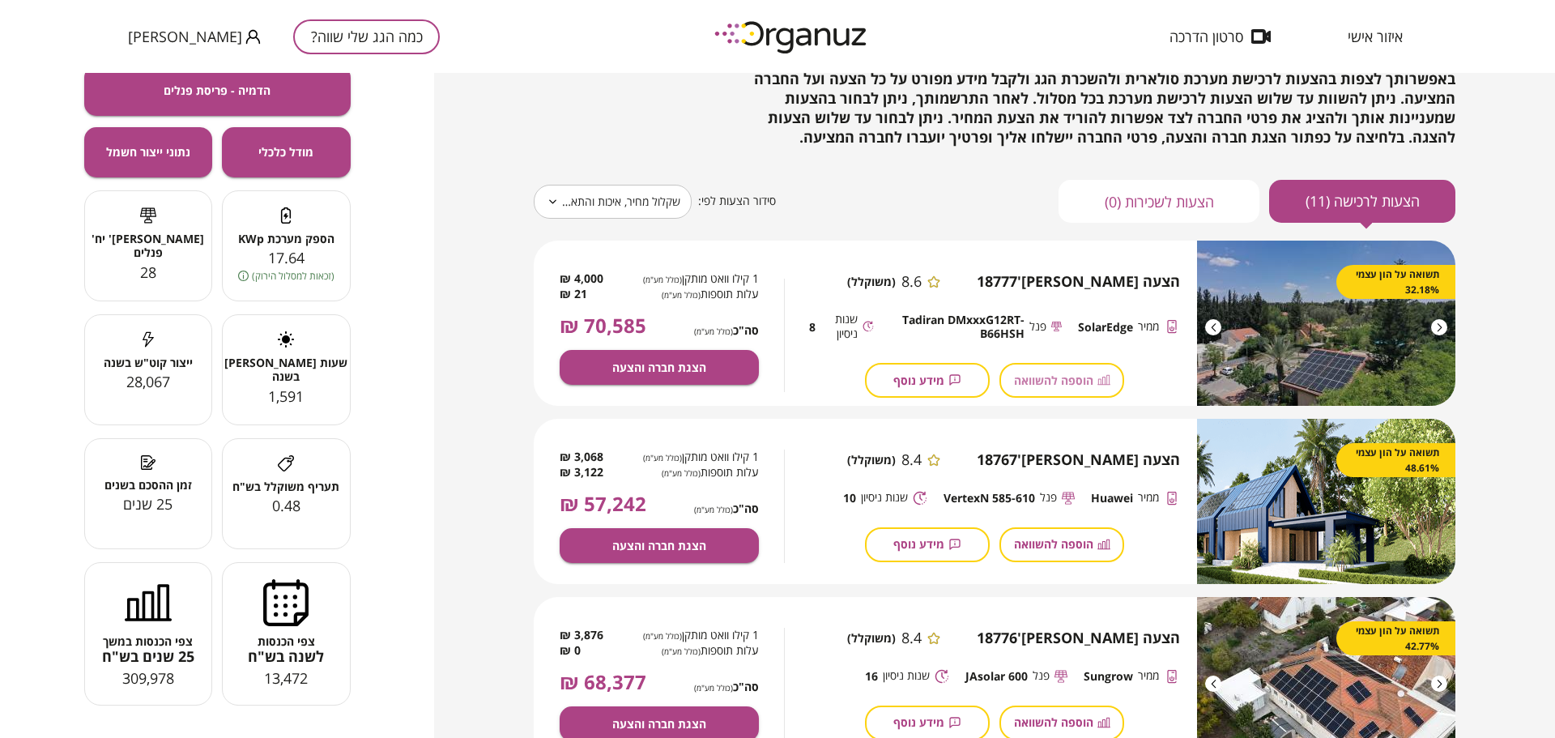
click at [1050, 384] on span "הוספה להשוואה" at bounding box center [1053, 380] width 79 height 14
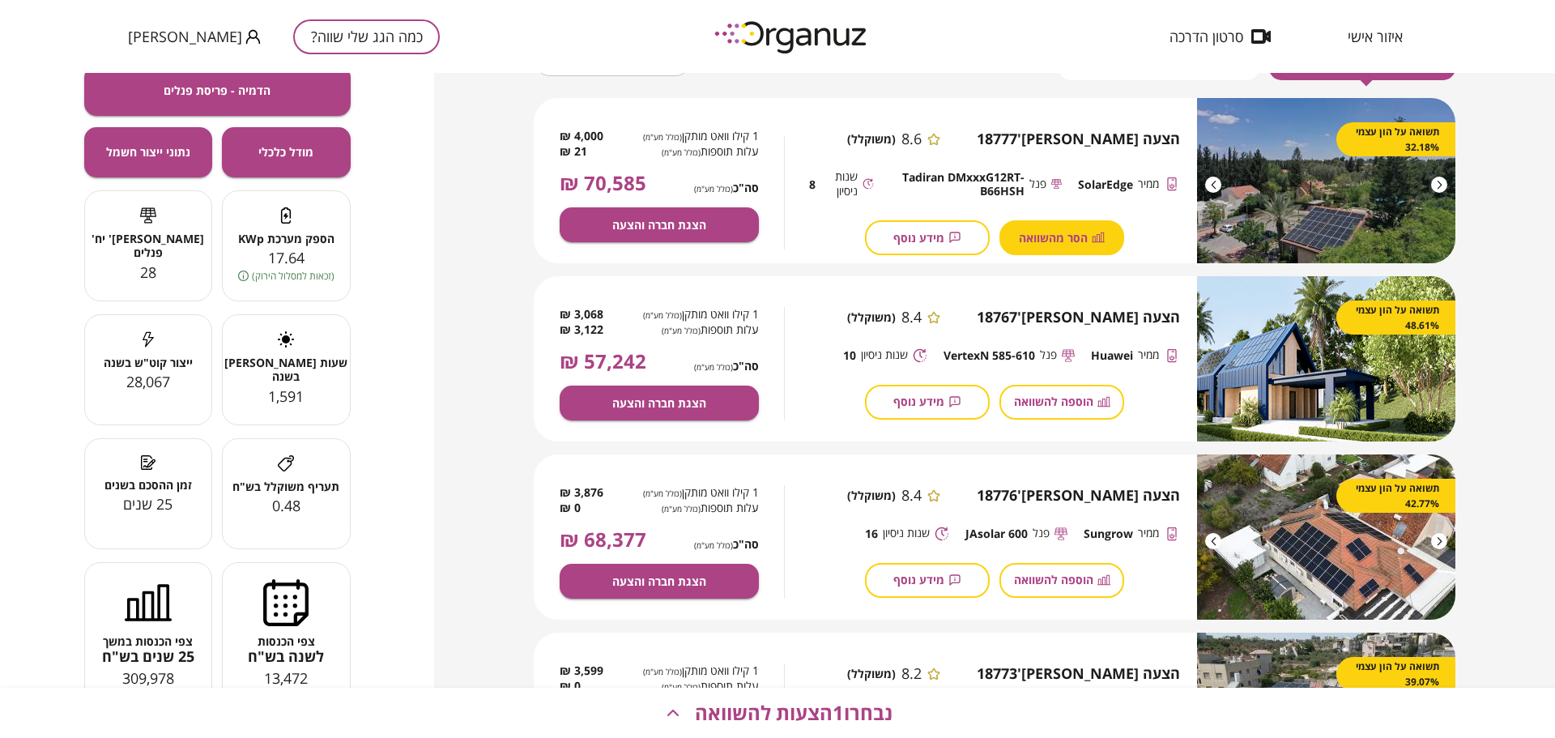
scroll to position [243, 0]
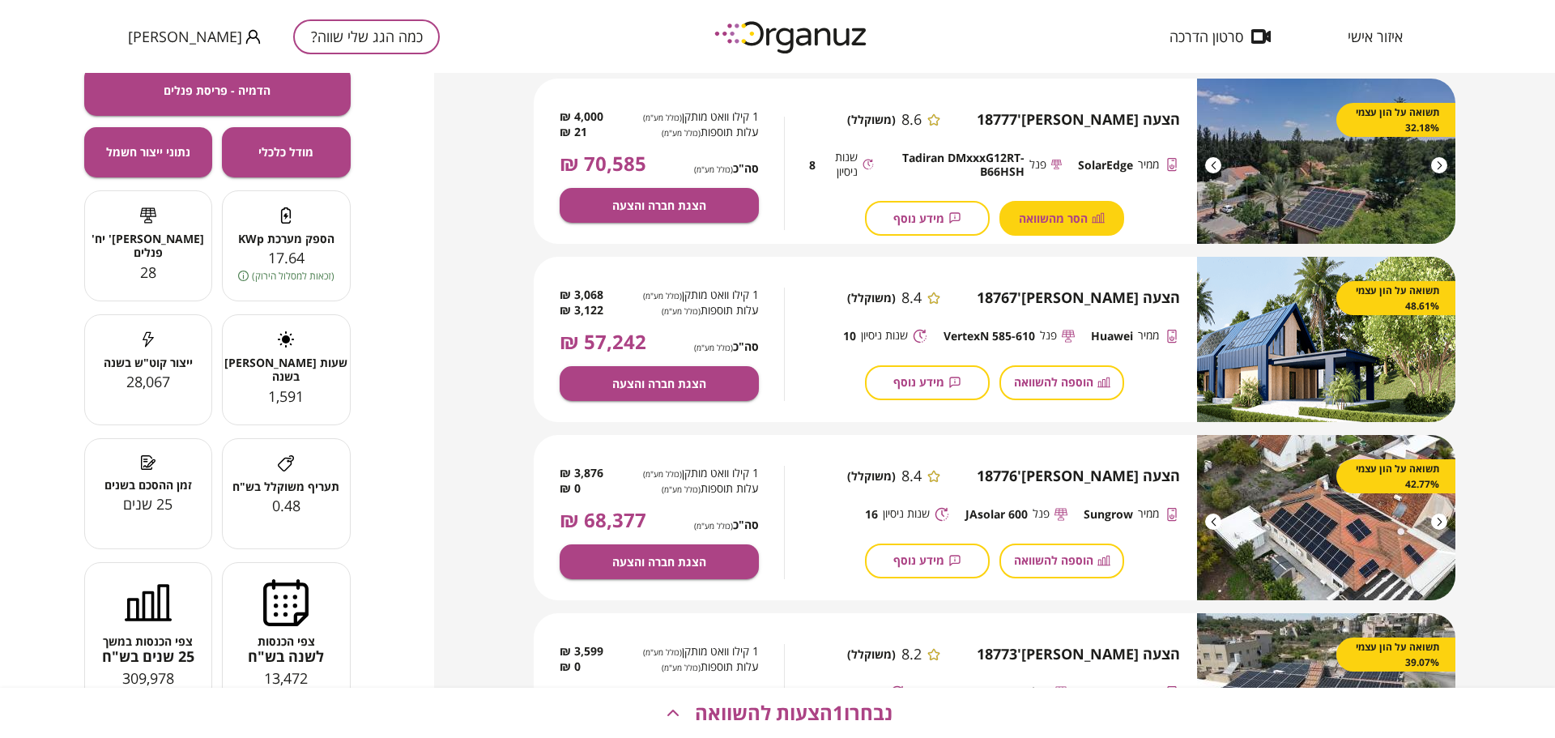
click at [1038, 385] on span "הוספה להשוואה" at bounding box center [1053, 382] width 79 height 14
click at [1050, 564] on span "הוספה להשוואה" at bounding box center [1053, 560] width 79 height 14
click at [754, 709] on span "נבחרו 3 הצעות להשוואה" at bounding box center [794, 712] width 198 height 23
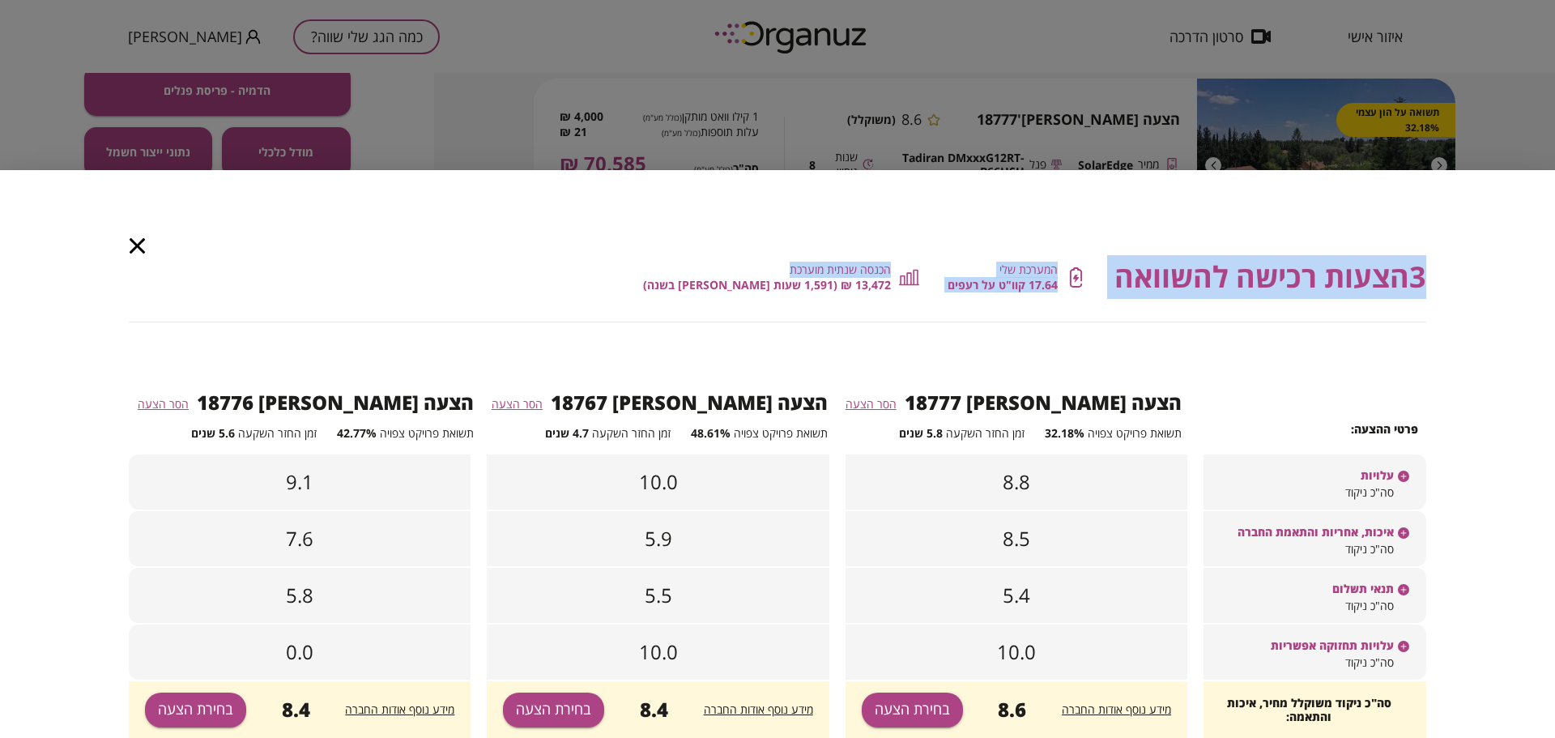
drag, startPoint x: 599, startPoint y: 212, endPoint x: 616, endPoint y: 138, distance: 75.6
click at [616, 138] on div "3 הצעות רכישה להשוואה המערכת שלי 17.64 קוו"ט על רעפים הכנסה שנתית מוערכת 13,472…" at bounding box center [777, 369] width 1555 height 738
click at [1004, 281] on span "17.64 קוו"ט על רעפים" at bounding box center [1002, 285] width 110 height 14
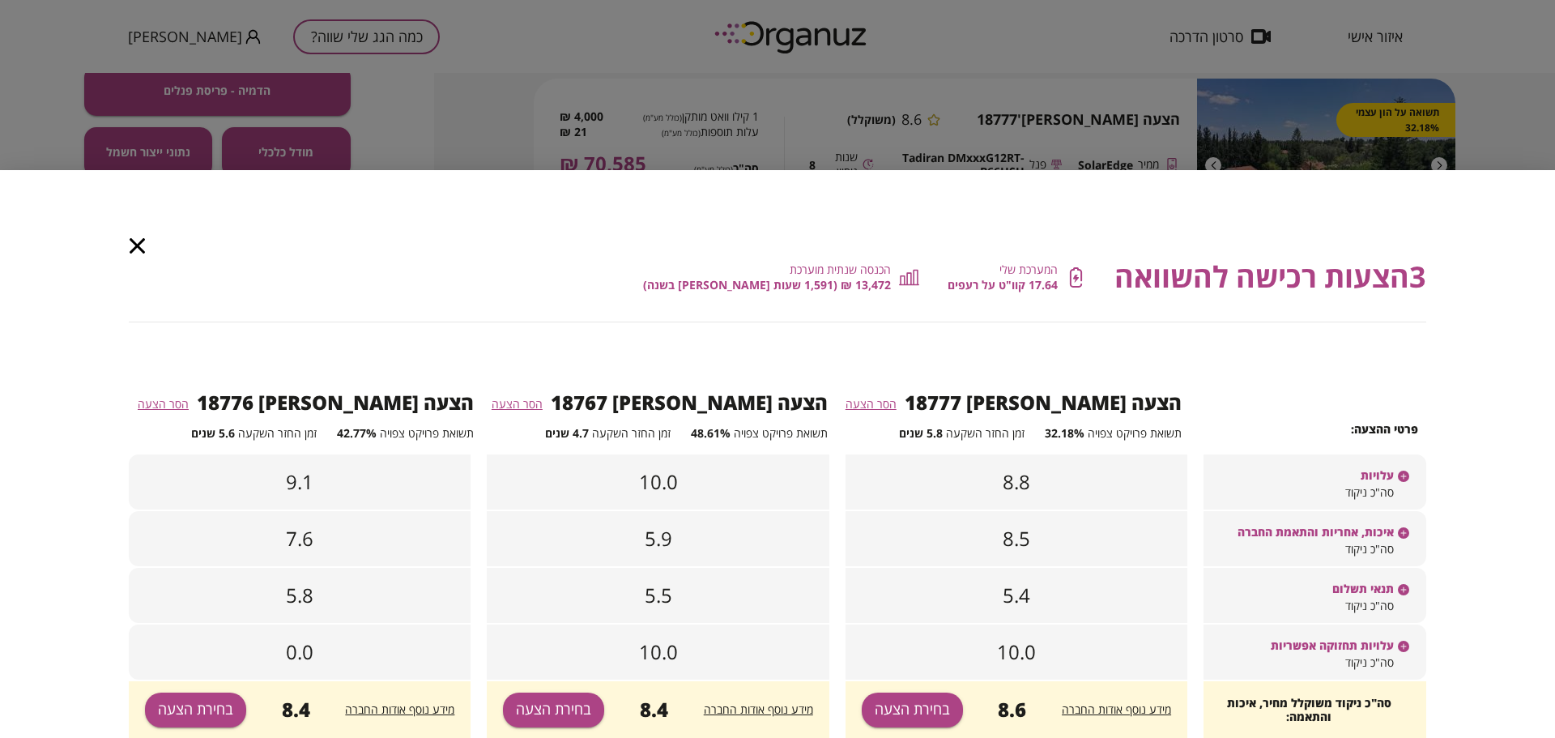
click at [130, 245] on icon "button" at bounding box center [137, 245] width 15 height 15
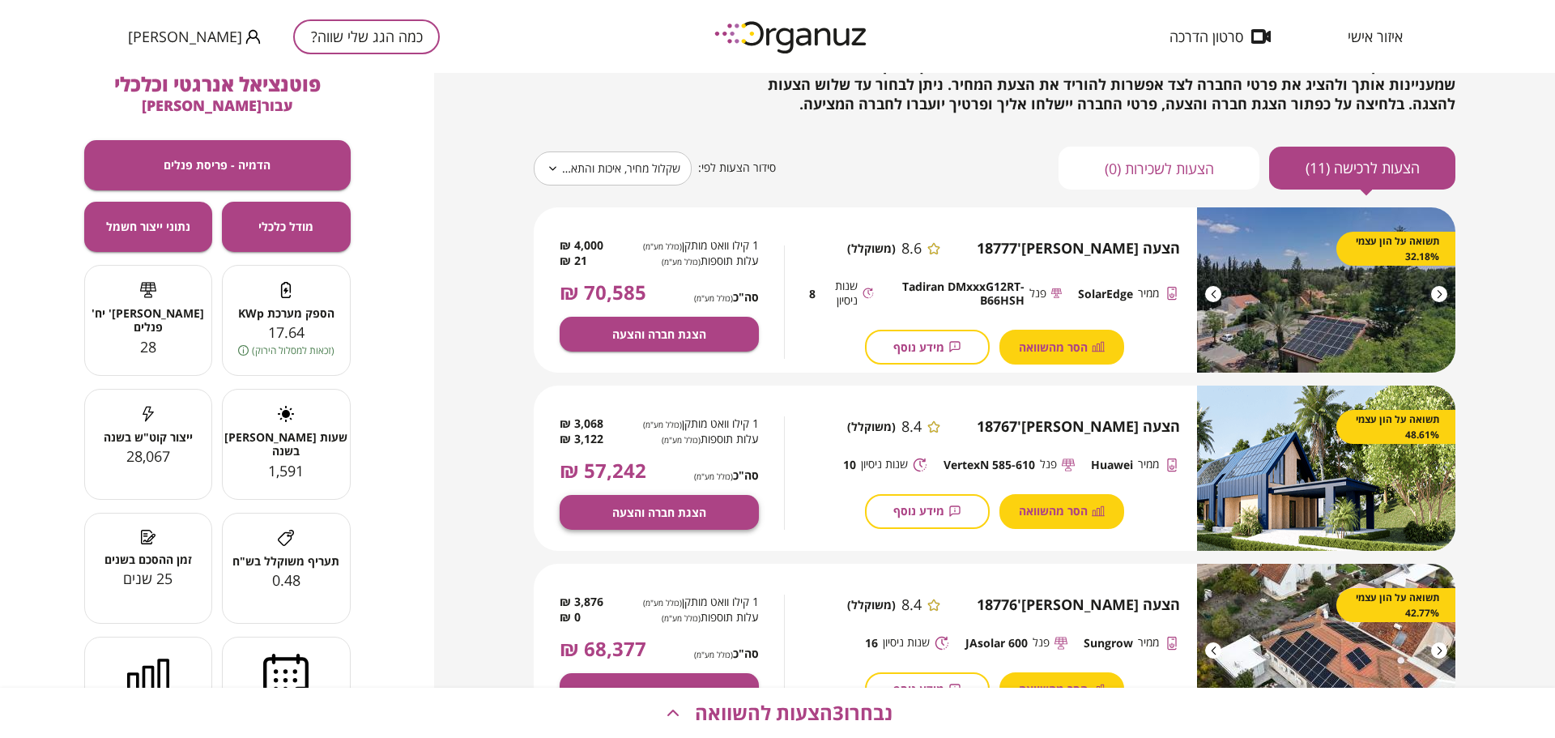
scroll to position [0, 0]
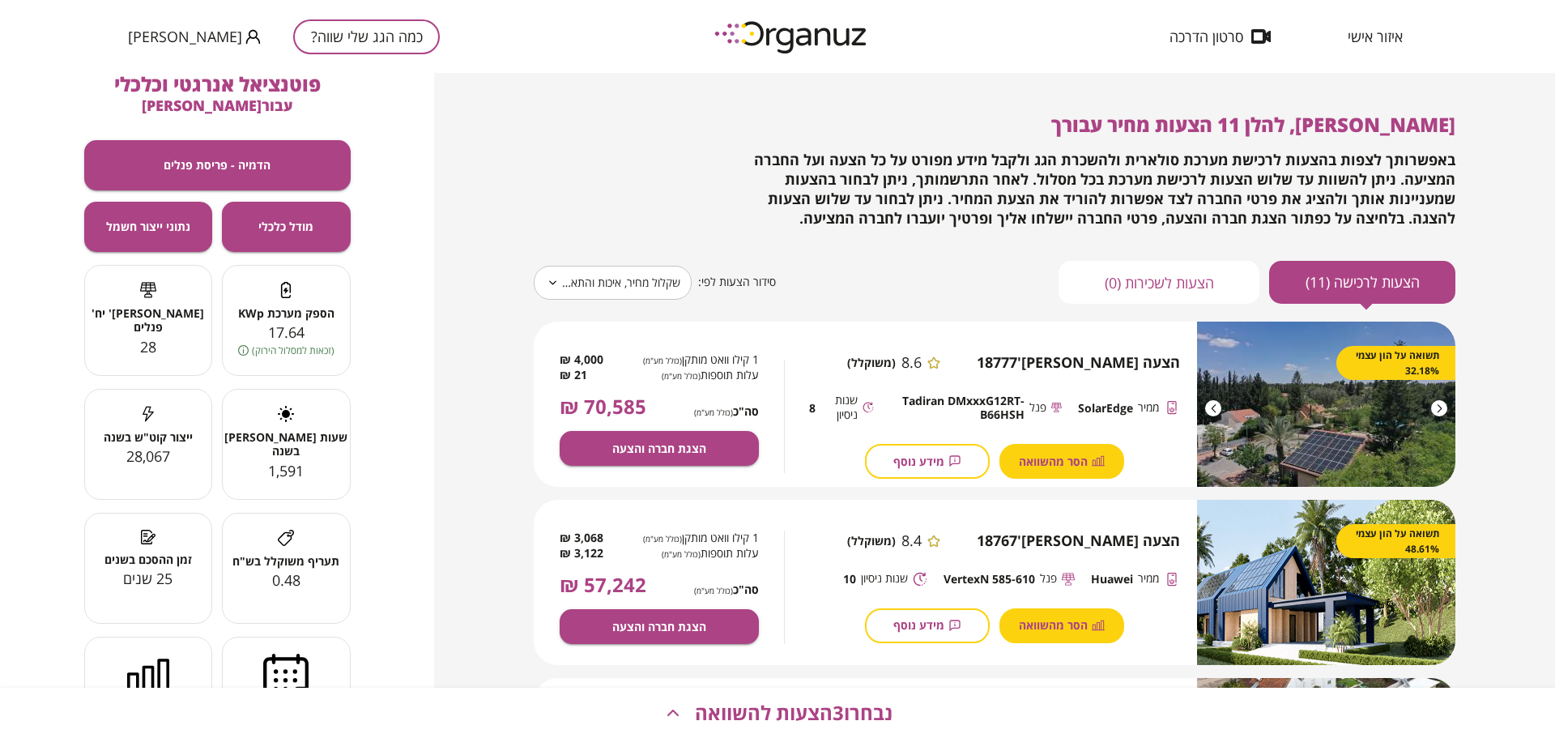
click at [620, 284] on body "**********" at bounding box center [777, 369] width 1555 height 738
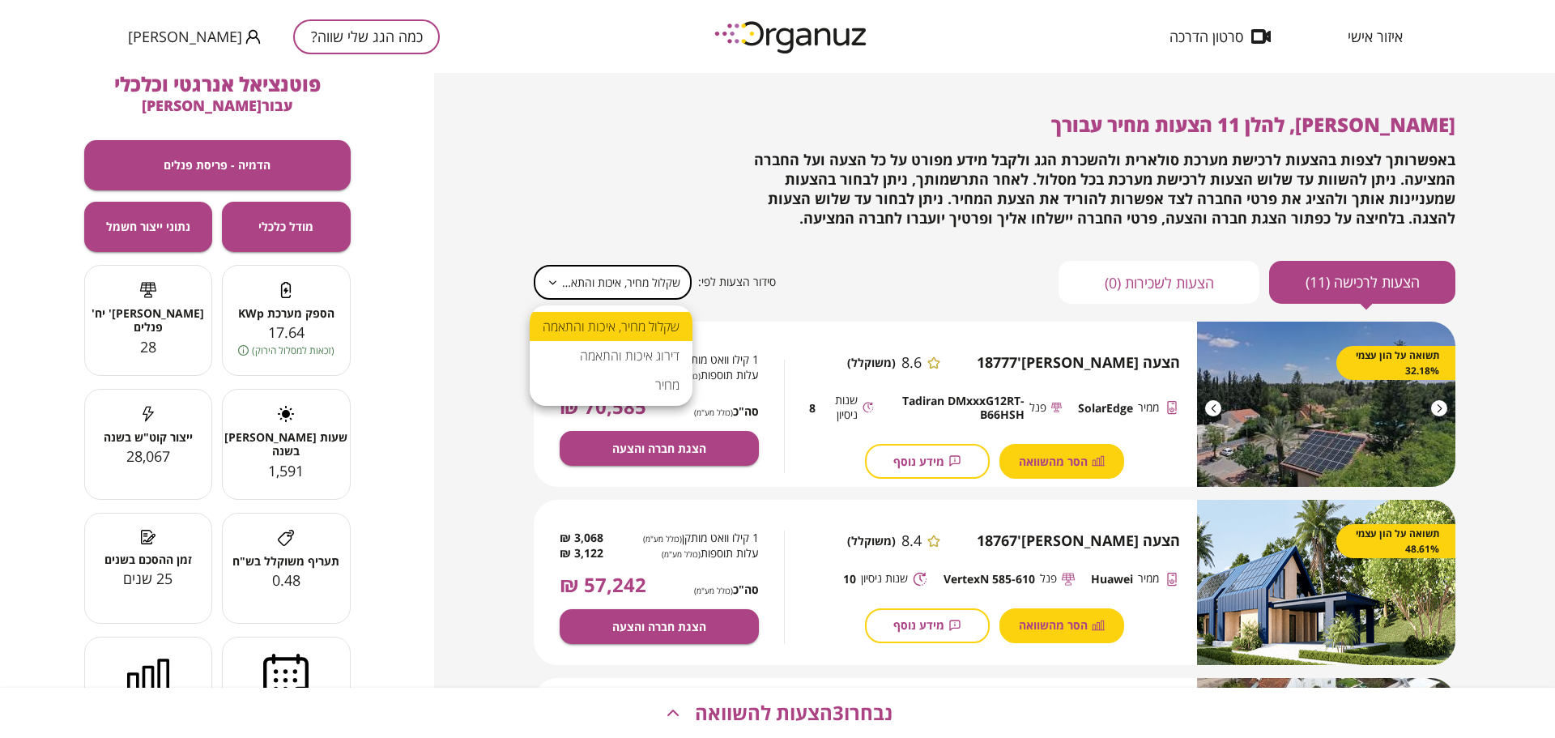
click at [624, 360] on li "דירוג איכות והתאמה" at bounding box center [611, 355] width 163 height 29
type input "******"
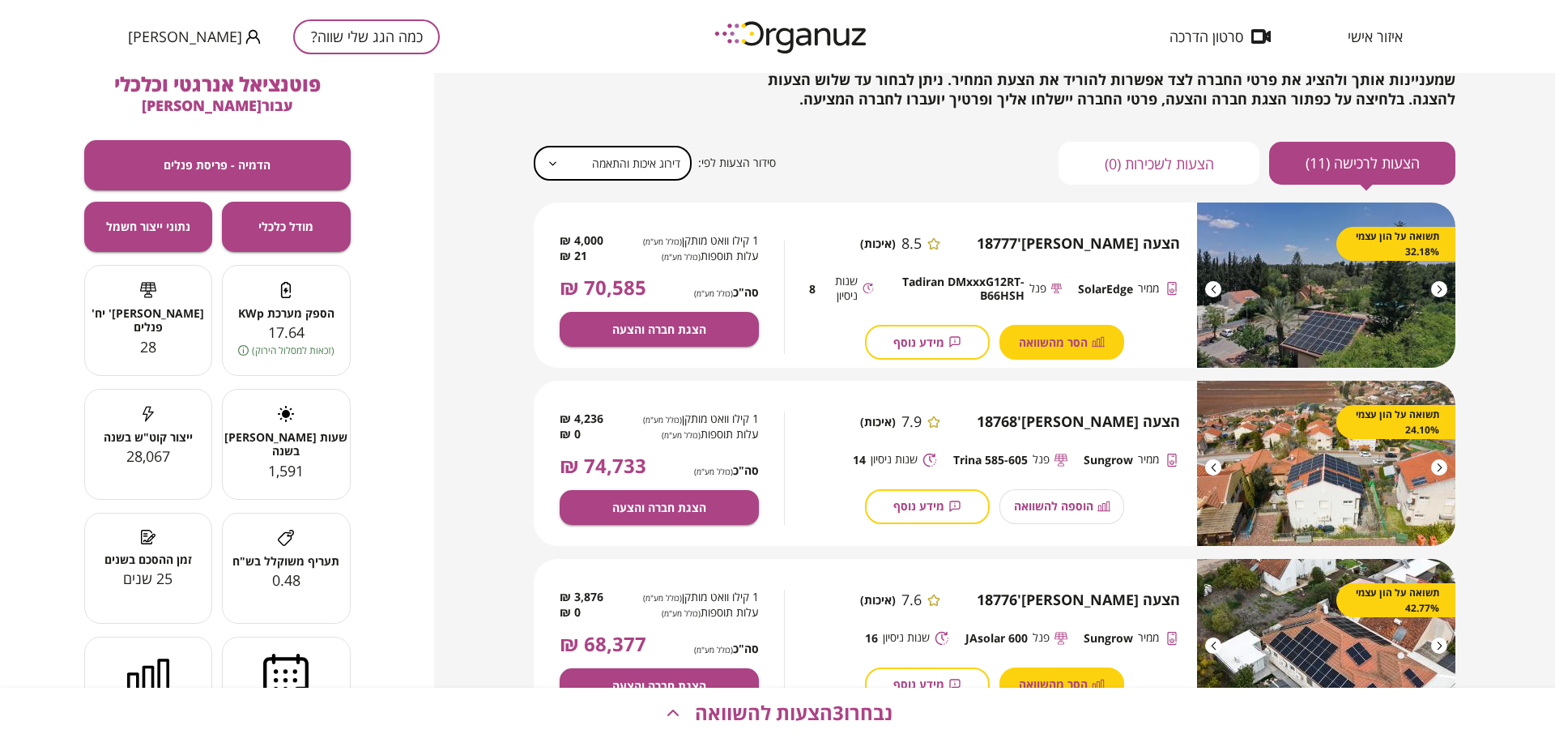
scroll to position [162, 0]
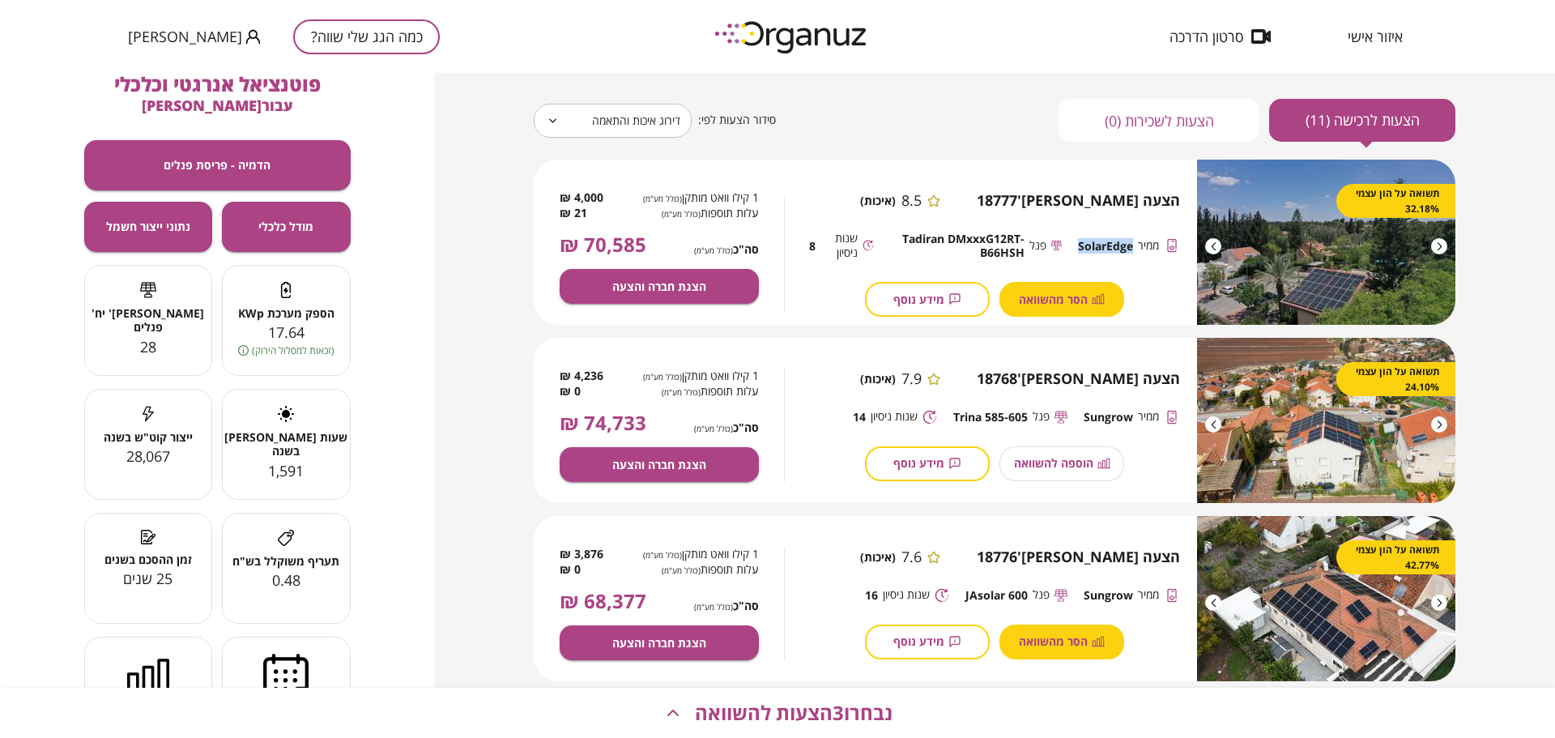
drag, startPoint x: 1075, startPoint y: 245, endPoint x: 1130, endPoint y: 249, distance: 56.0
click at [1130, 249] on span "SolarEdge" at bounding box center [1105, 246] width 55 height 14
click at [496, 385] on div "[PERSON_NAME], להלן 11 הצעות מחיר עבורך באפשרותך לצפות בהצעות לרכישת מערכת סולא…" at bounding box center [994, 380] width 1121 height 615
